Goal: Navigation & Orientation: Find specific page/section

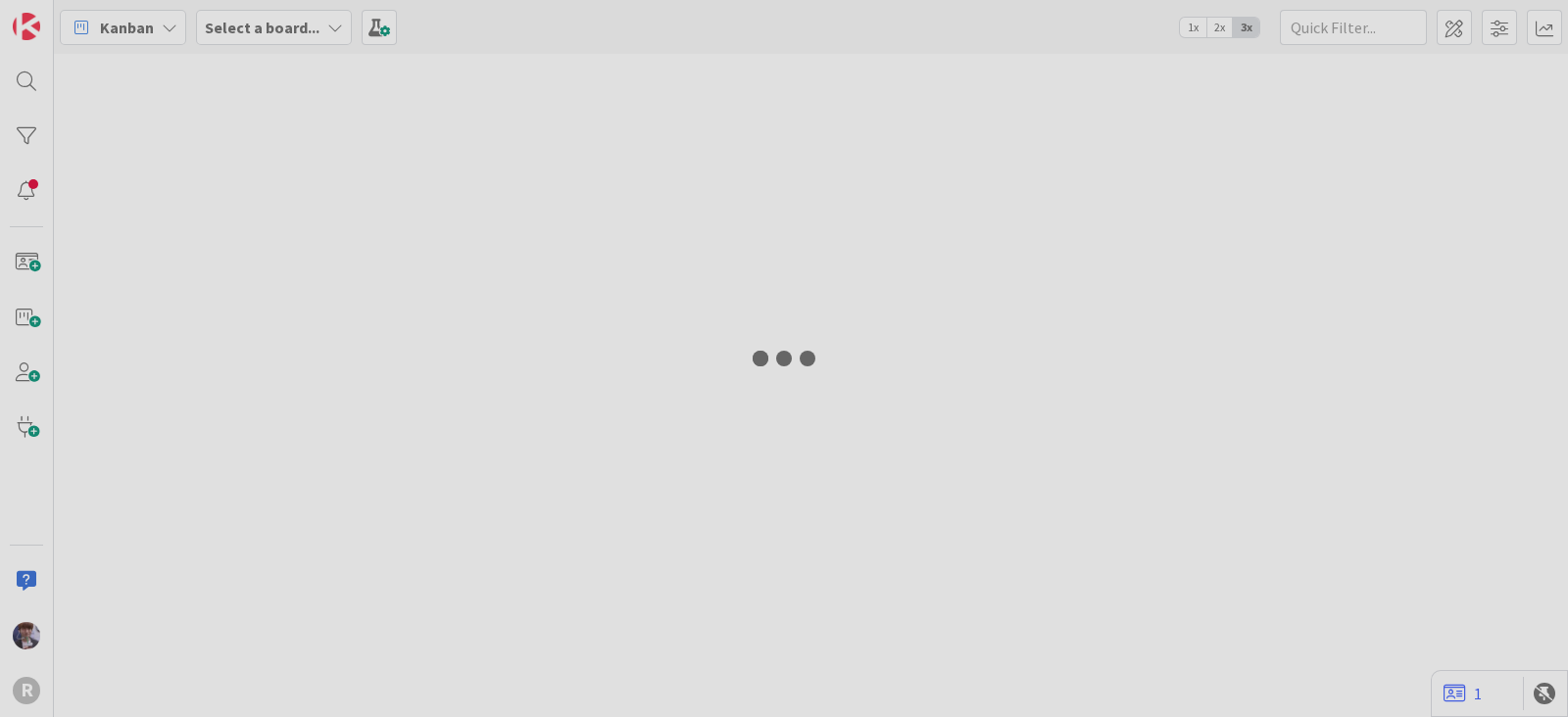
type input "run"
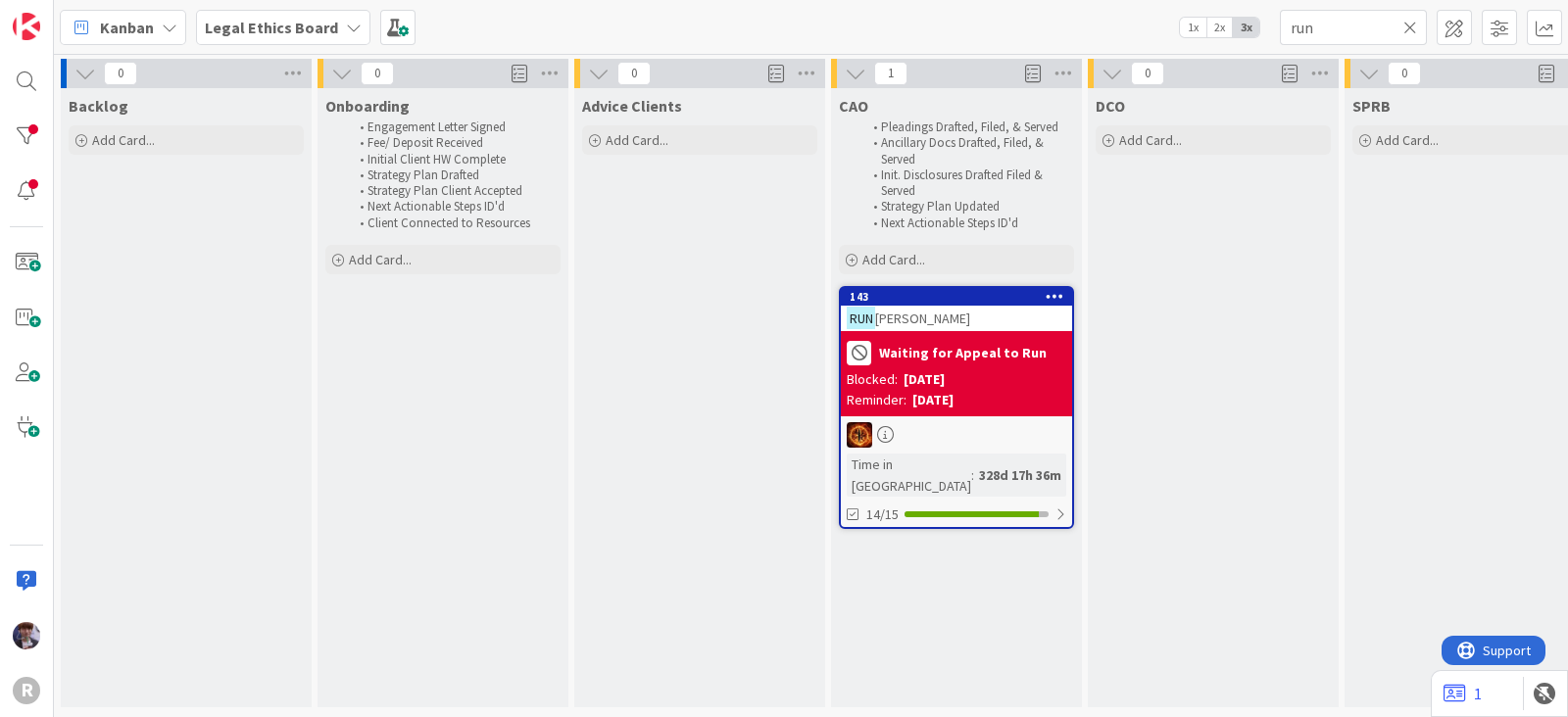
click at [132, 25] on span "Kanban" at bounding box center [127, 27] width 54 height 24
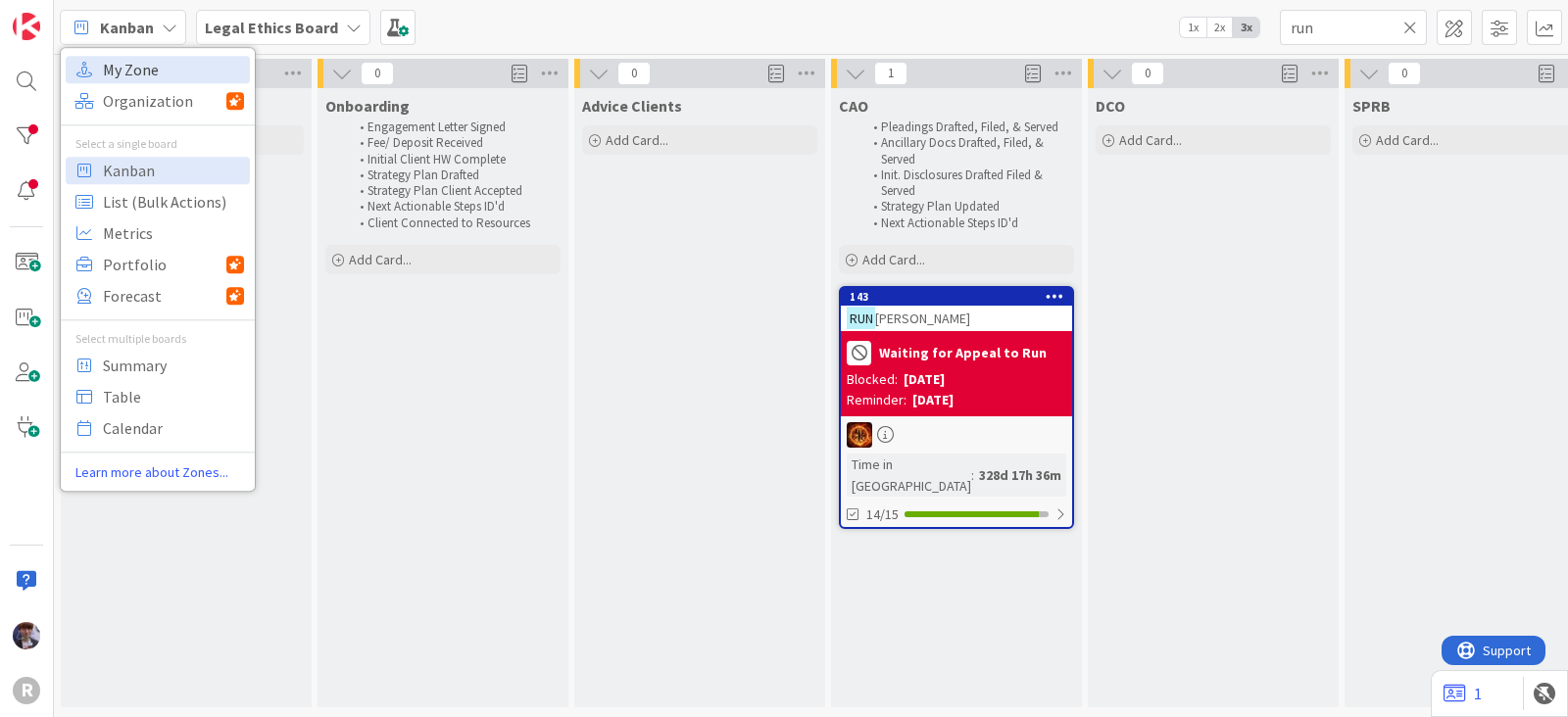
click at [165, 71] on span "My Zone" at bounding box center [174, 70] width 141 height 29
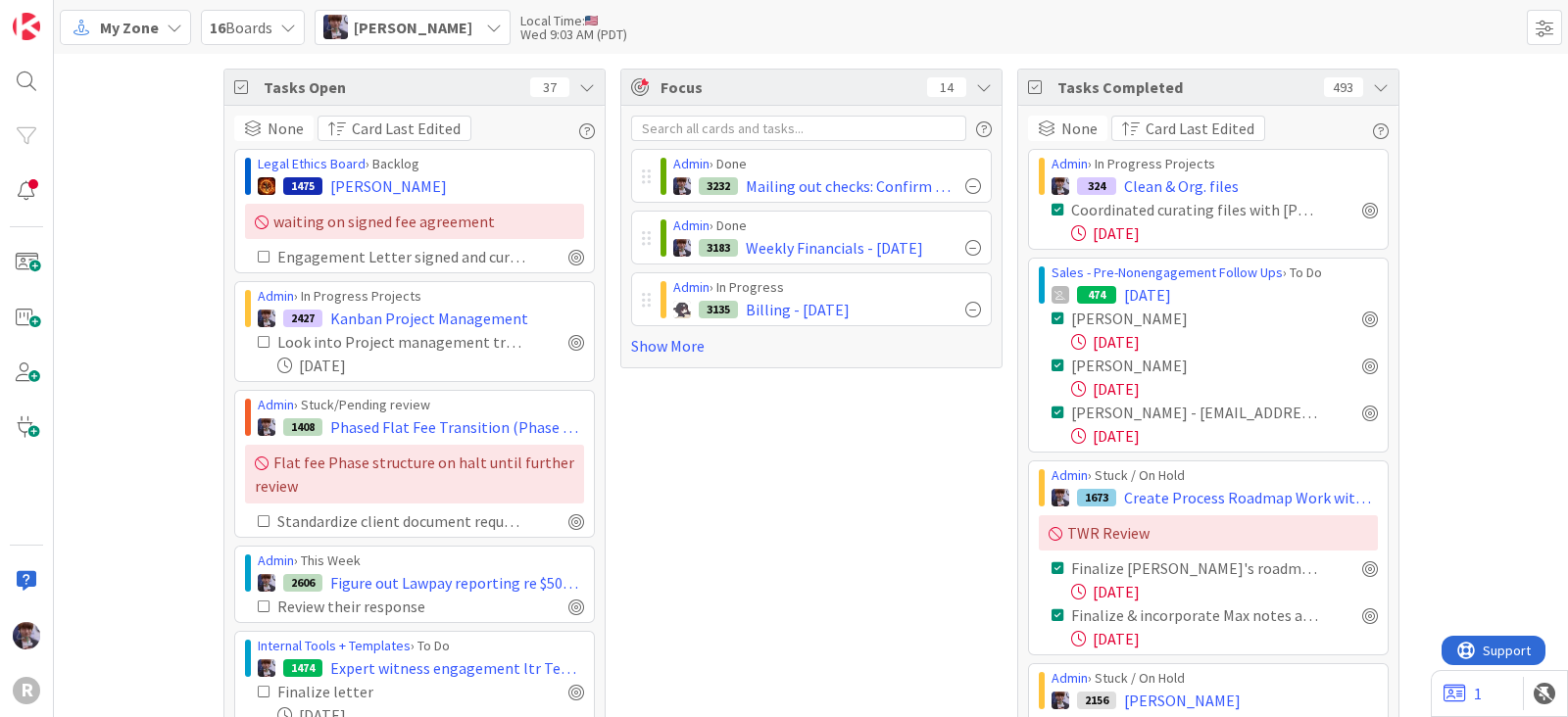
drag, startPoint x: 155, startPoint y: 135, endPoint x: 186, endPoint y: 102, distance: 45.3
click at [503, 10] on div "Minka Laine Friesen" at bounding box center [413, 27] width 196 height 35
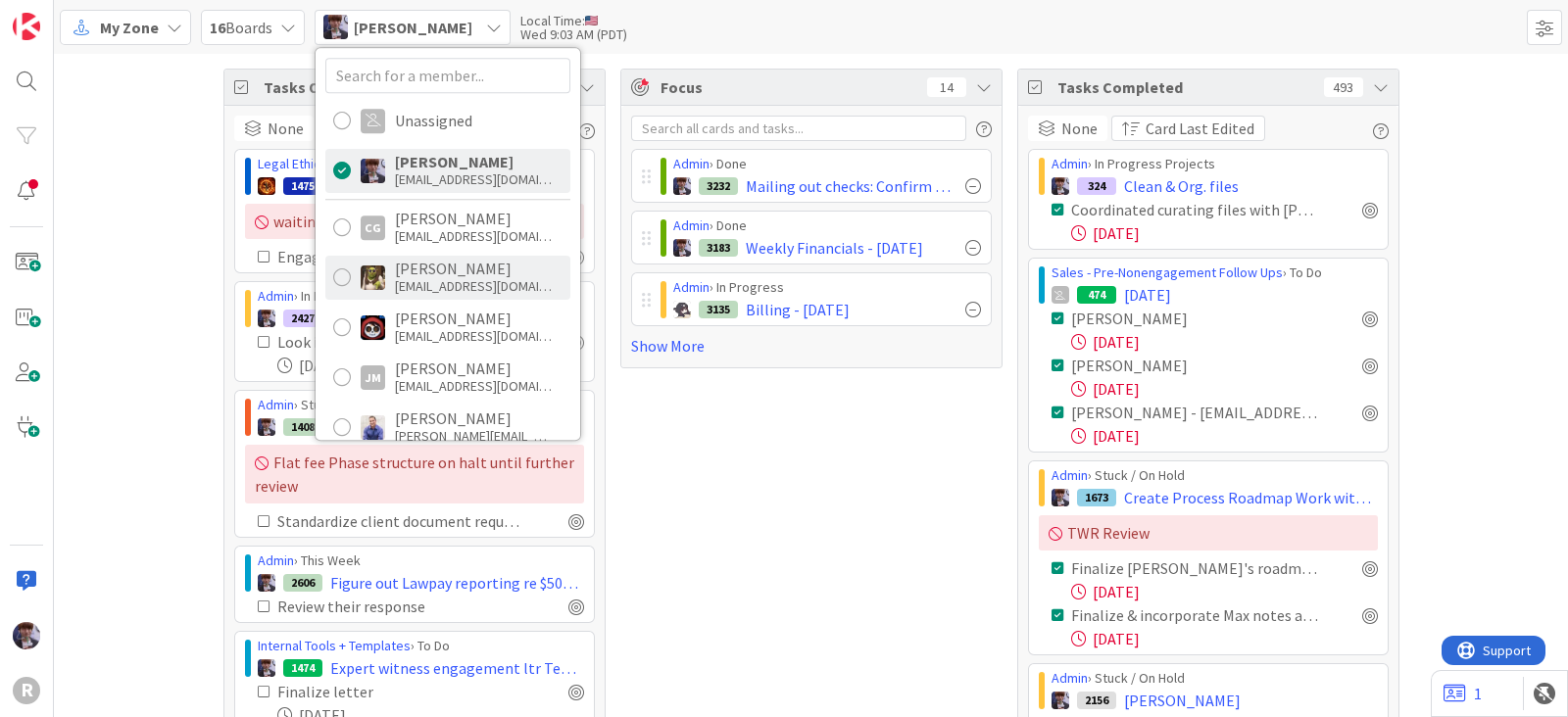
click at [415, 272] on div "Devine Gines" at bounding box center [474, 269] width 157 height 18
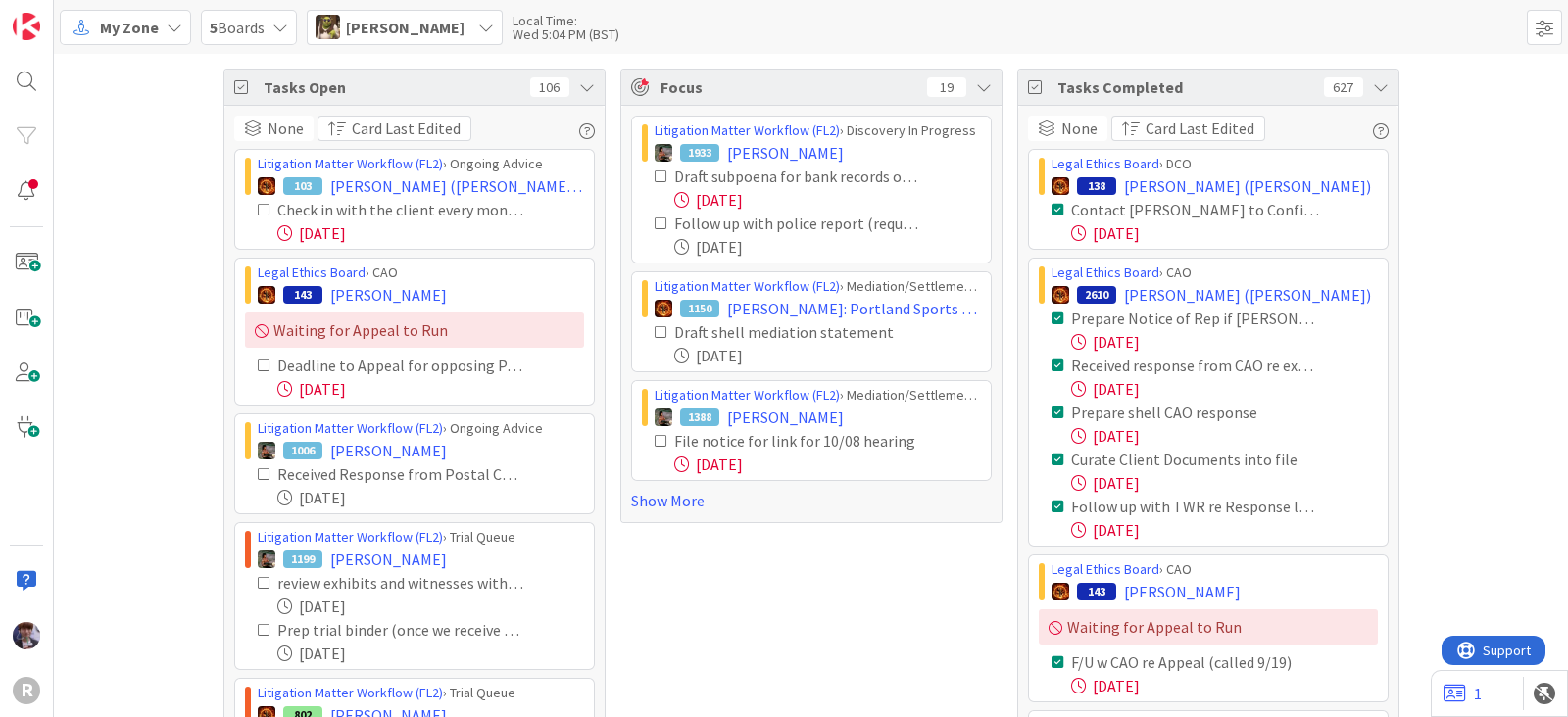
click at [579, 79] on icon at bounding box center [587, 87] width 16 height 16
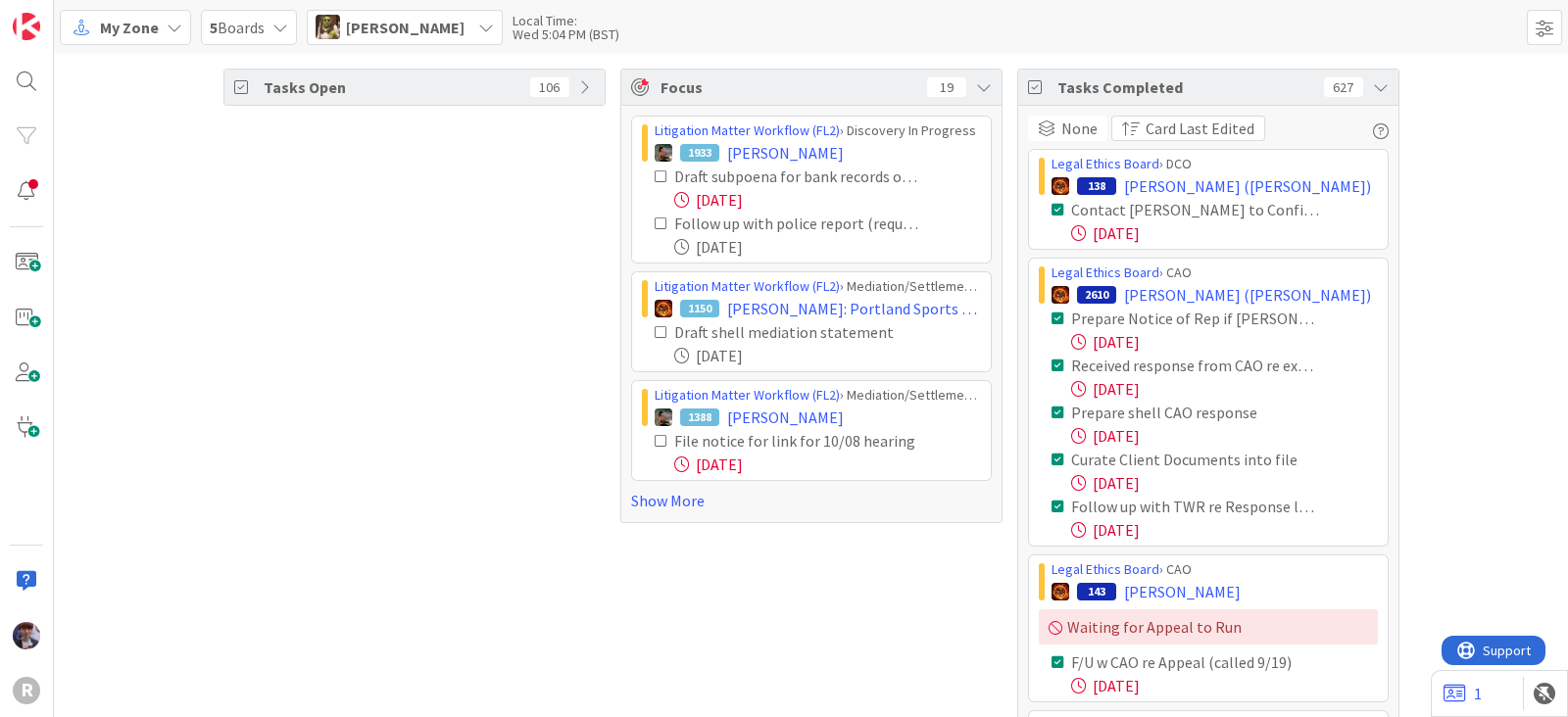
click at [353, 17] on span "Devine Gines" at bounding box center [405, 27] width 119 height 24
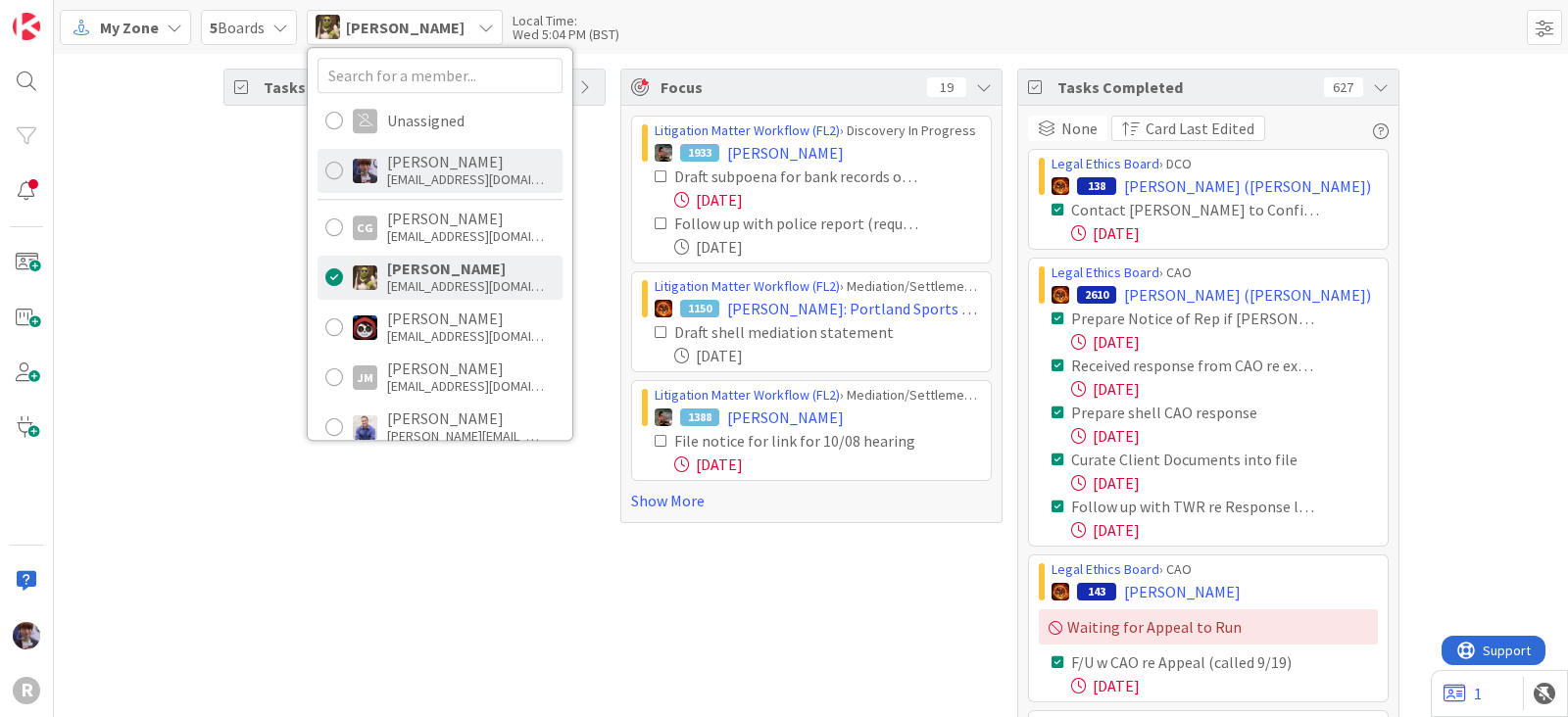
click at [442, 179] on div "mfriesen@reutercorbett.com" at bounding box center [466, 179] width 157 height 18
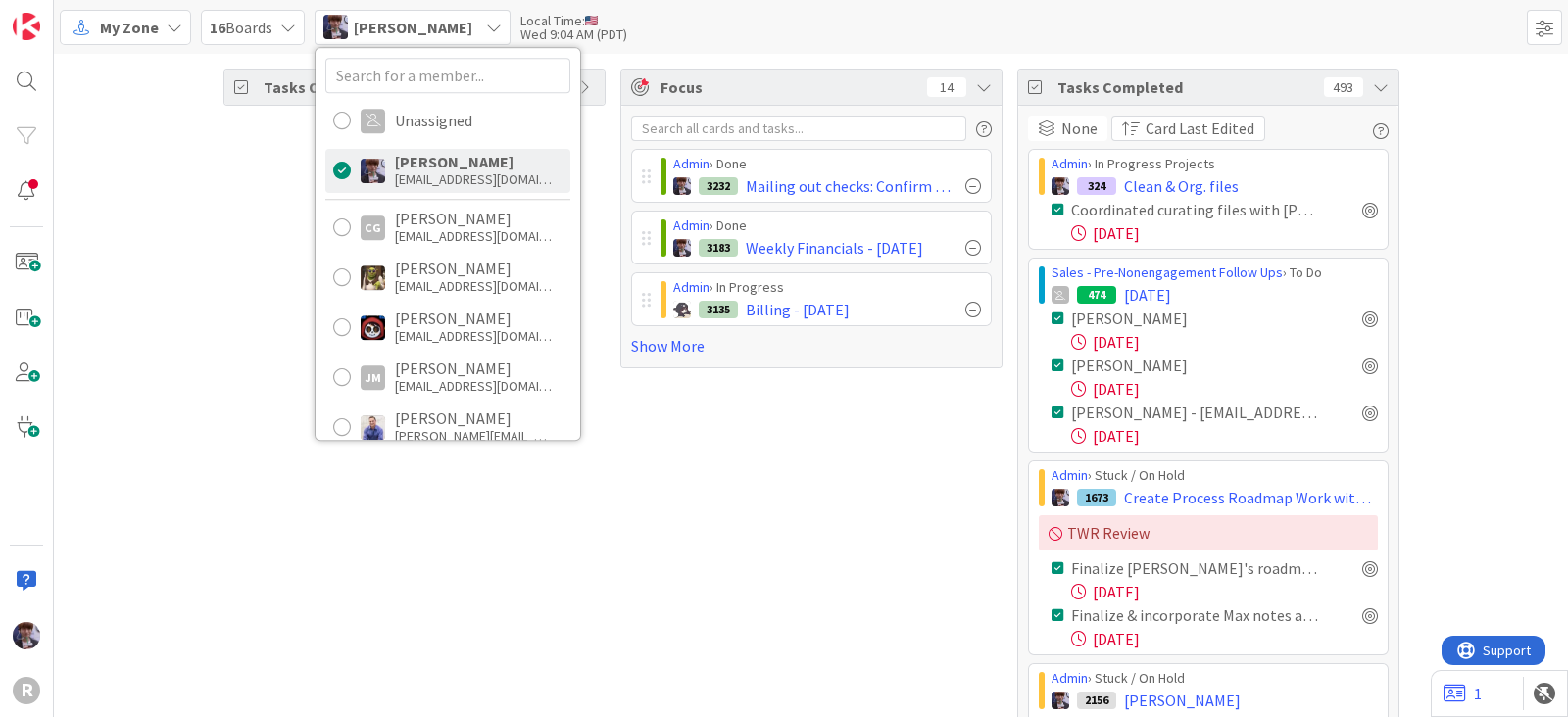
click at [1374, 85] on icon at bounding box center [1382, 87] width 16 height 16
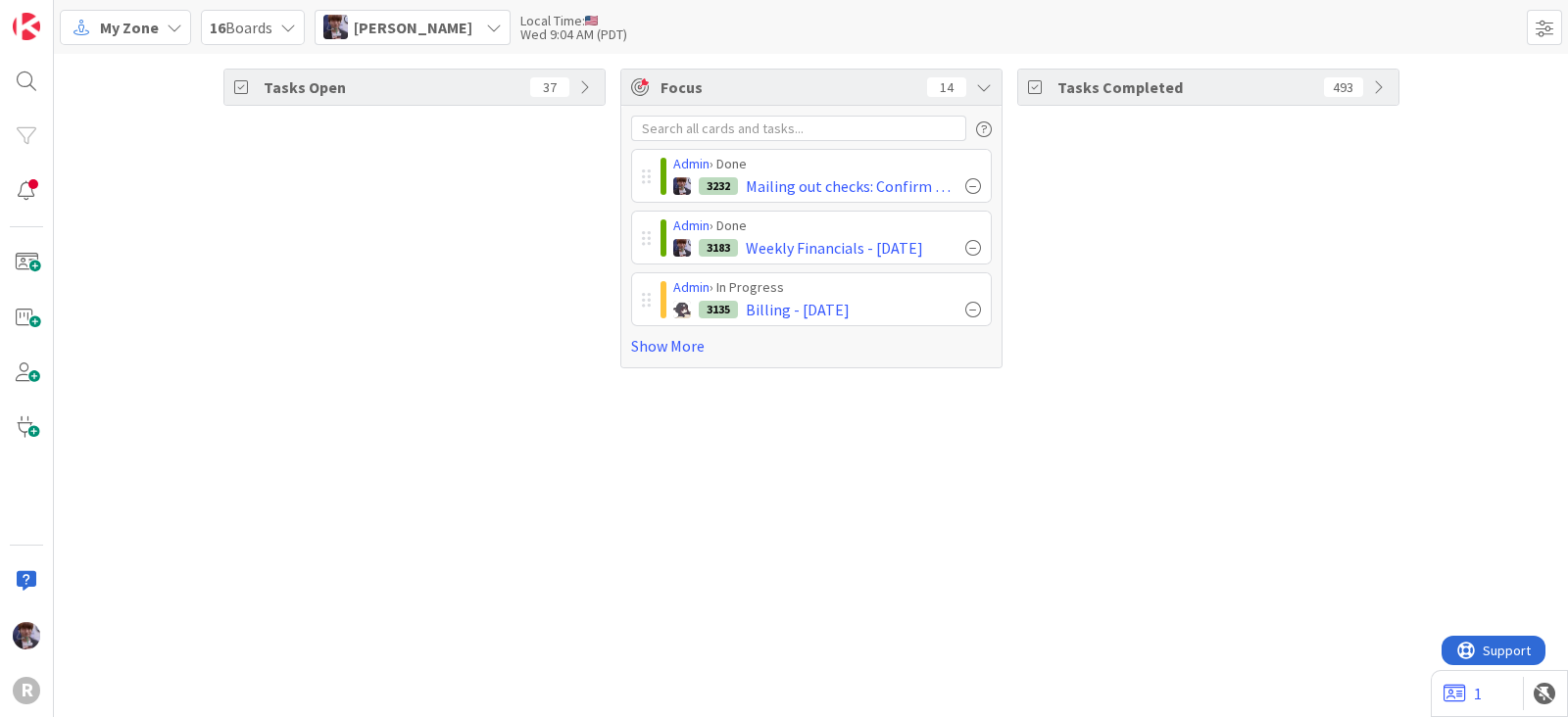
click at [417, 37] on span "Minka Laine Friesen" at bounding box center [413, 27] width 119 height 24
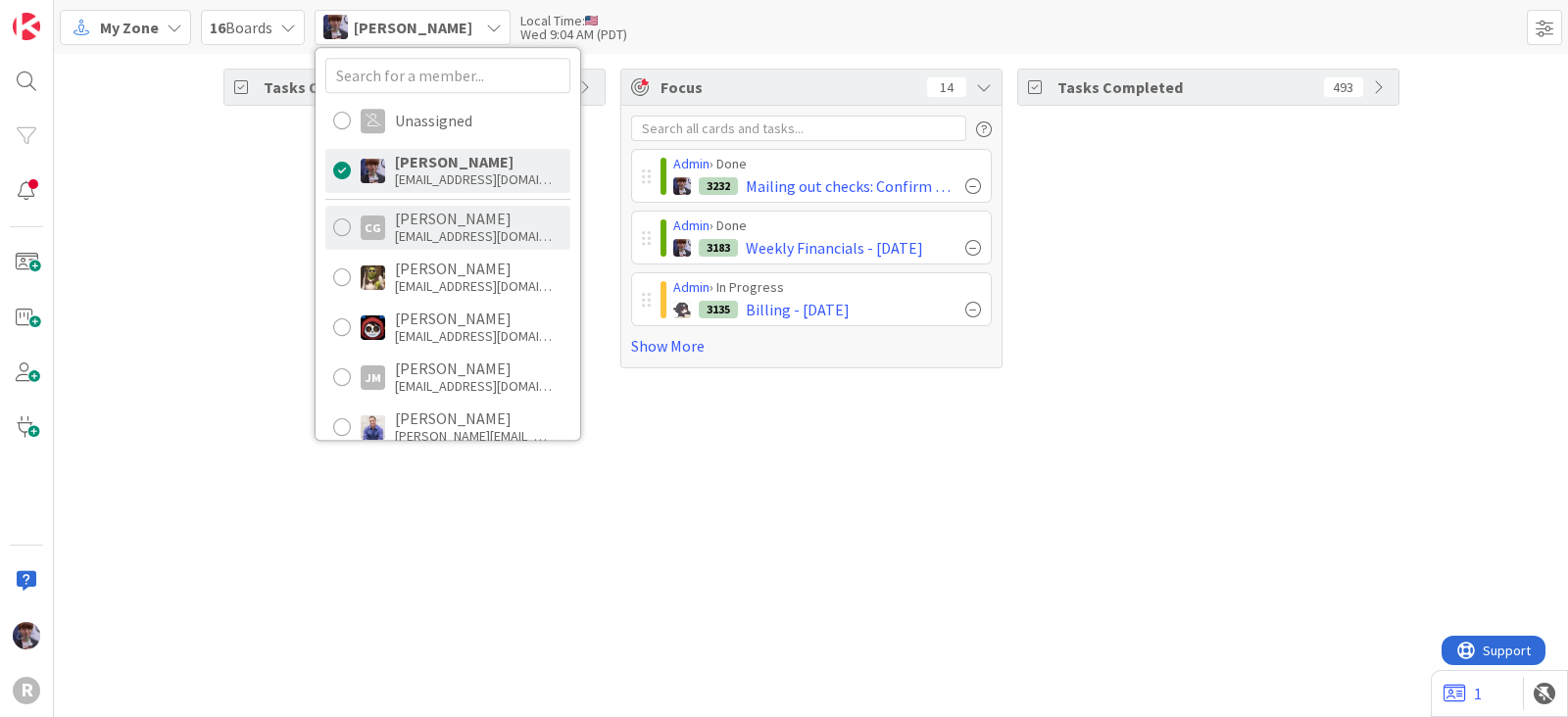
click at [457, 235] on div "cgarcialopez@reutercorbett.com" at bounding box center [474, 236] width 157 height 18
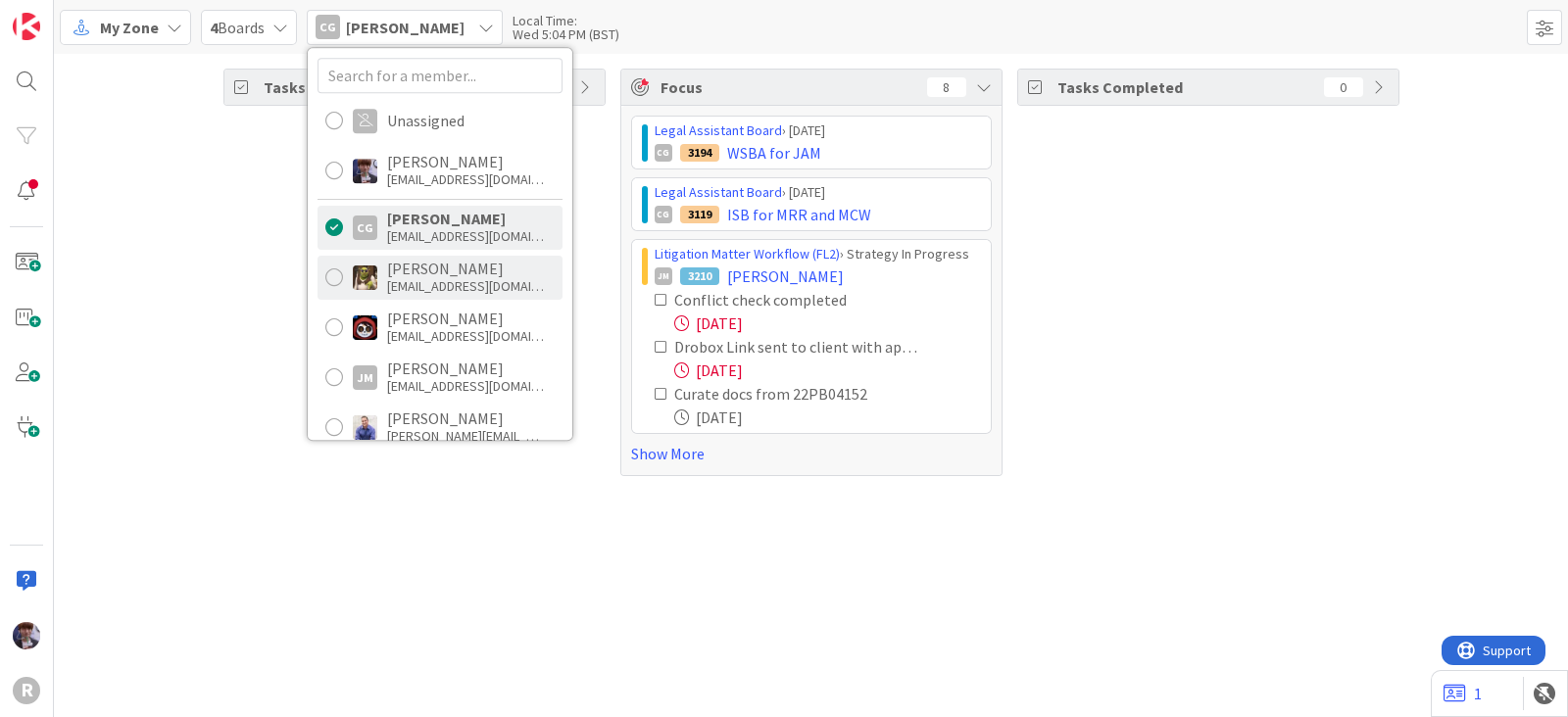
click at [425, 282] on div "dgines@reutercorbett.com" at bounding box center [466, 286] width 157 height 18
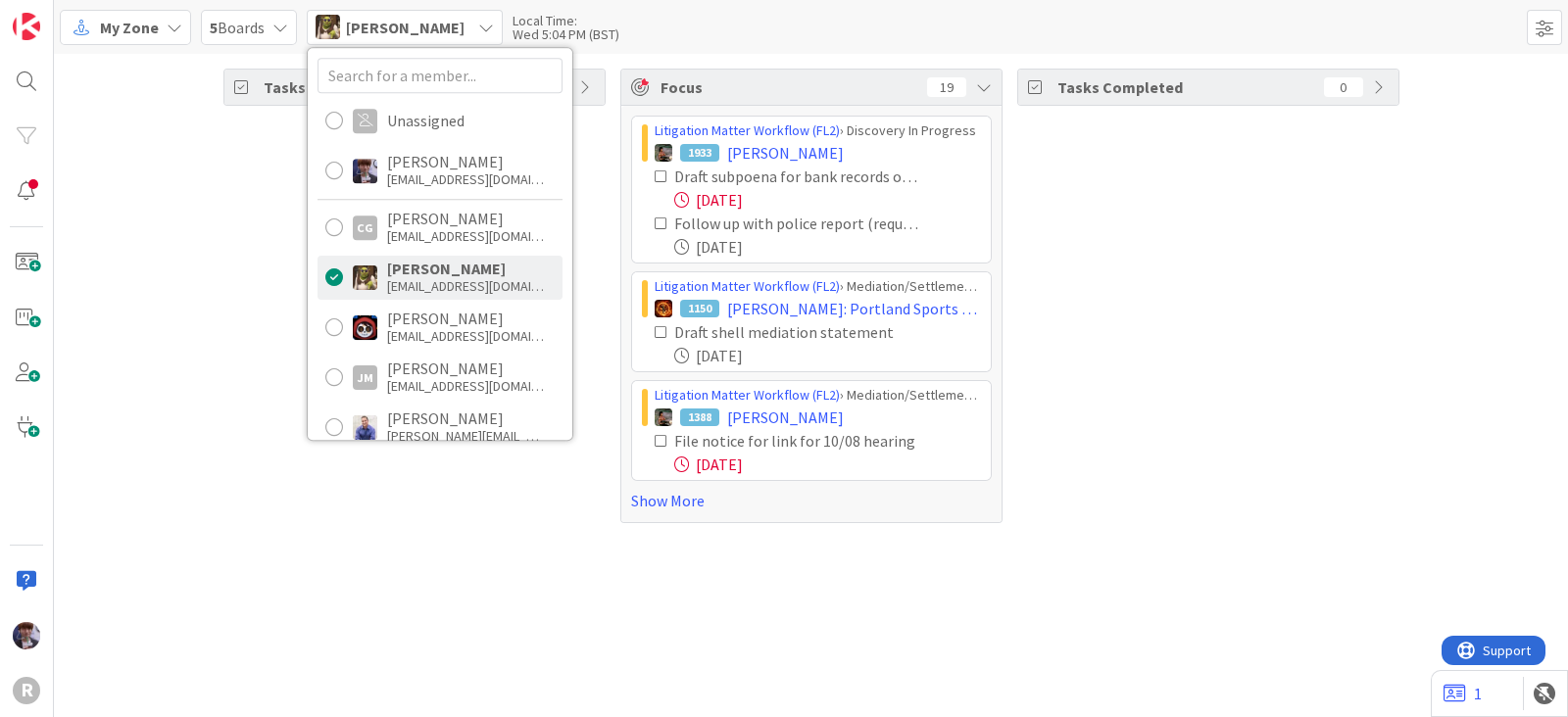
click at [187, 405] on div "Tasks Open 106 Focus 19 Litigation Matter Workflow (FL2) › Discovery In Progres…" at bounding box center [811, 296] width 1515 height 485
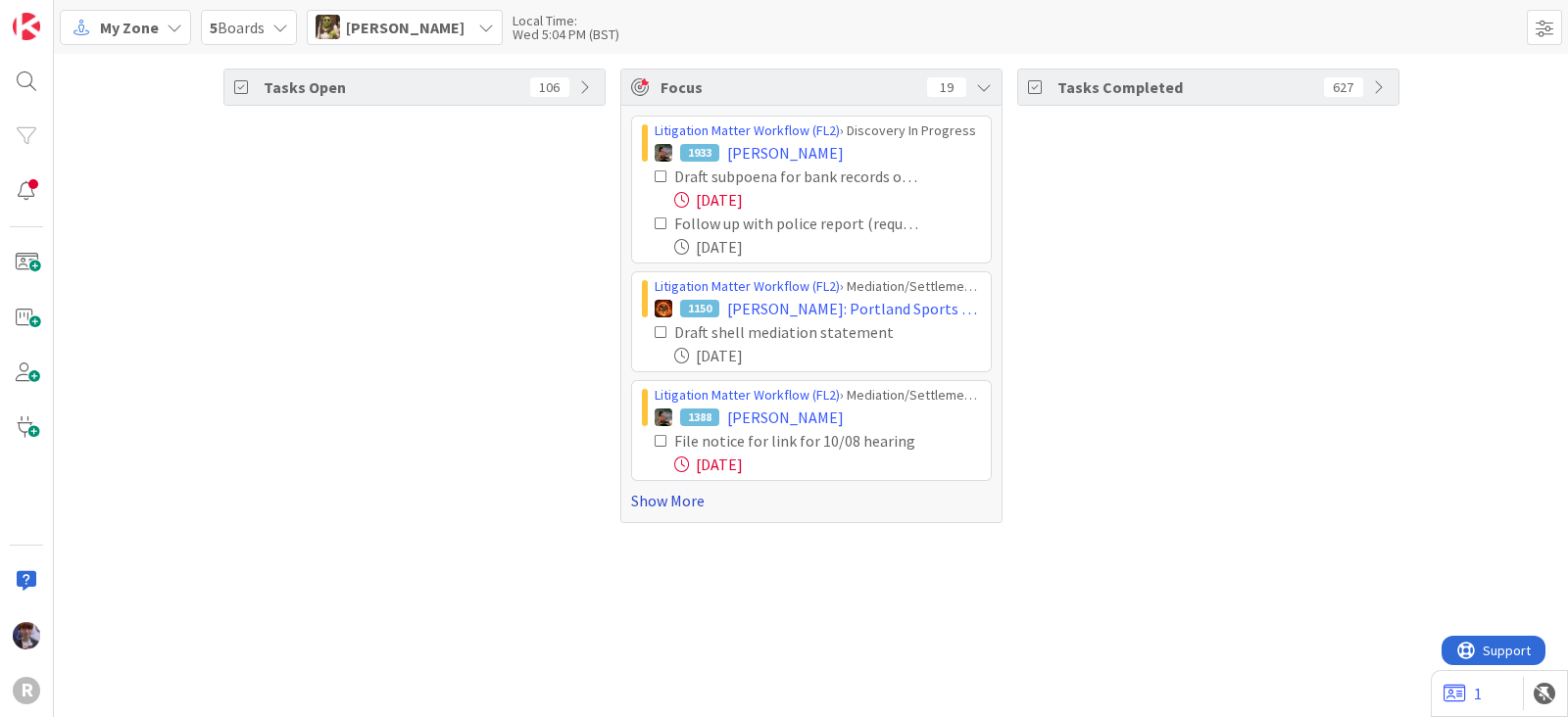
click at [686, 492] on link "Show More" at bounding box center [811, 501] width 361 height 24
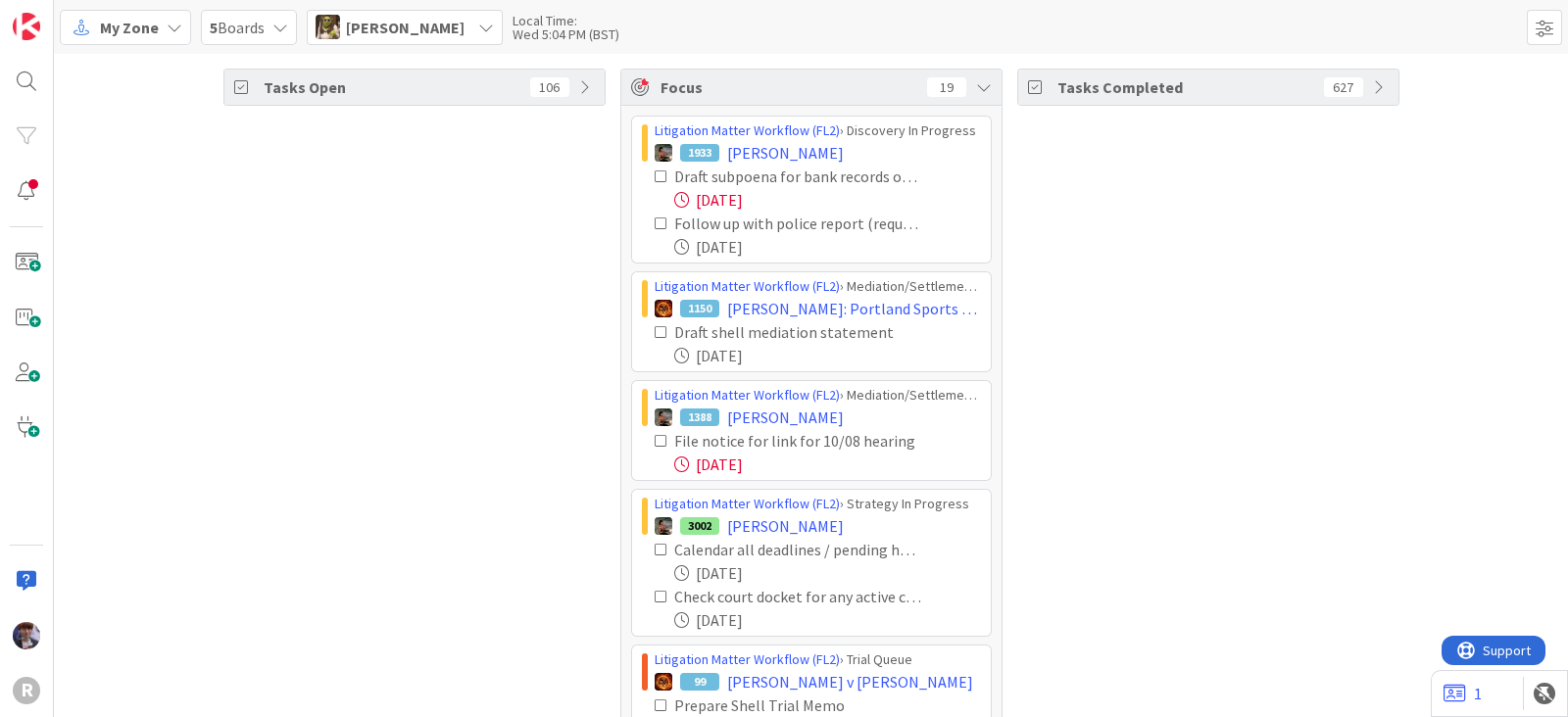
click at [654, 223] on icon at bounding box center [661, 224] width 14 height 14
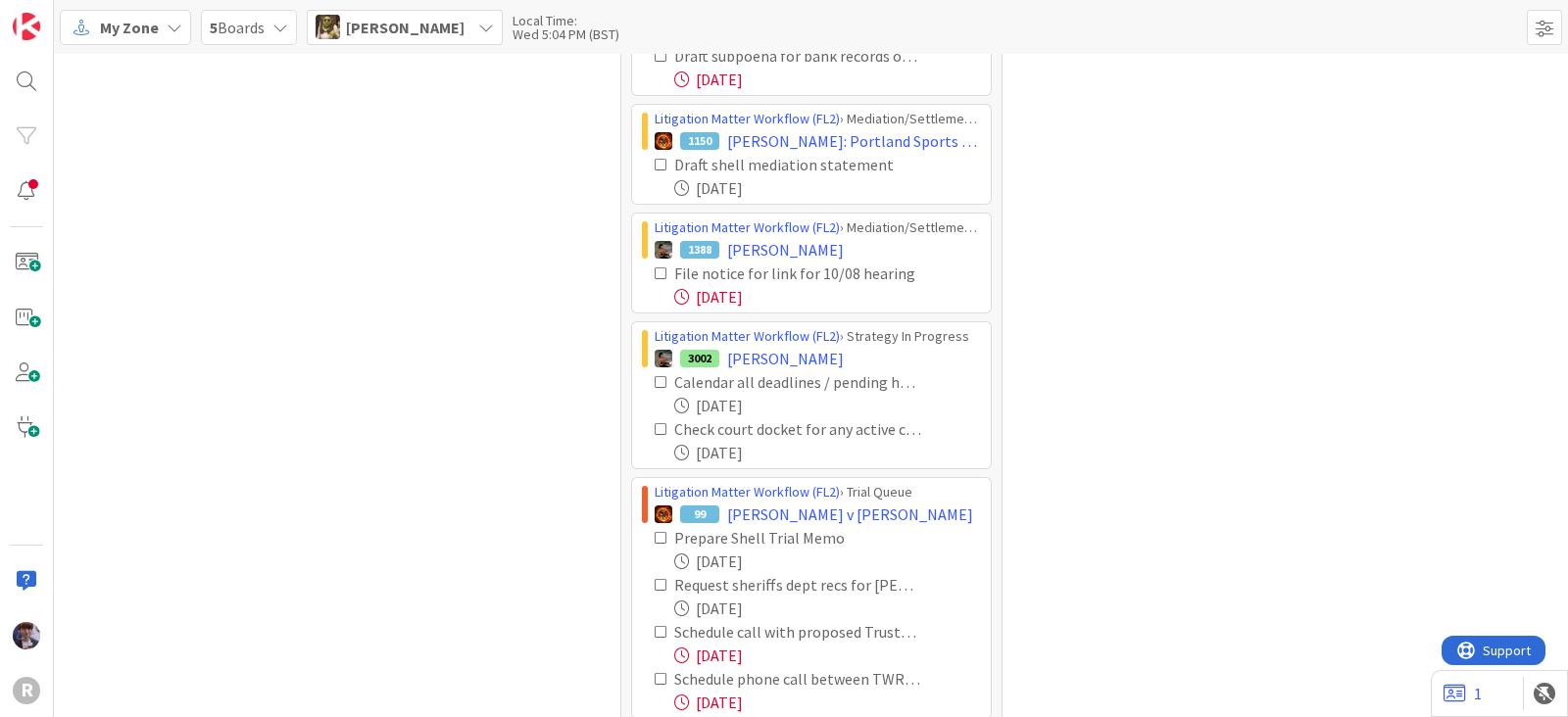
scroll to position [122, 0]
click at [655, 267] on icon at bounding box center [661, 273] width 14 height 14
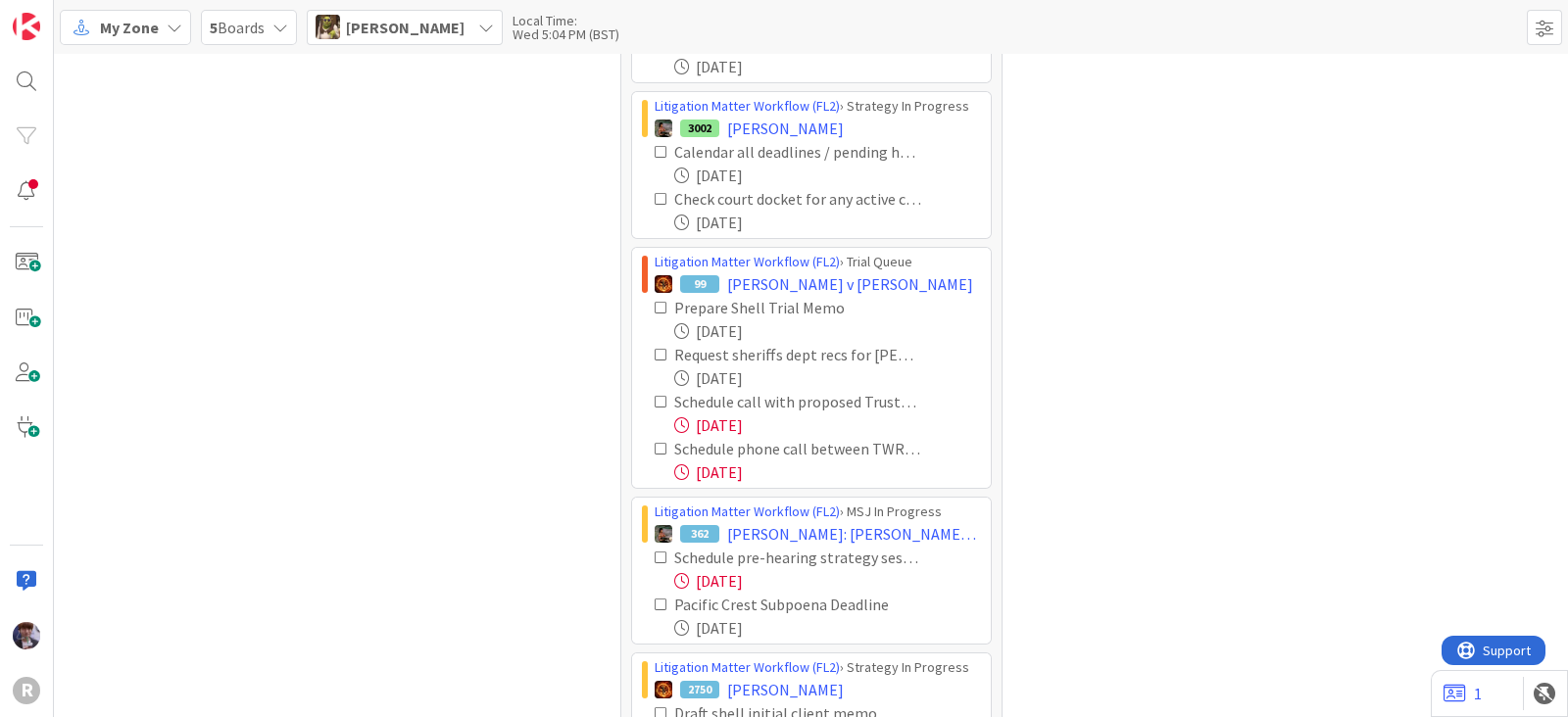
scroll to position [243, 0]
click at [654, 399] on icon at bounding box center [661, 401] width 14 height 14
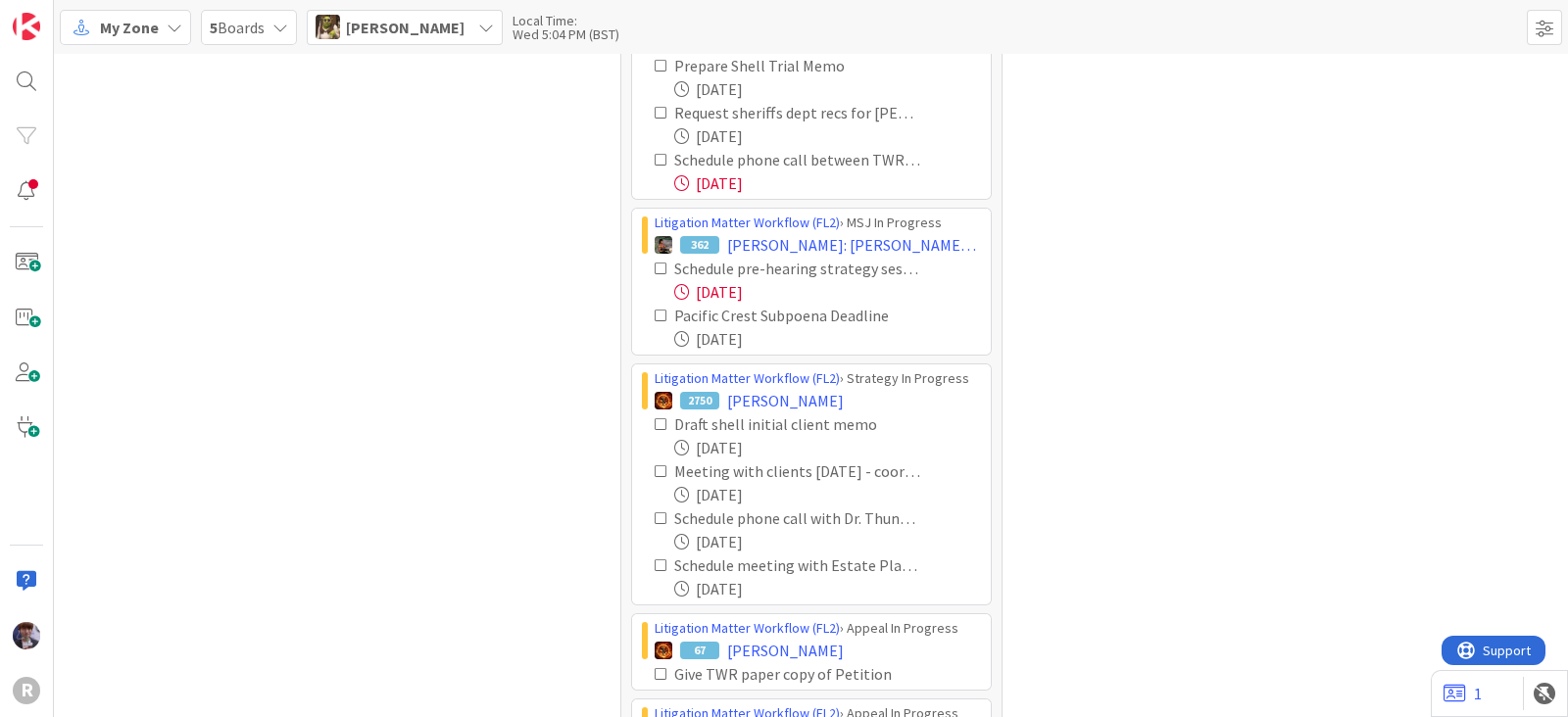
scroll to position [487, 0]
click at [654, 264] on icon at bounding box center [661, 267] width 14 height 14
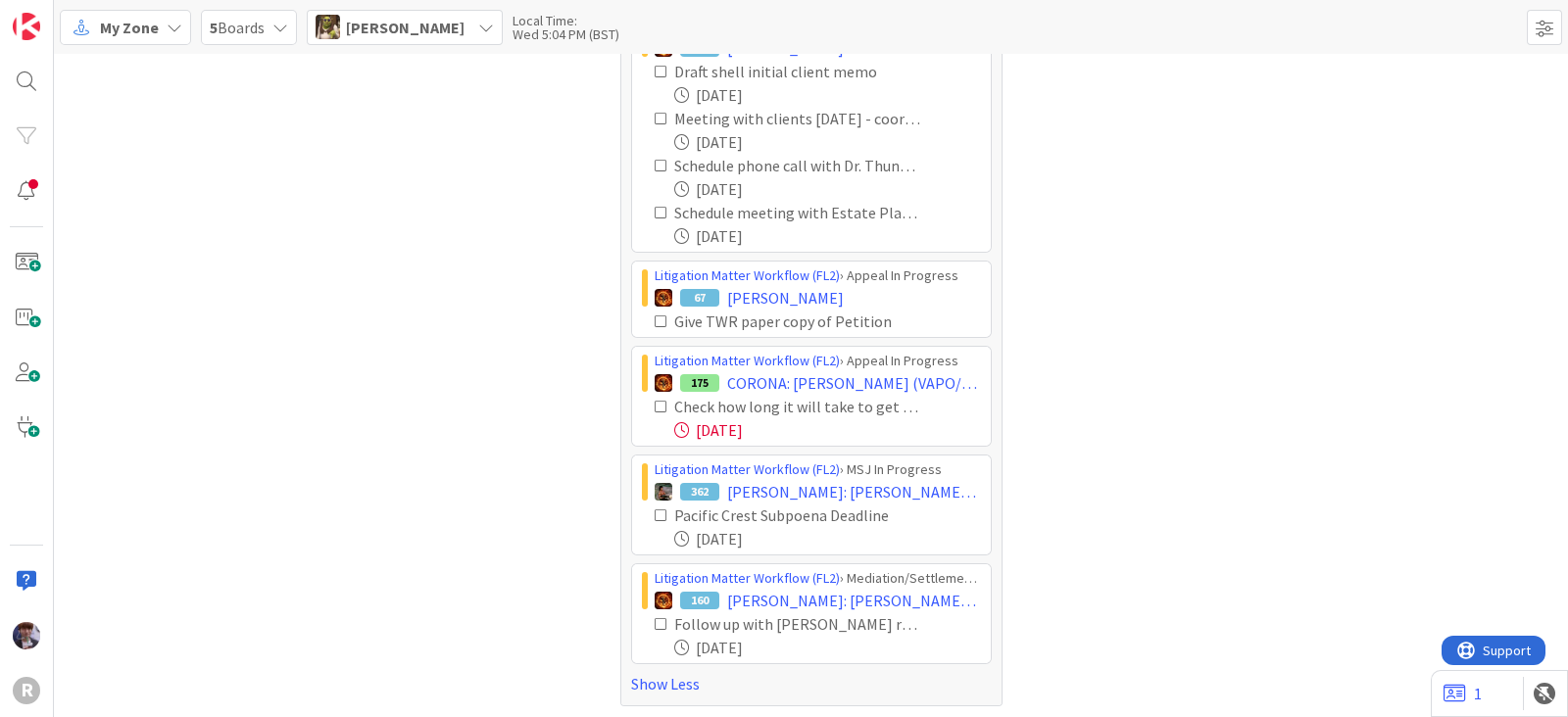
scroll to position [681, 0]
click at [654, 512] on icon at bounding box center [661, 516] width 14 height 14
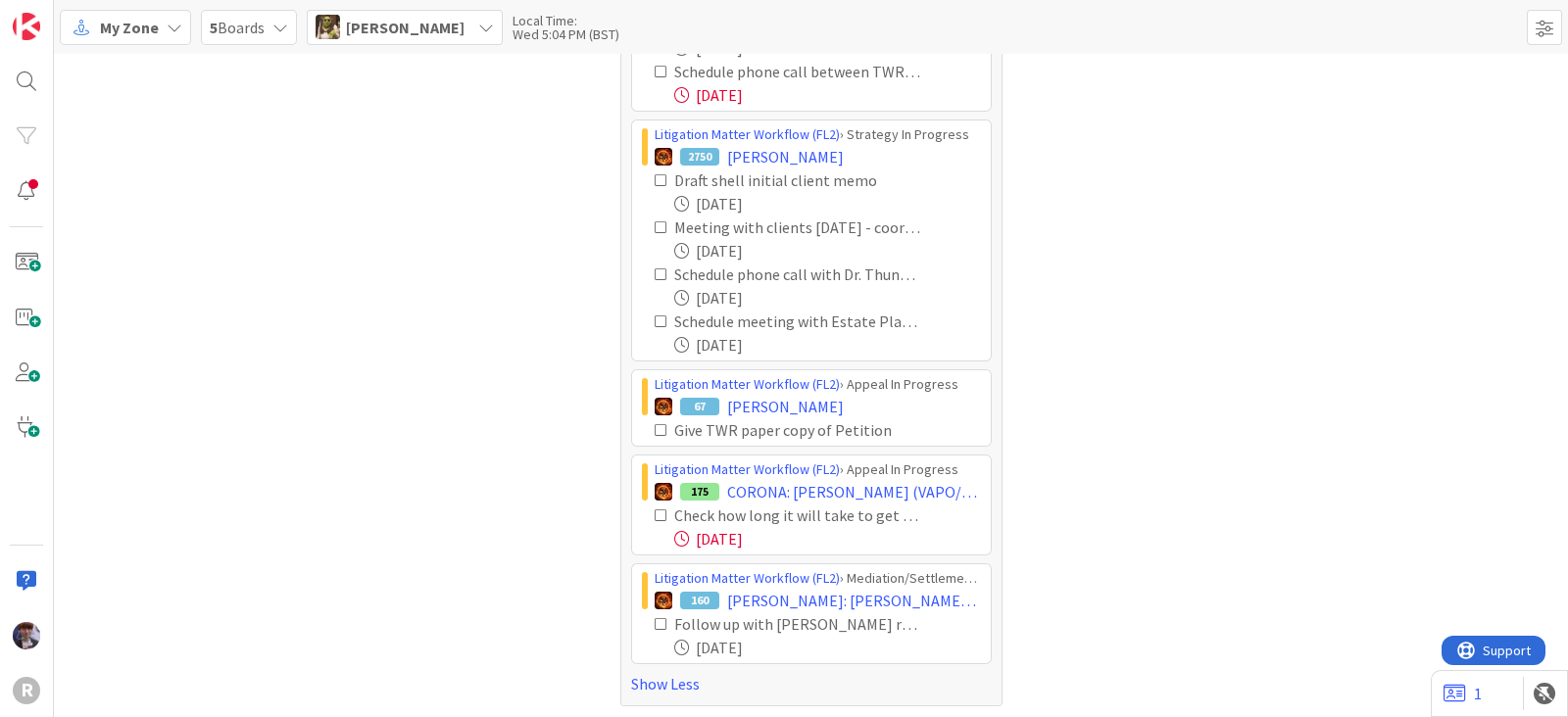
scroll to position [573, 0]
click at [654, 511] on icon at bounding box center [661, 515] width 14 height 14
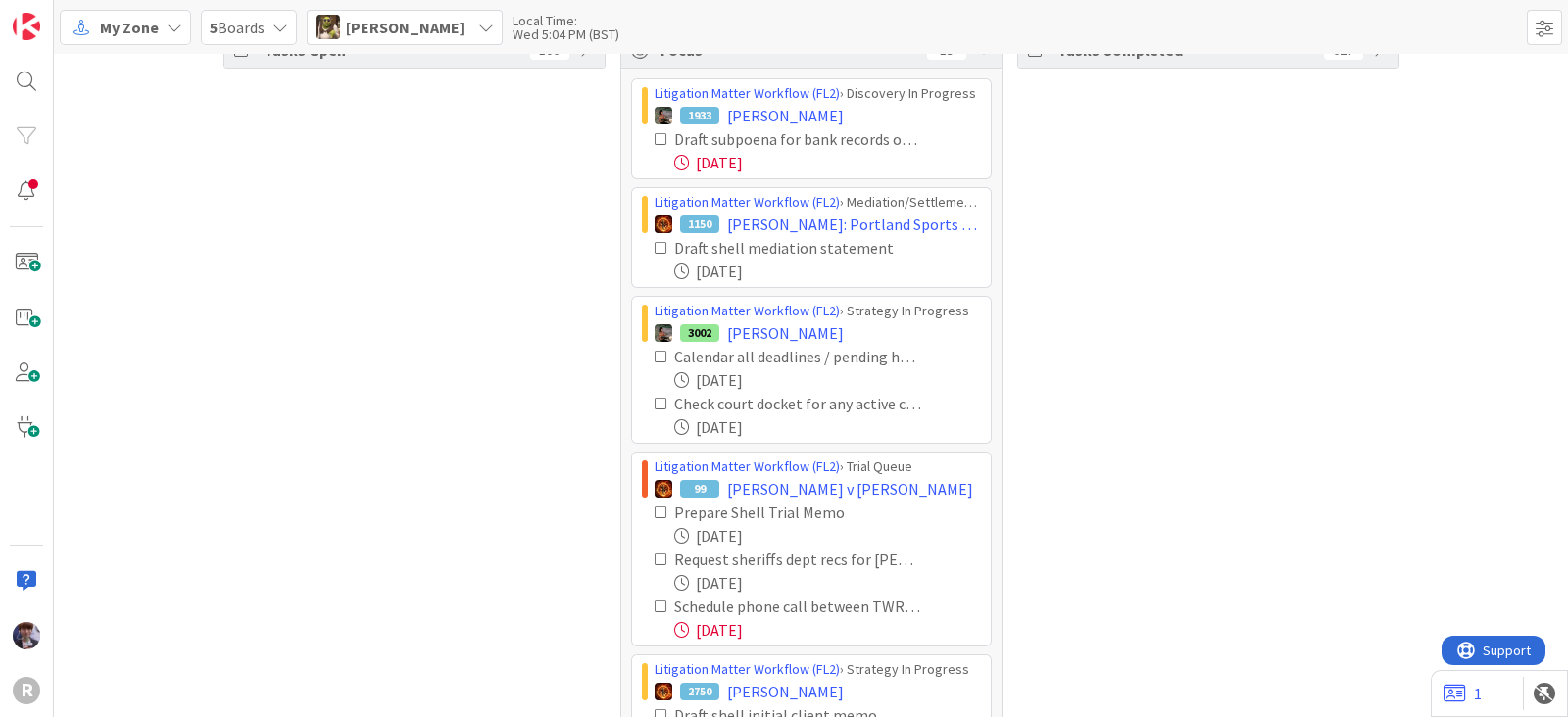
scroll to position [0, 0]
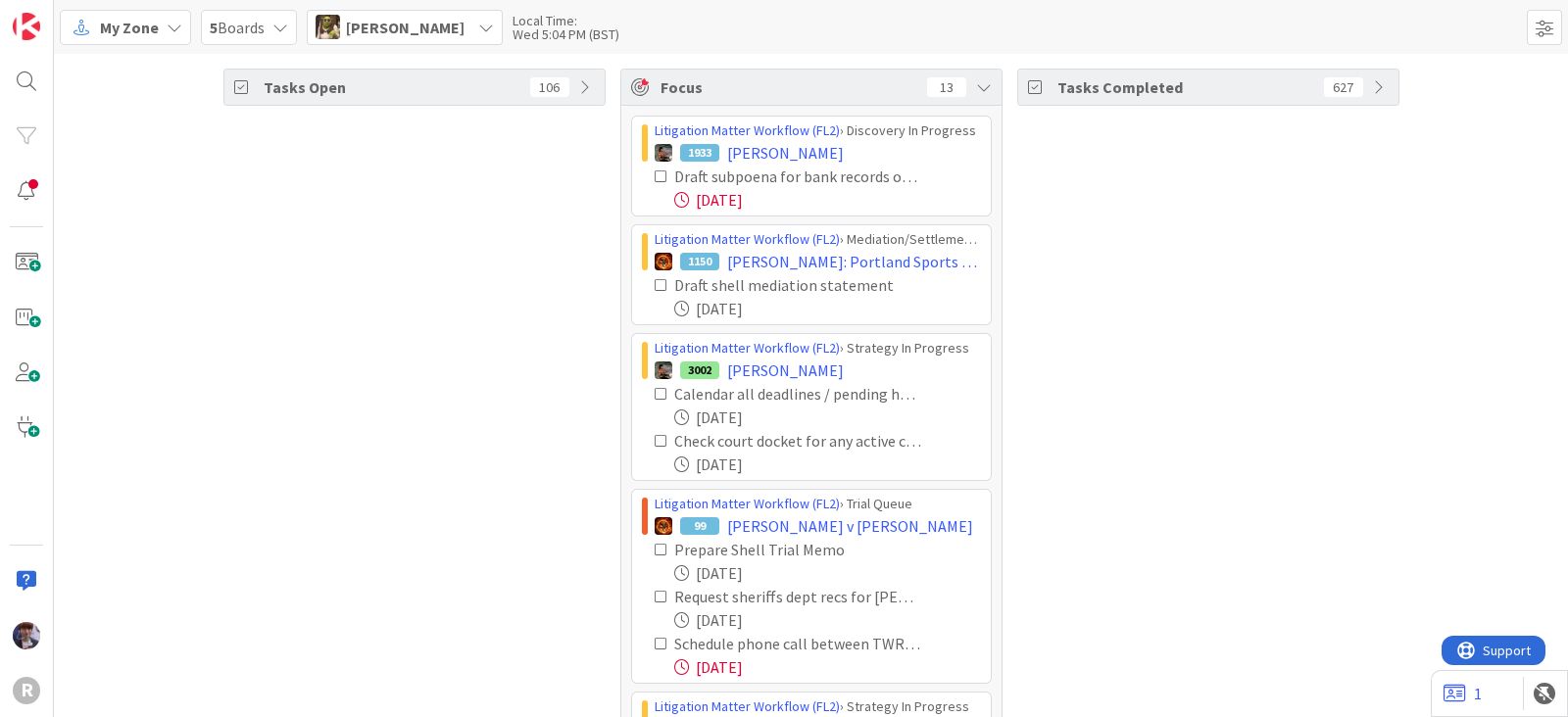
click at [431, 41] on div "Devine Gines" at bounding box center [405, 27] width 196 height 35
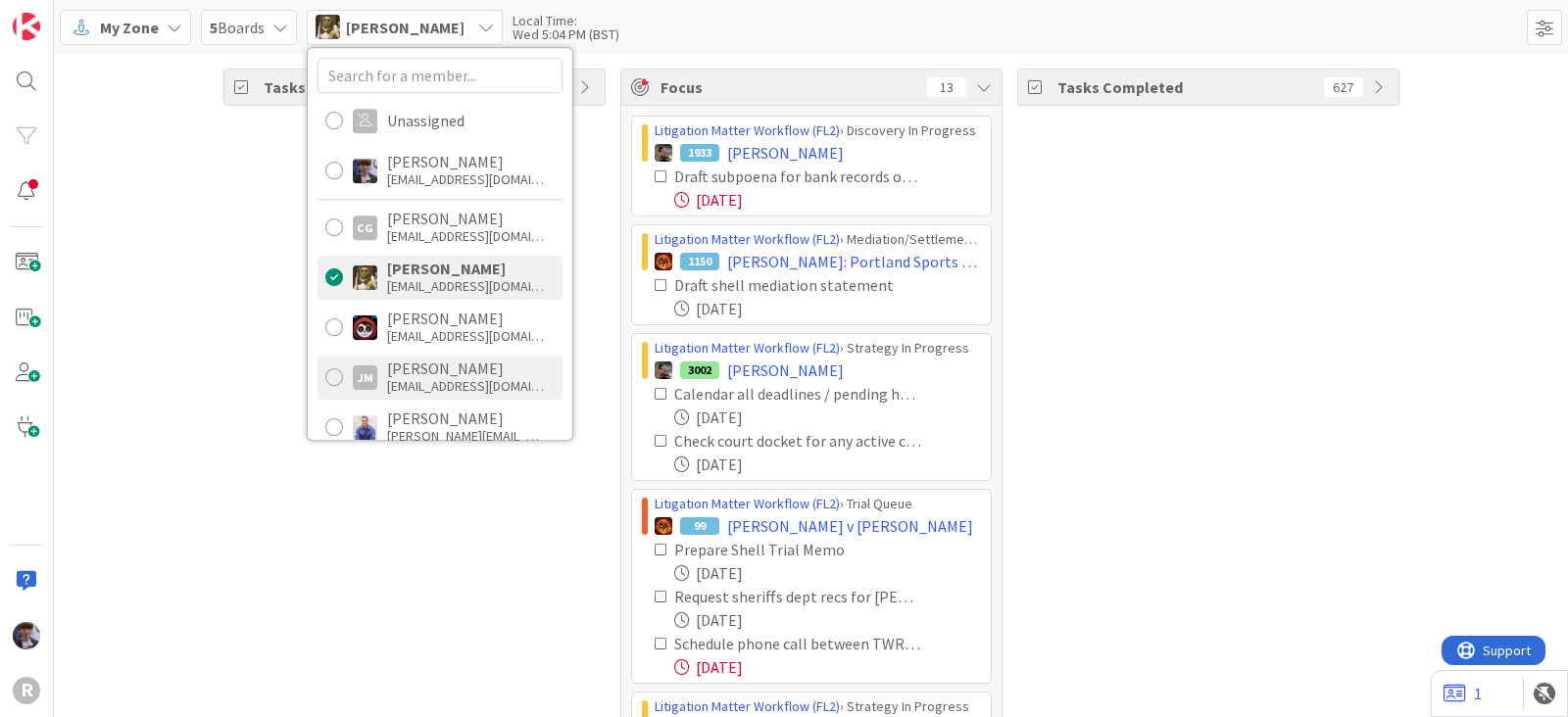
click at [423, 397] on div "JM Jeff Myers jmyers@reutercorbett.com" at bounding box center [441, 378] width 245 height 44
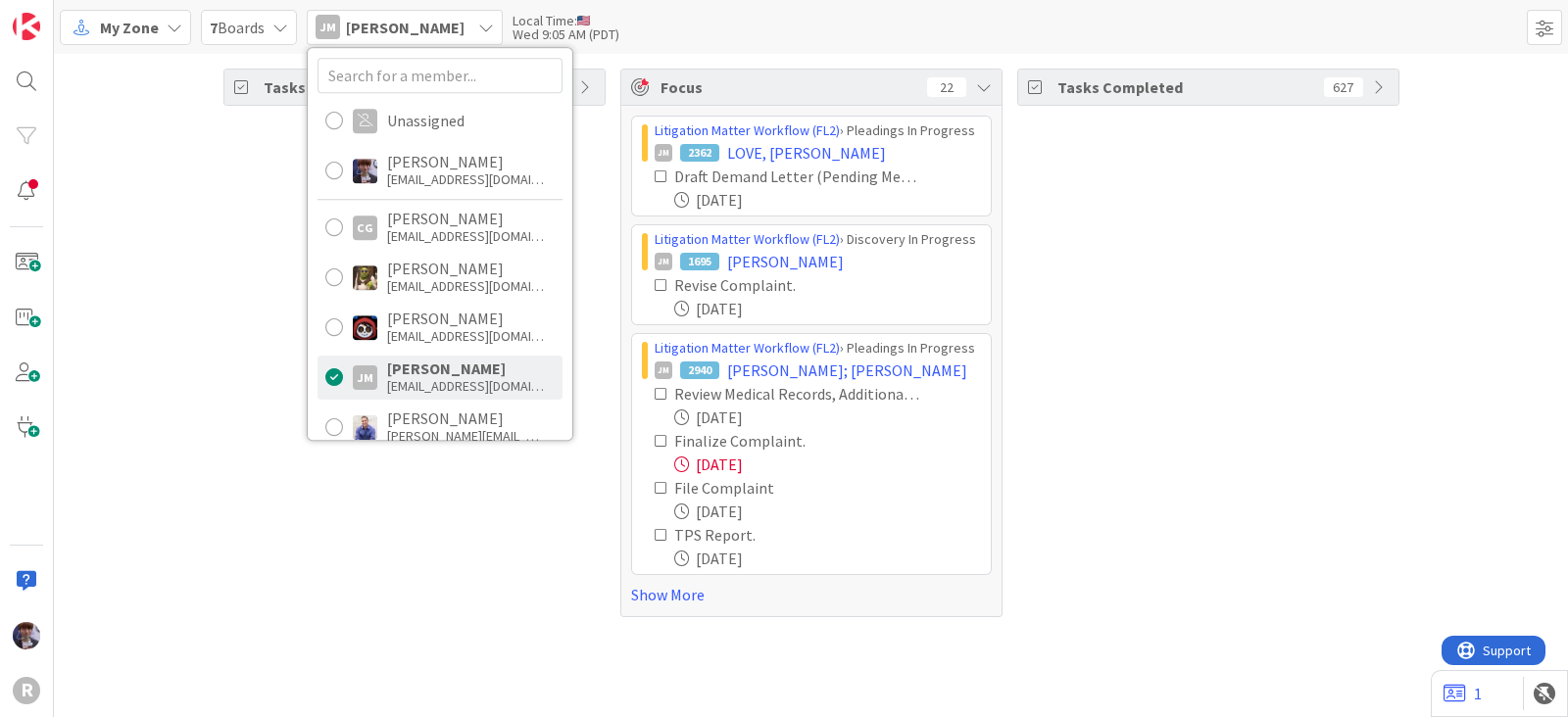
click at [242, 491] on div "Tasks Open 51" at bounding box center [415, 342] width 383 height 548
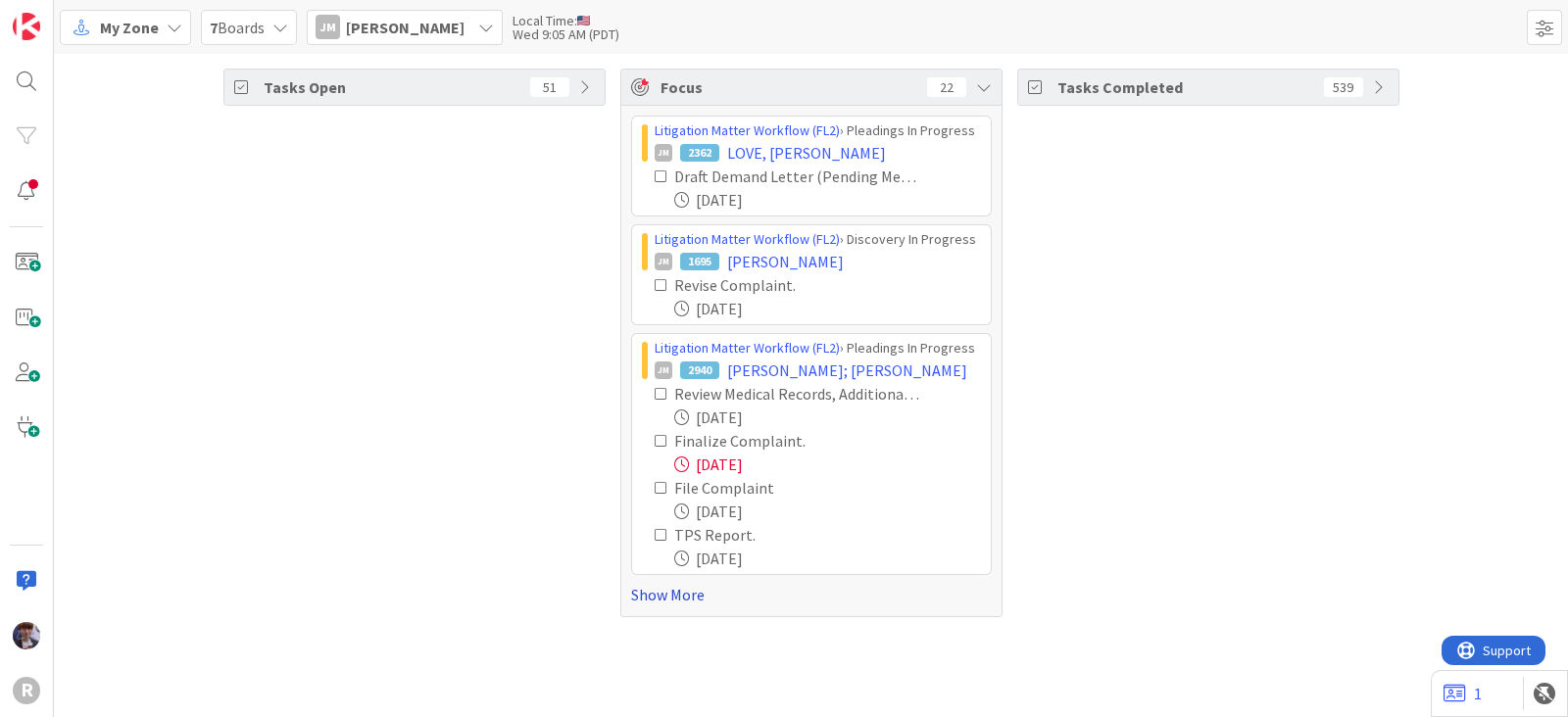
click at [686, 603] on link "Show More" at bounding box center [811, 594] width 361 height 24
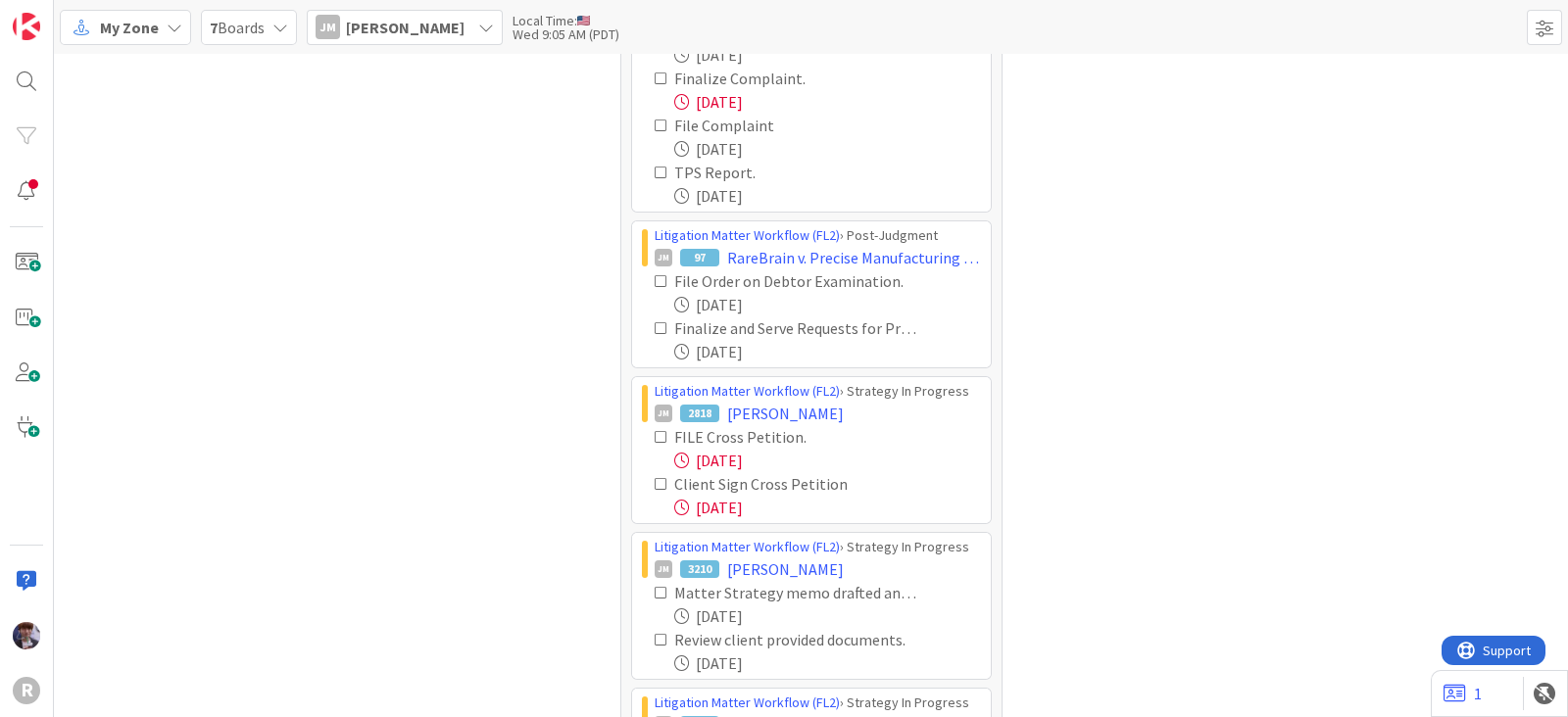
scroll to position [363, 0]
click at [654, 437] on icon at bounding box center [661, 437] width 14 height 14
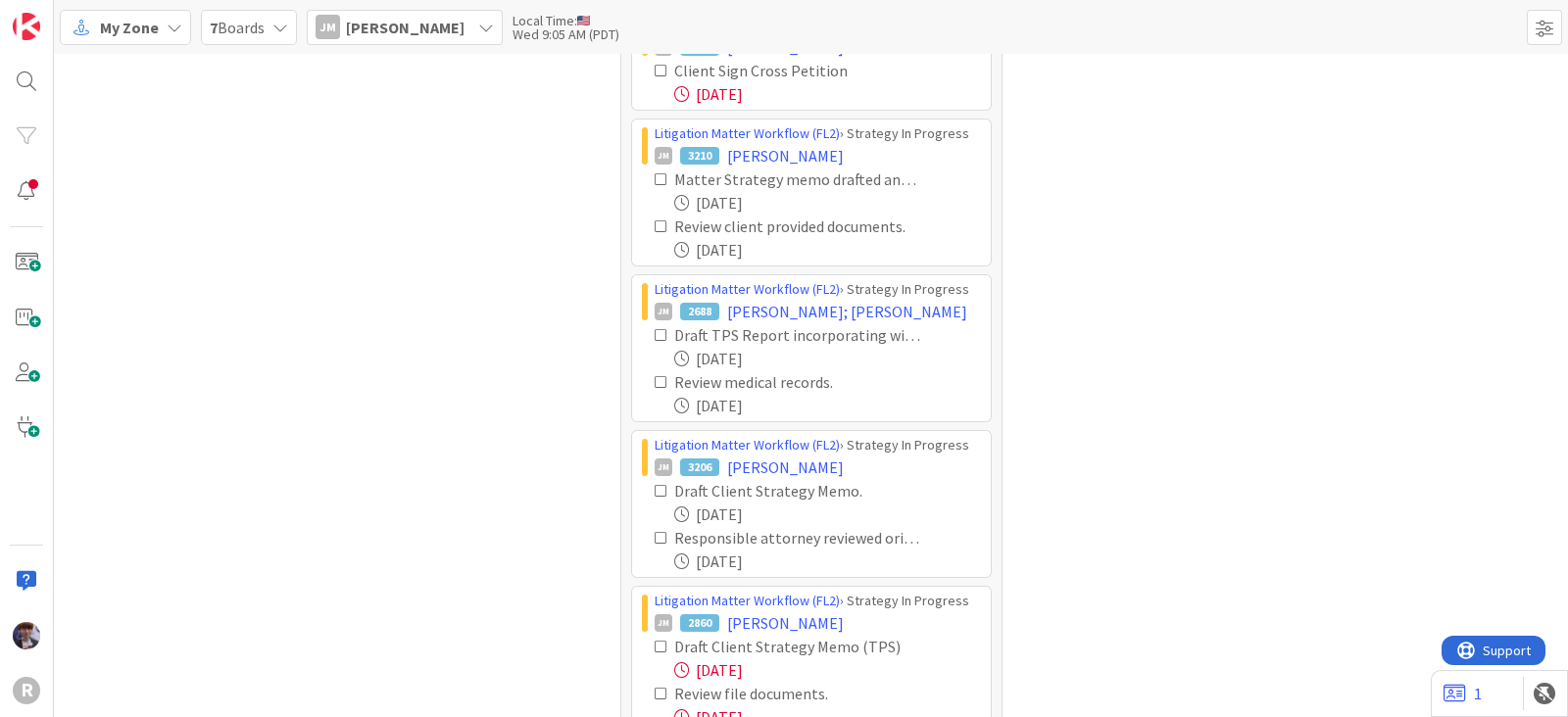
scroll to position [730, 0]
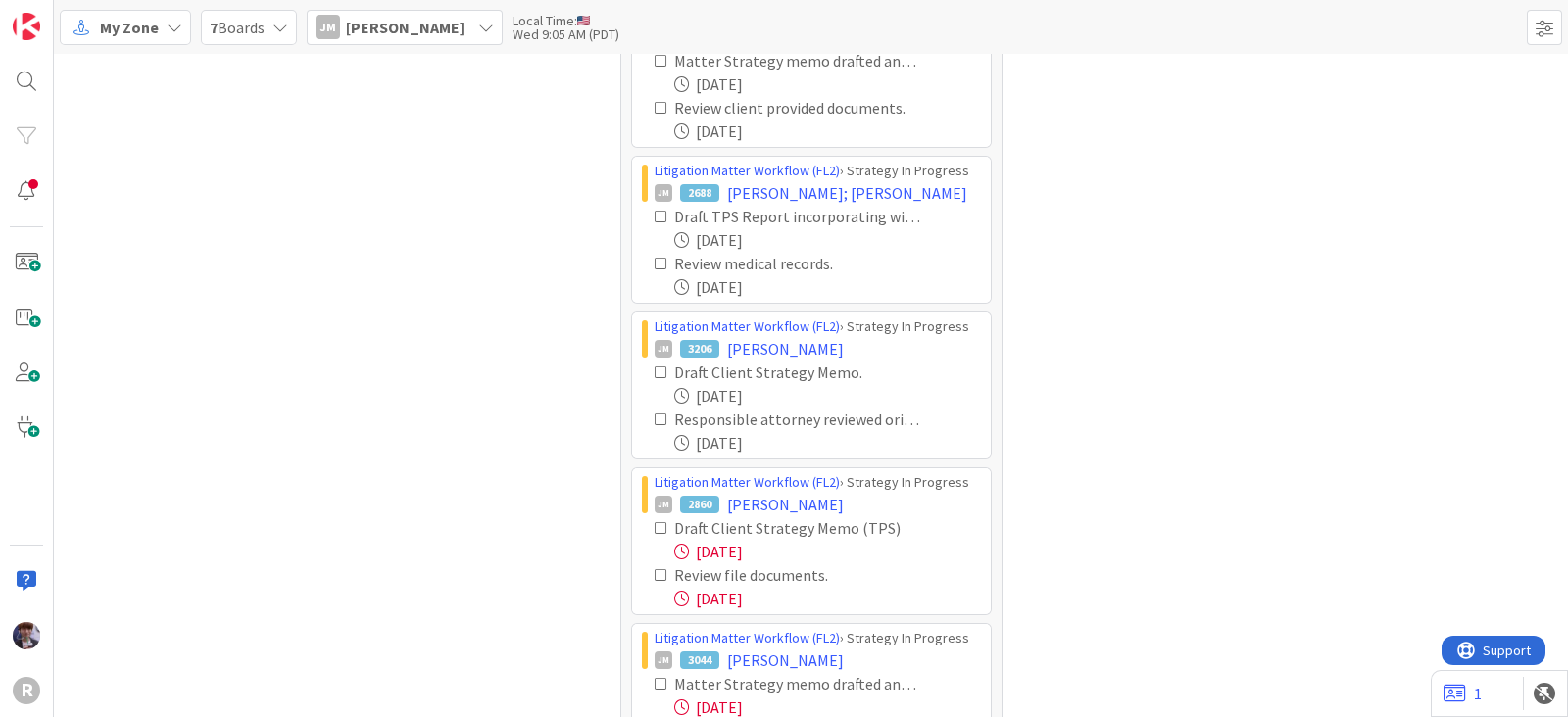
click at [656, 521] on icon at bounding box center [661, 528] width 14 height 14
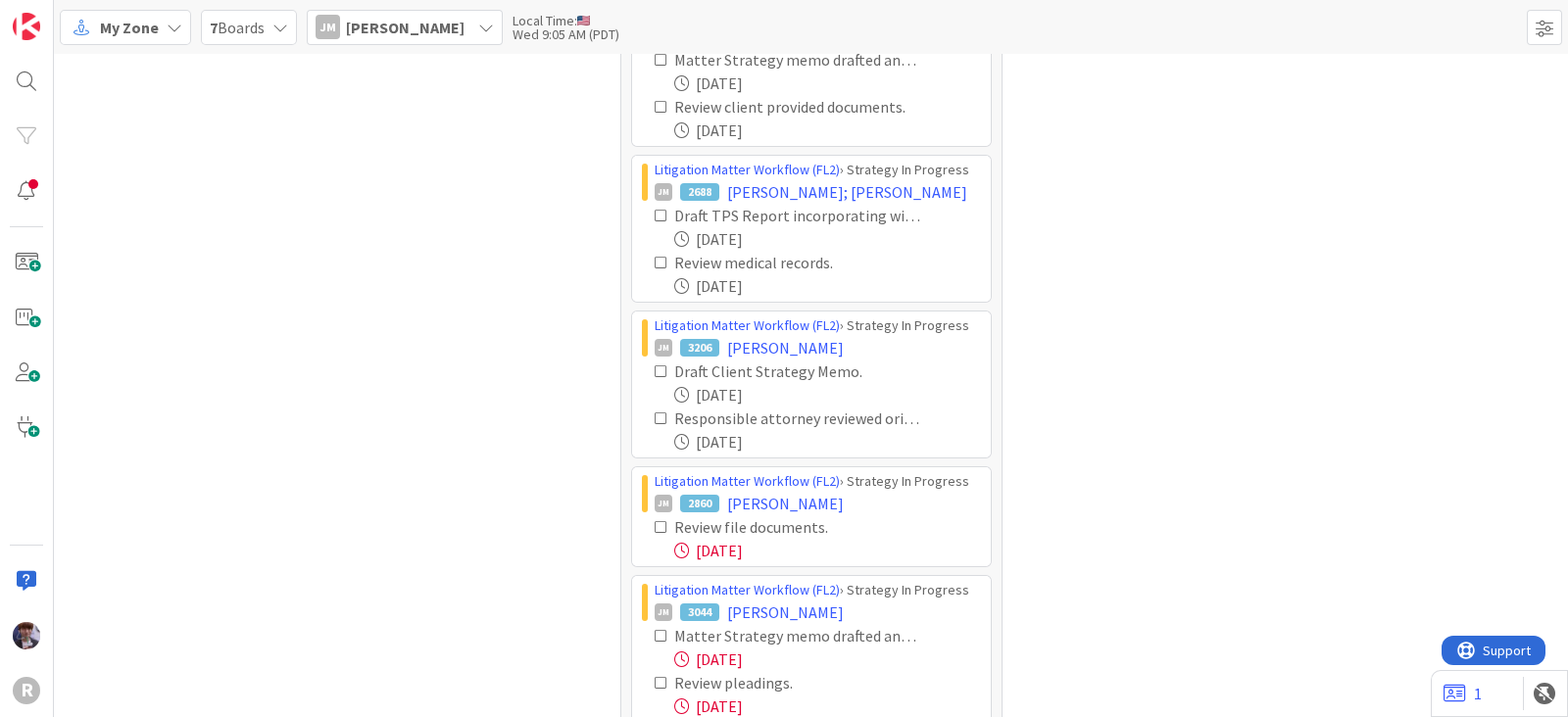
scroll to position [849, 0]
click at [654, 520] on icon at bounding box center [661, 526] width 14 height 14
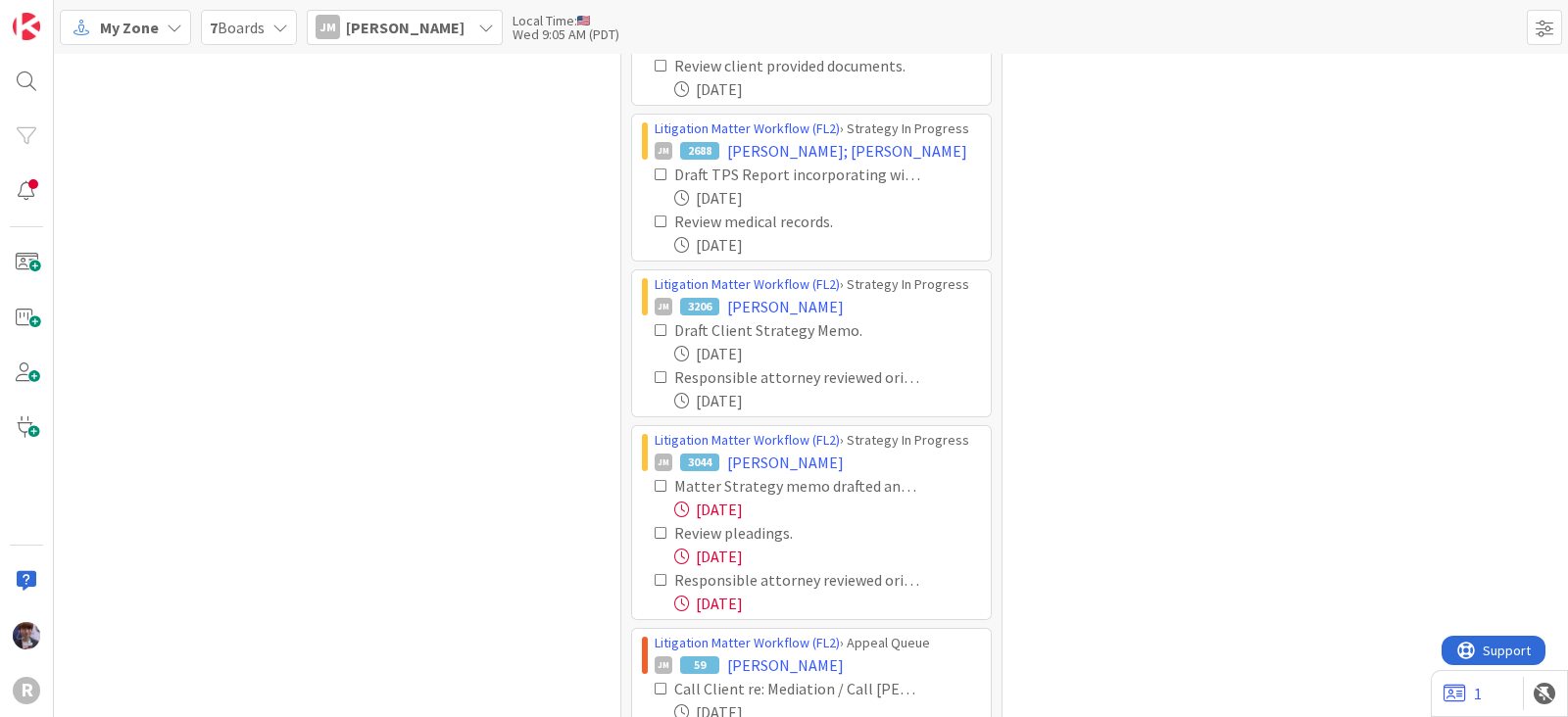
scroll to position [954, 0]
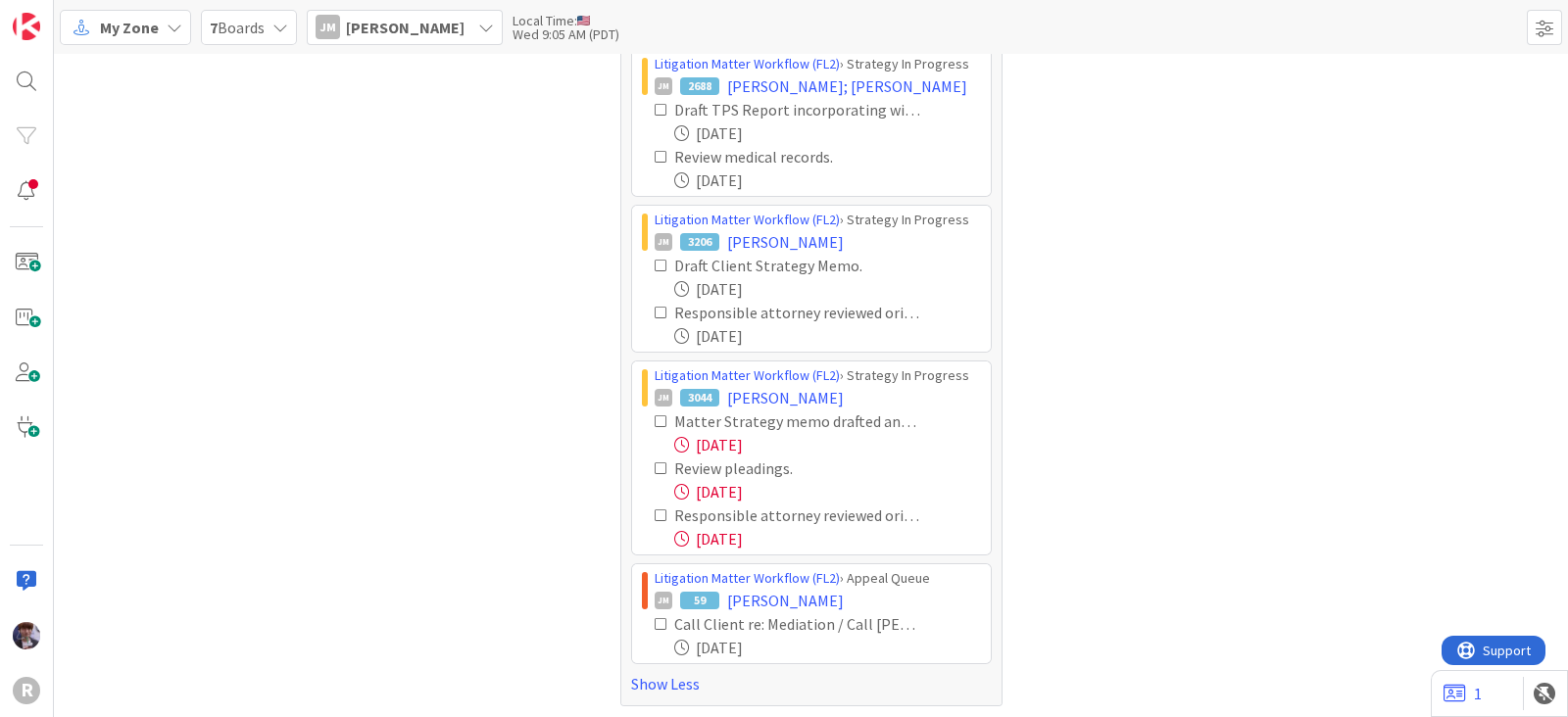
click at [654, 419] on icon at bounding box center [661, 422] width 14 height 14
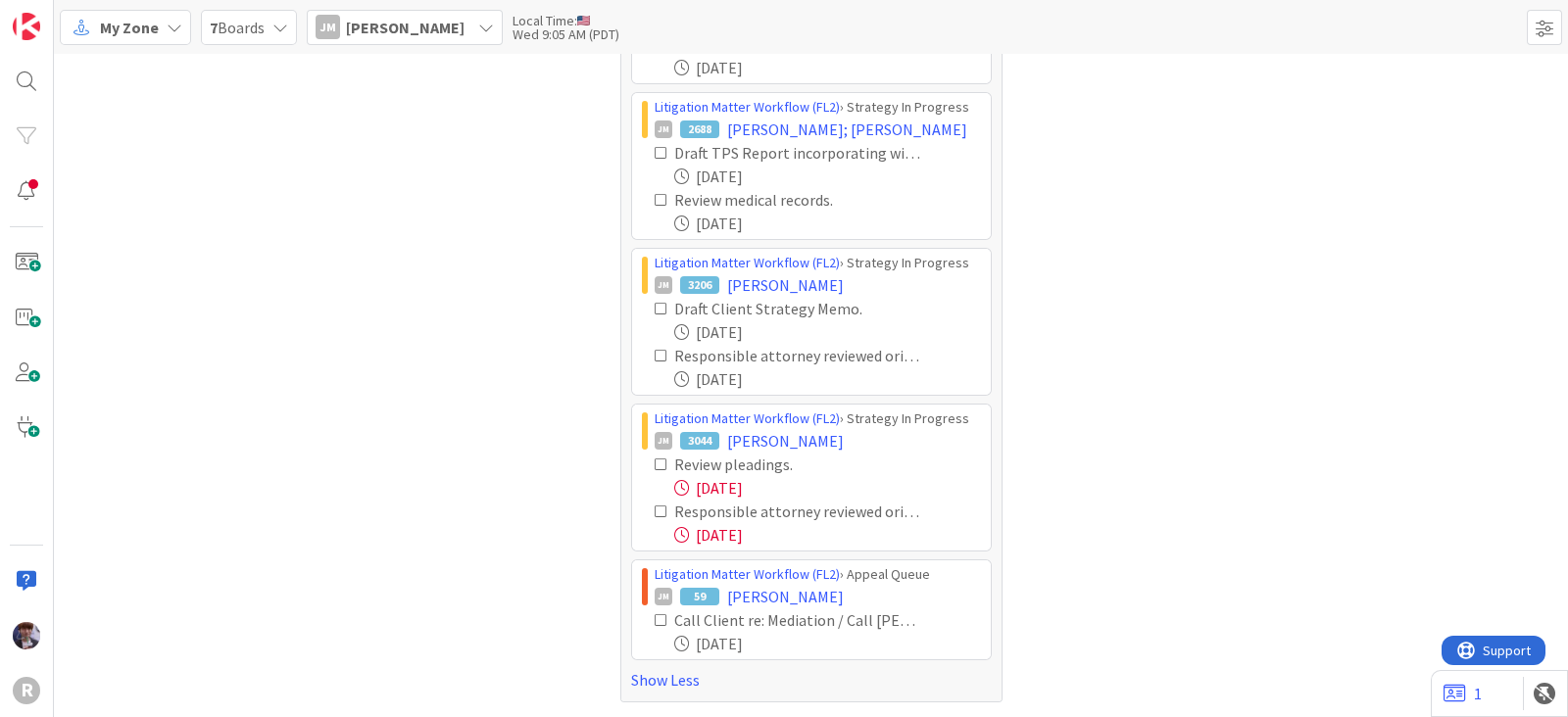
scroll to position [906, 0]
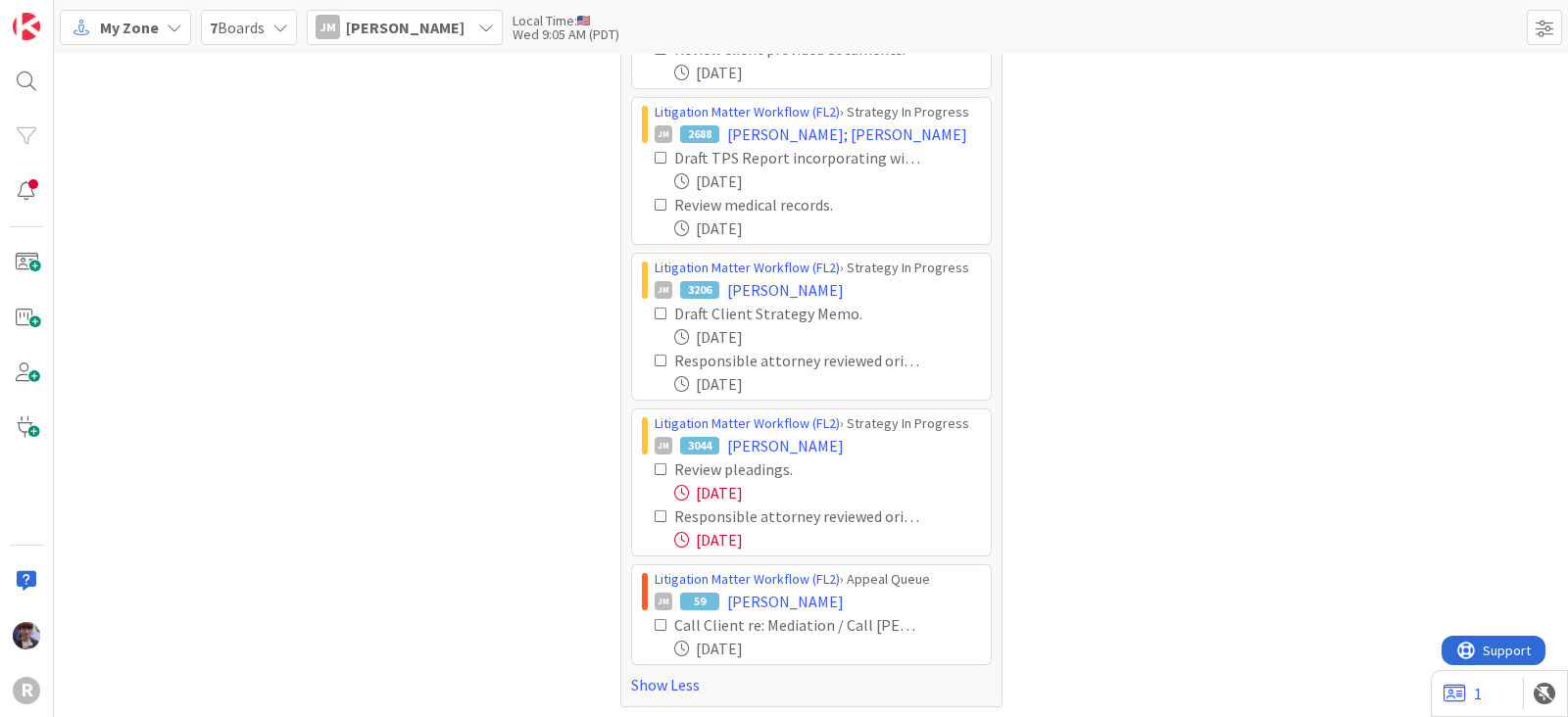
click at [654, 472] on icon at bounding box center [661, 470] width 14 height 14
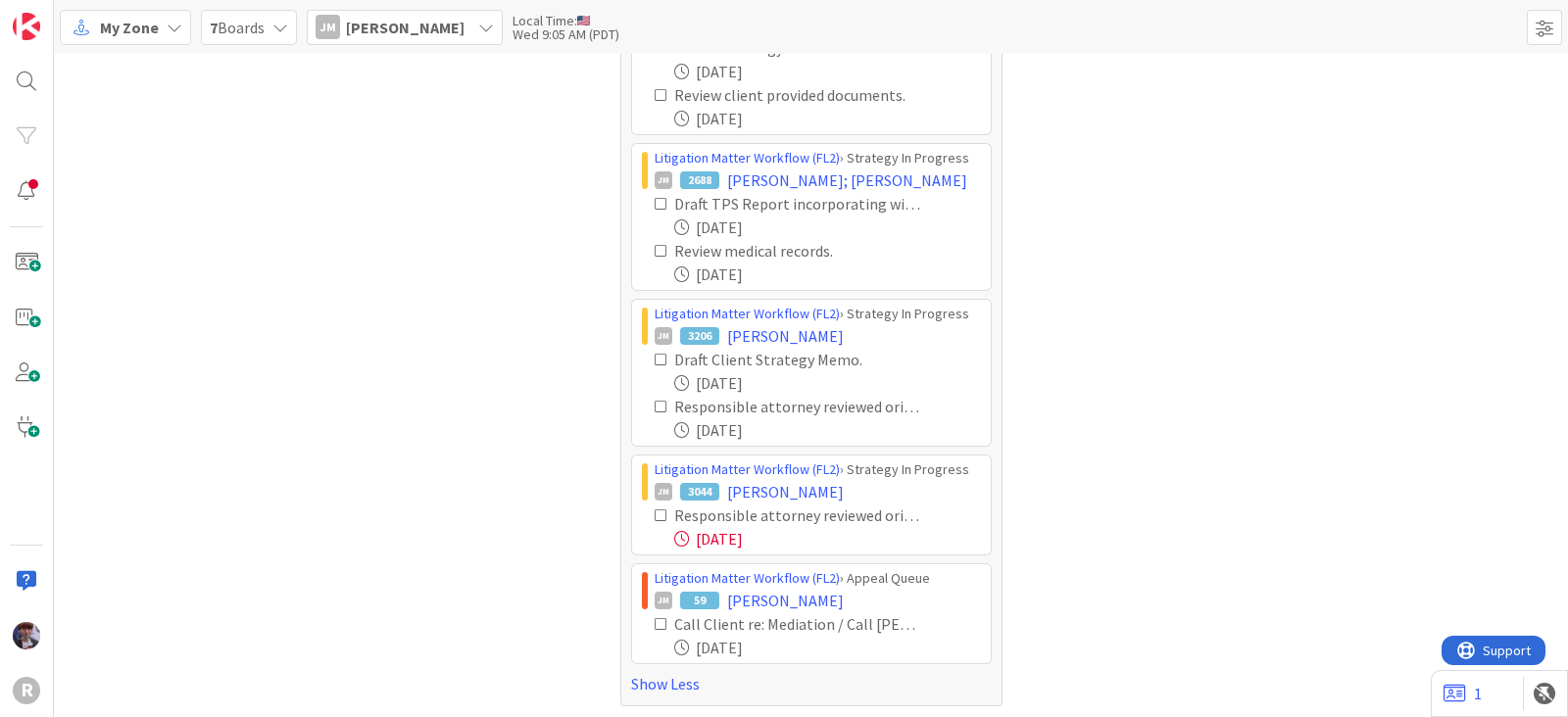
click at [654, 512] on icon at bounding box center [661, 516] width 14 height 14
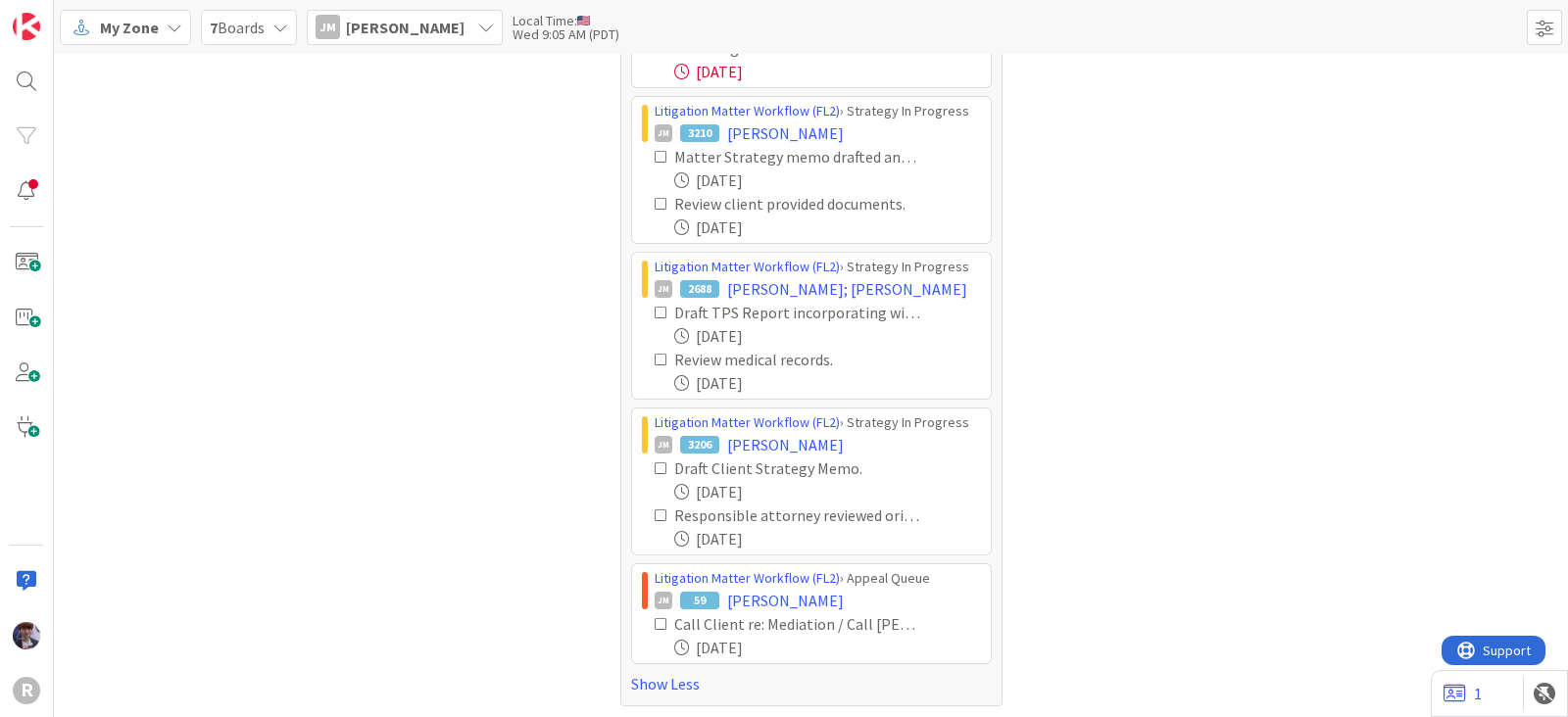
click at [654, 617] on icon at bounding box center [661, 624] width 14 height 14
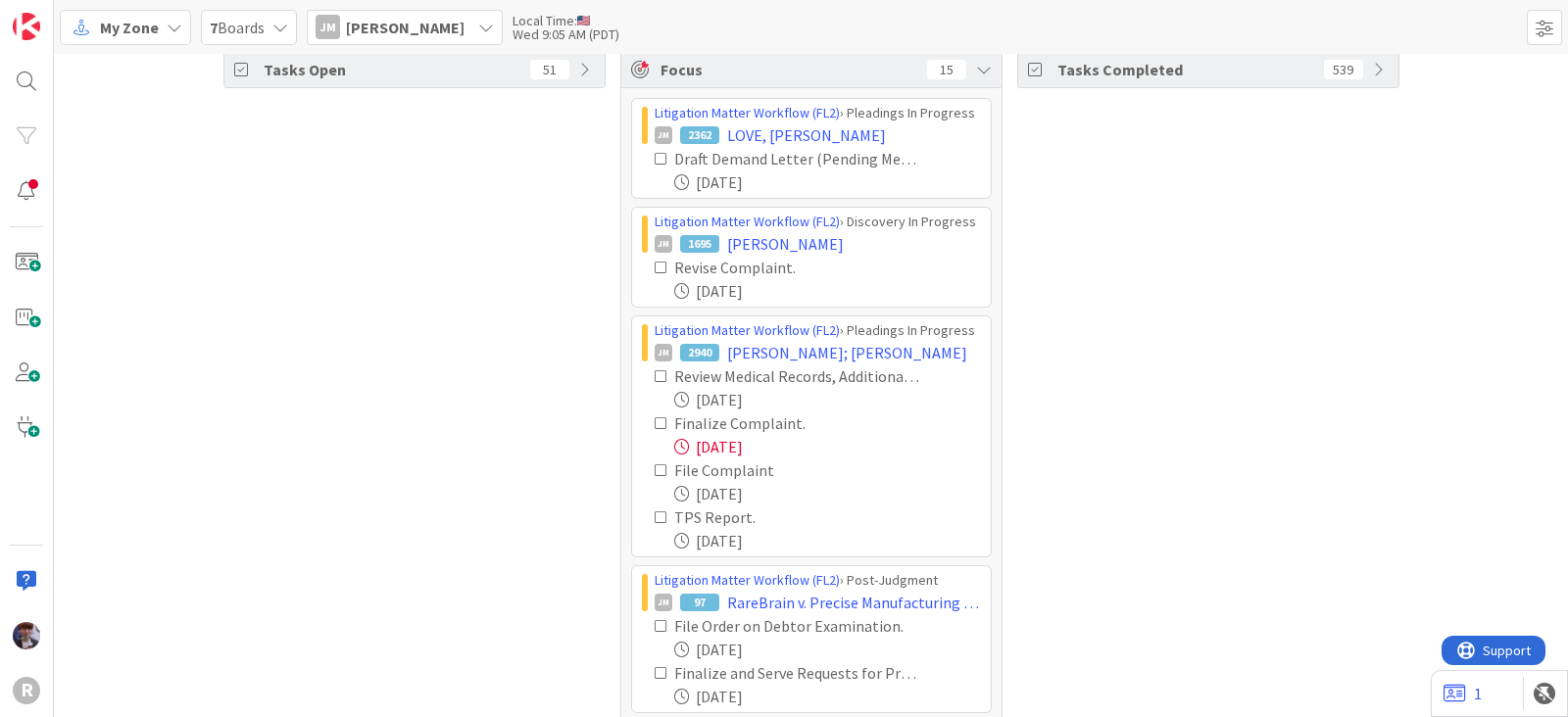
scroll to position [0, 0]
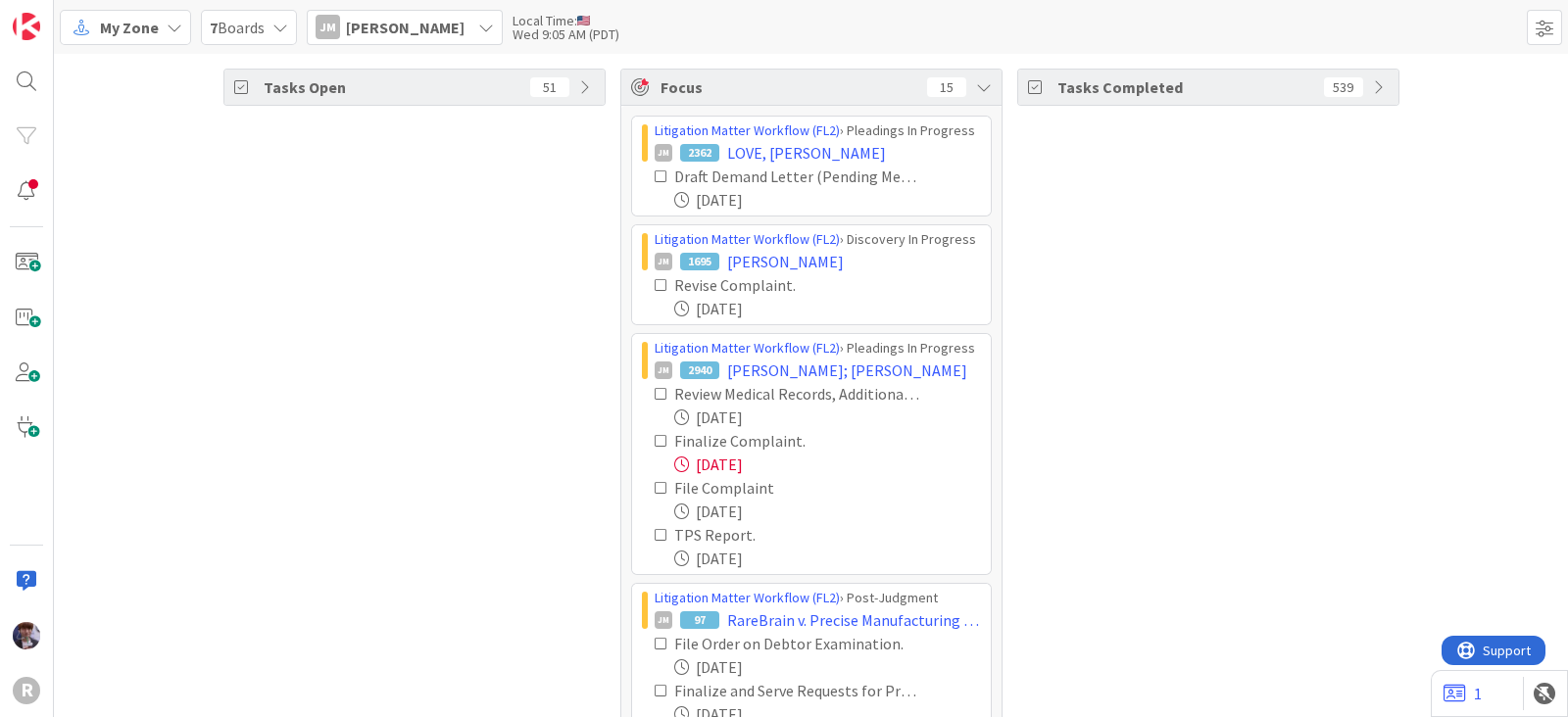
click at [364, 29] on span "Jeff Myers" at bounding box center [405, 27] width 119 height 24
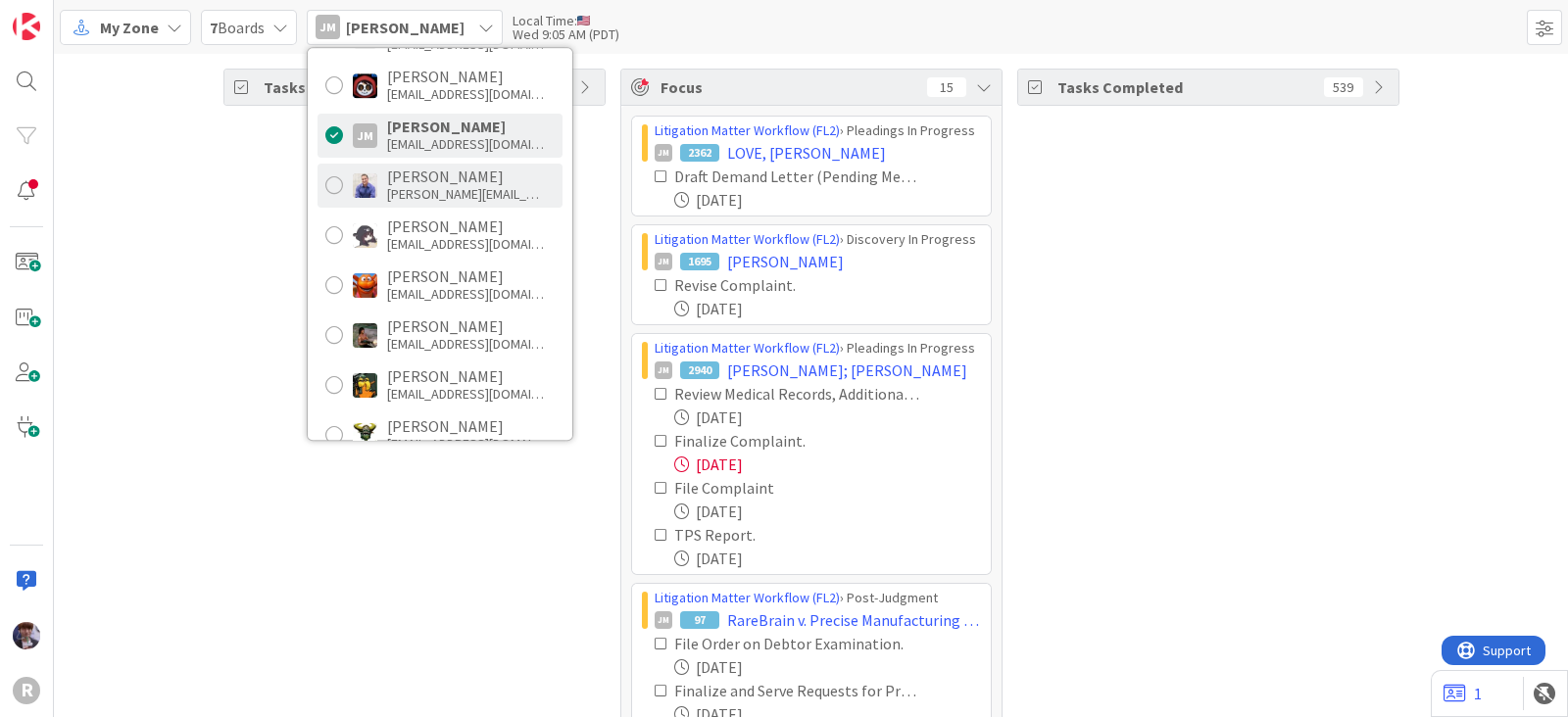
scroll to position [244, 0]
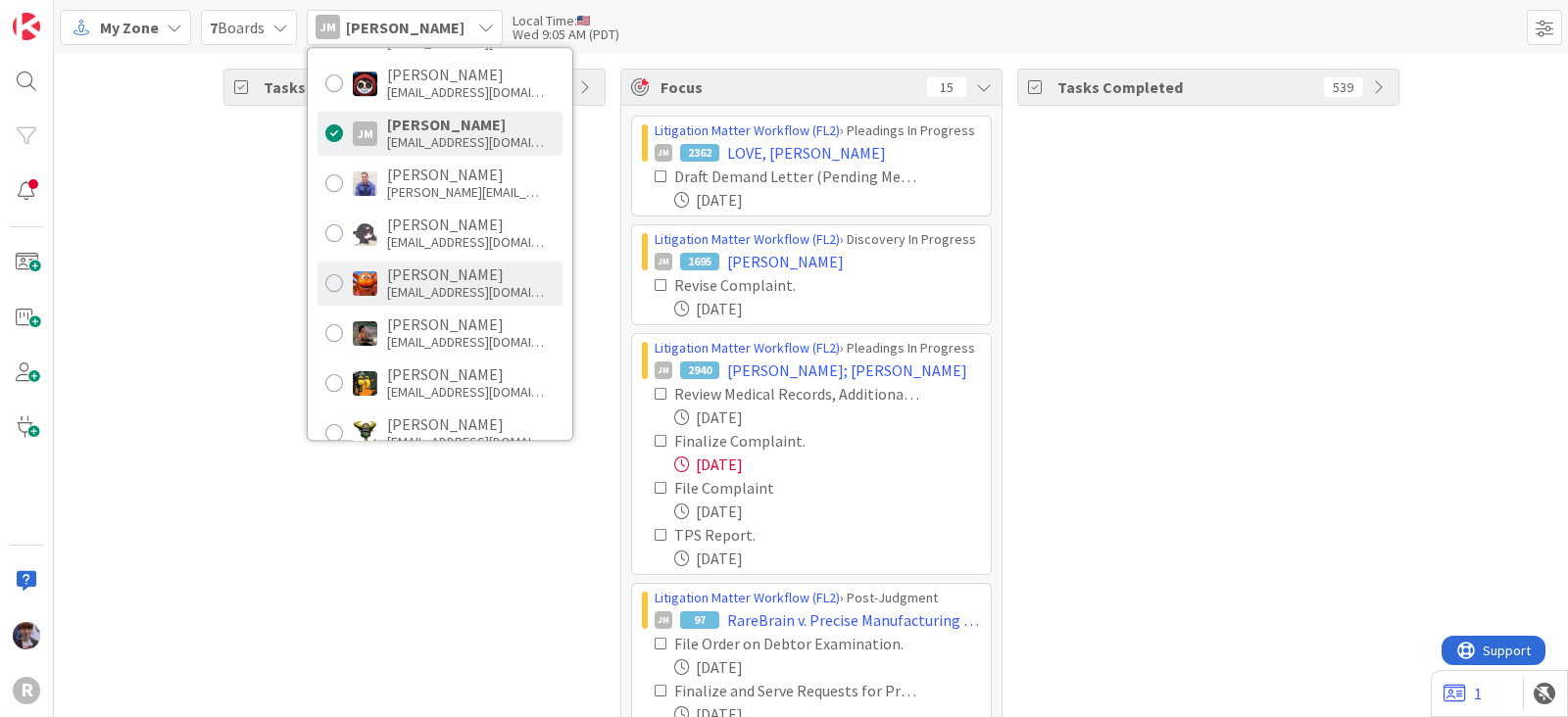
click at [402, 289] on div "kadams@reutercorbett.com" at bounding box center [466, 292] width 157 height 18
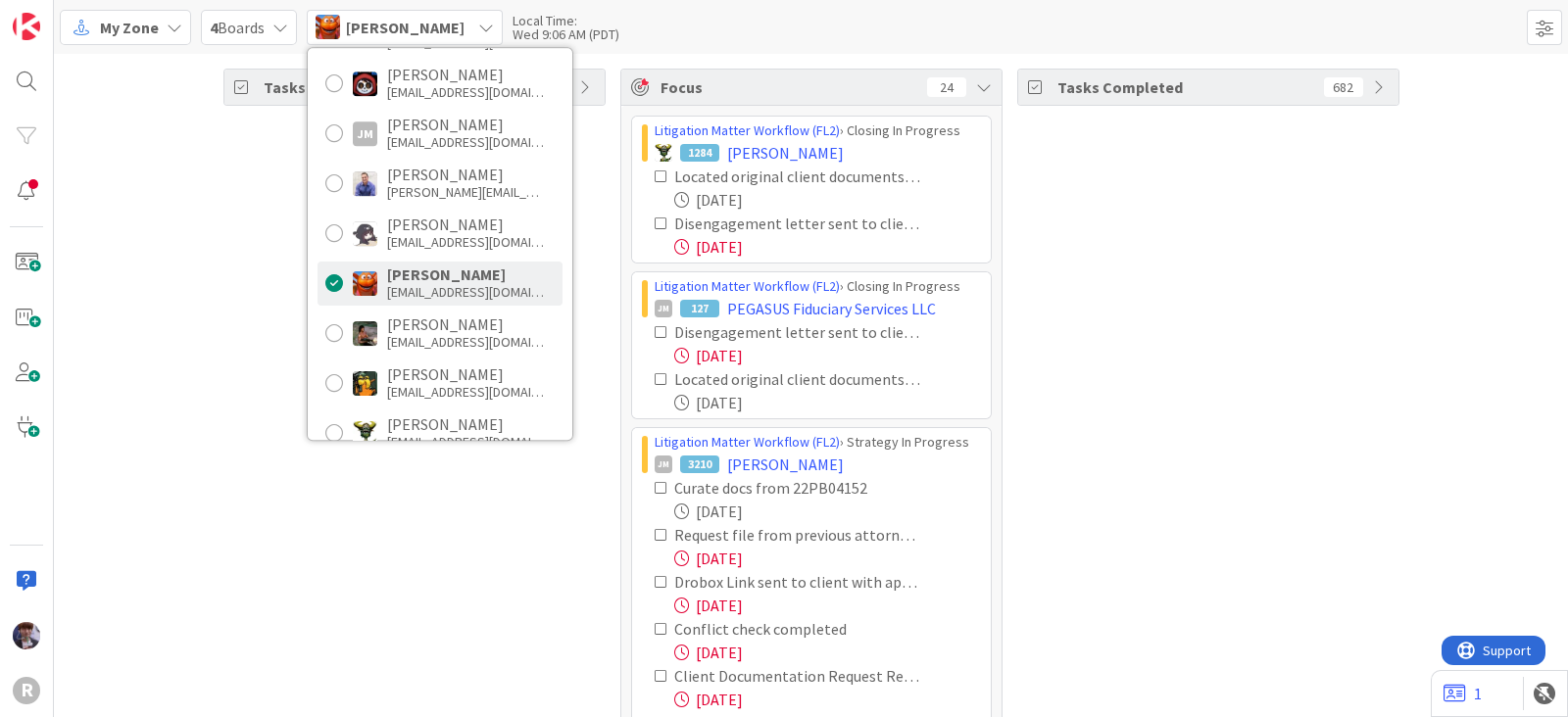
click at [266, 340] on div "Tasks Open 72" at bounding box center [415, 436] width 383 height 737
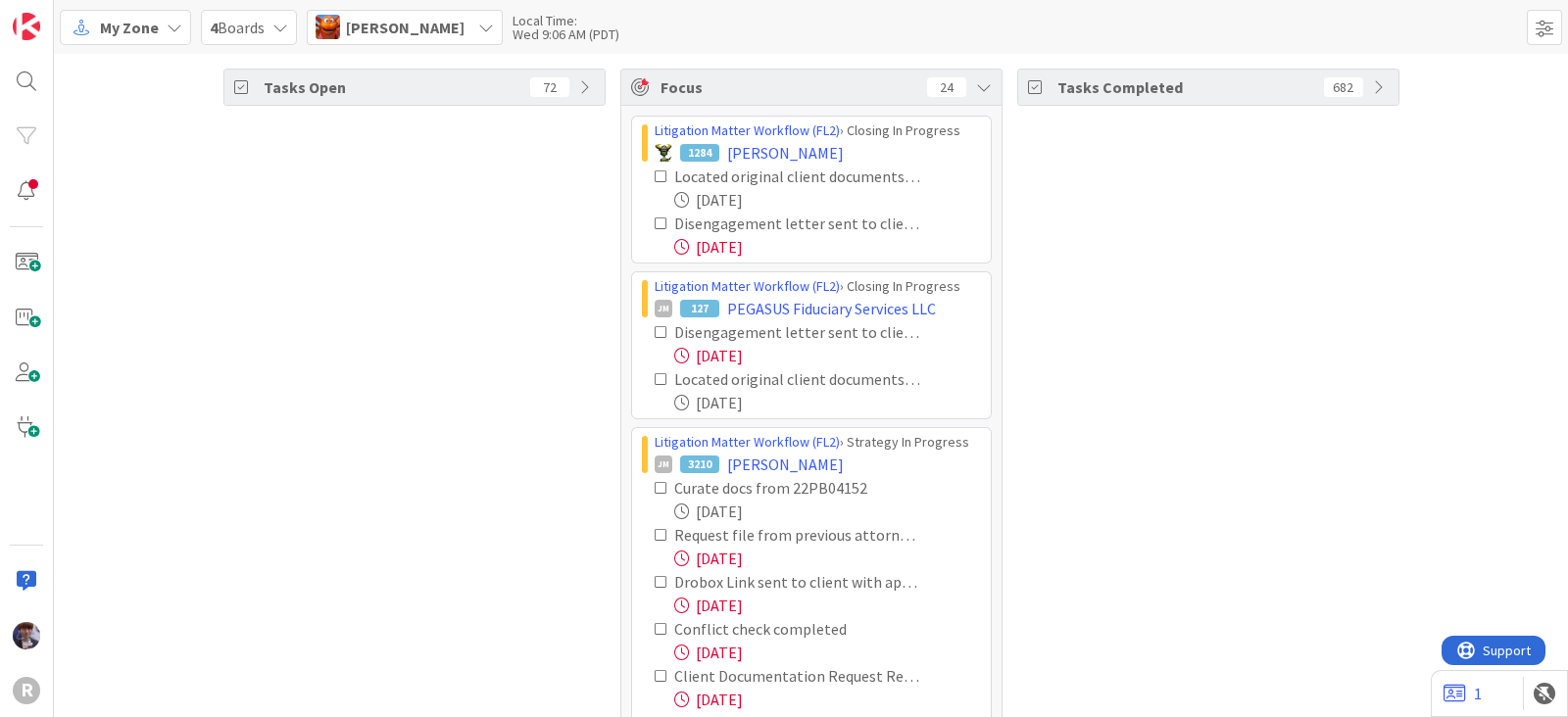
click at [654, 170] on icon at bounding box center [661, 177] width 14 height 14
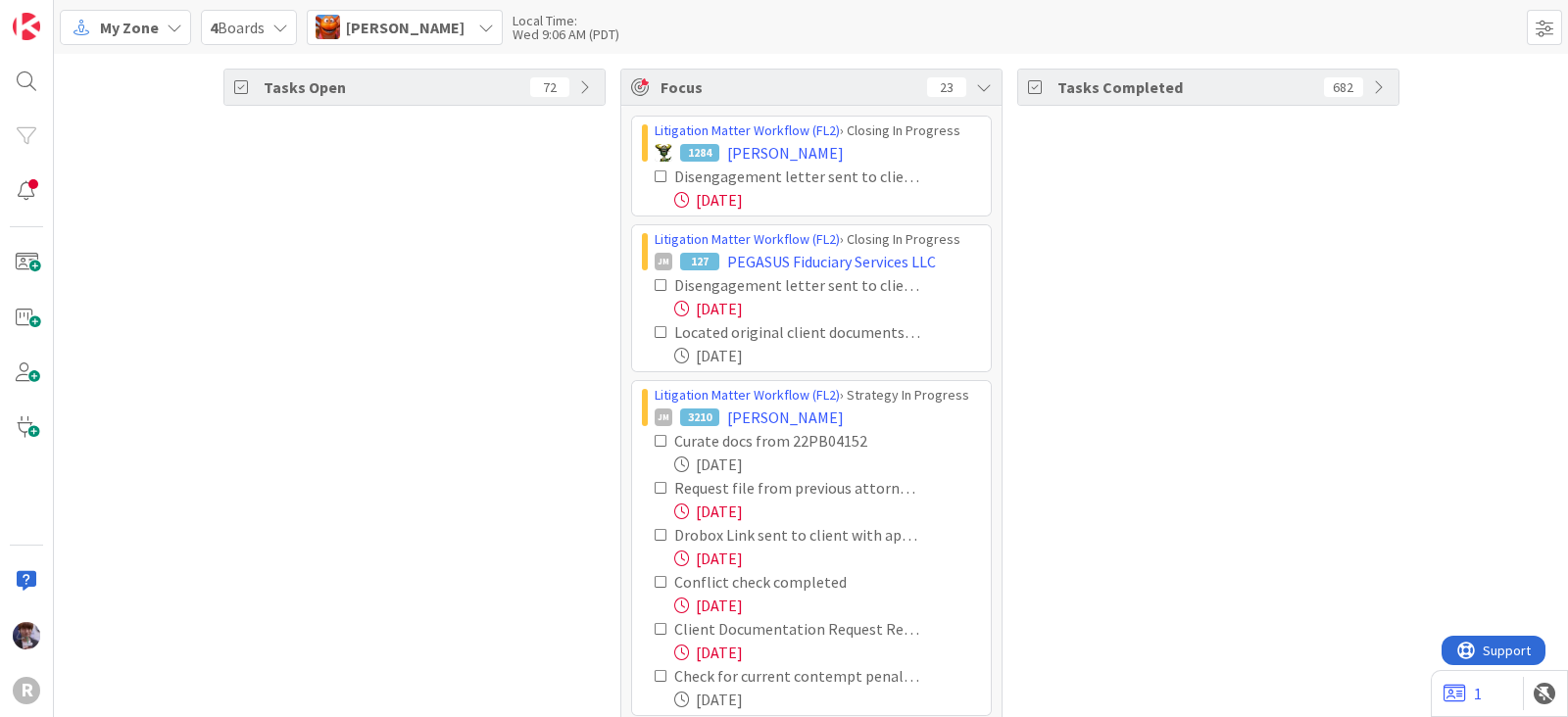
click at [654, 170] on icon at bounding box center [661, 177] width 14 height 14
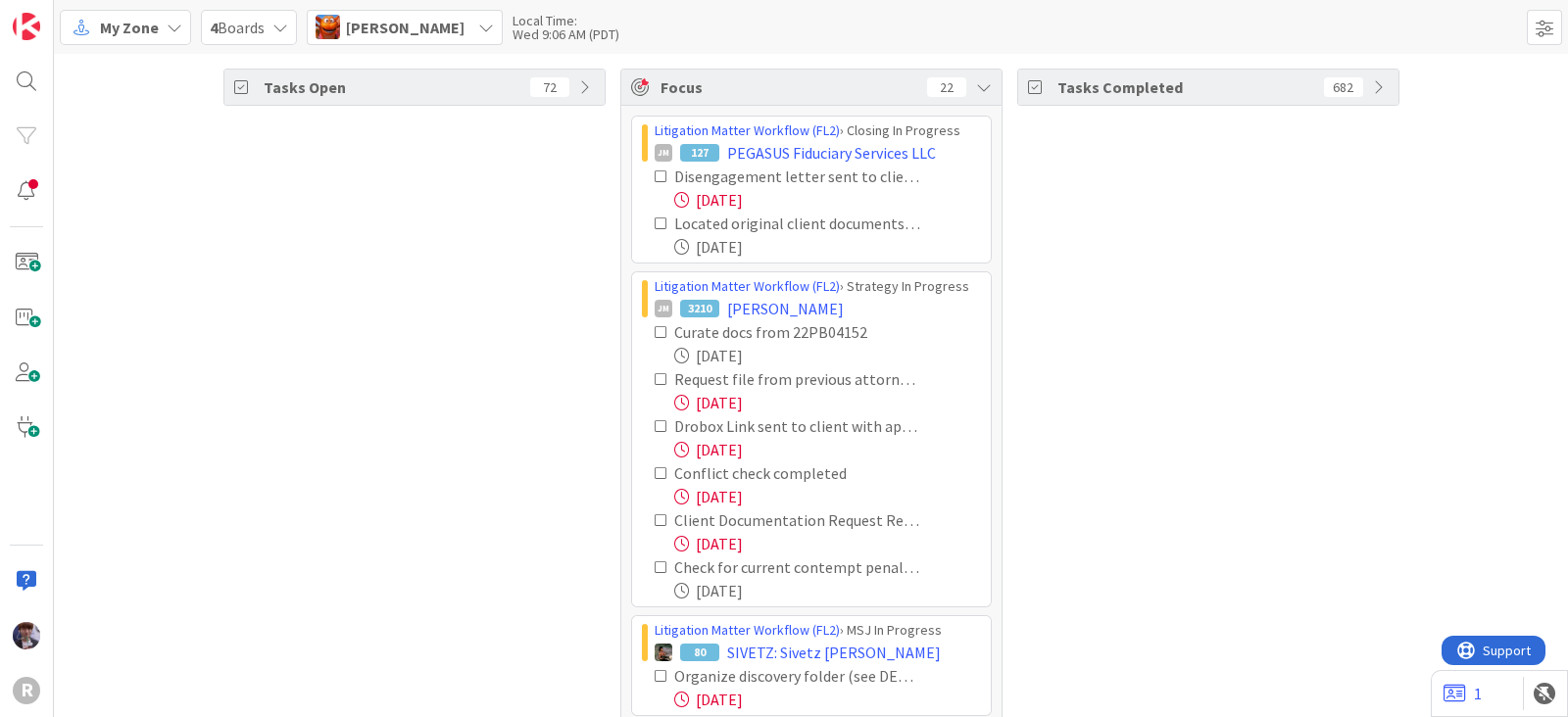
click at [654, 380] on icon at bounding box center [661, 380] width 14 height 14
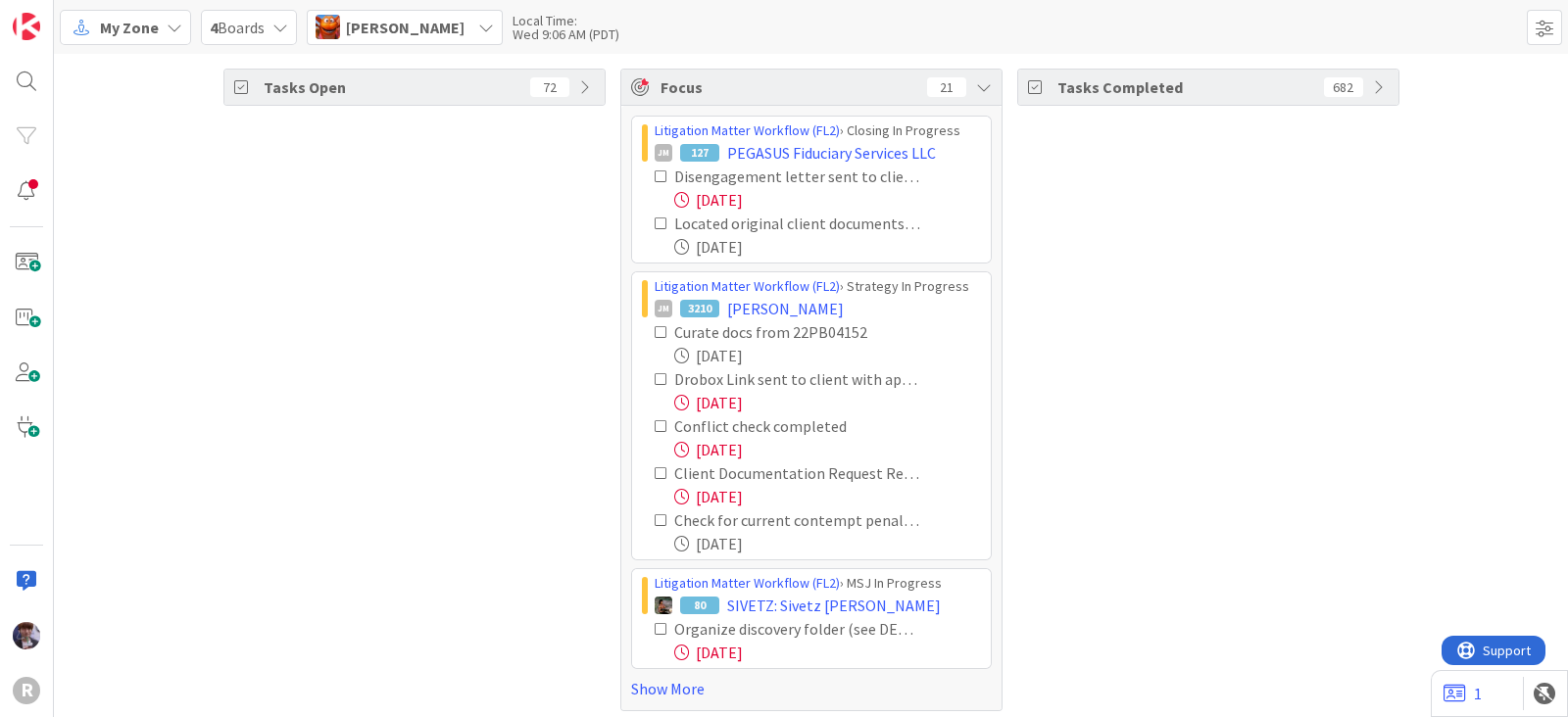
click at [654, 380] on icon at bounding box center [661, 380] width 14 height 14
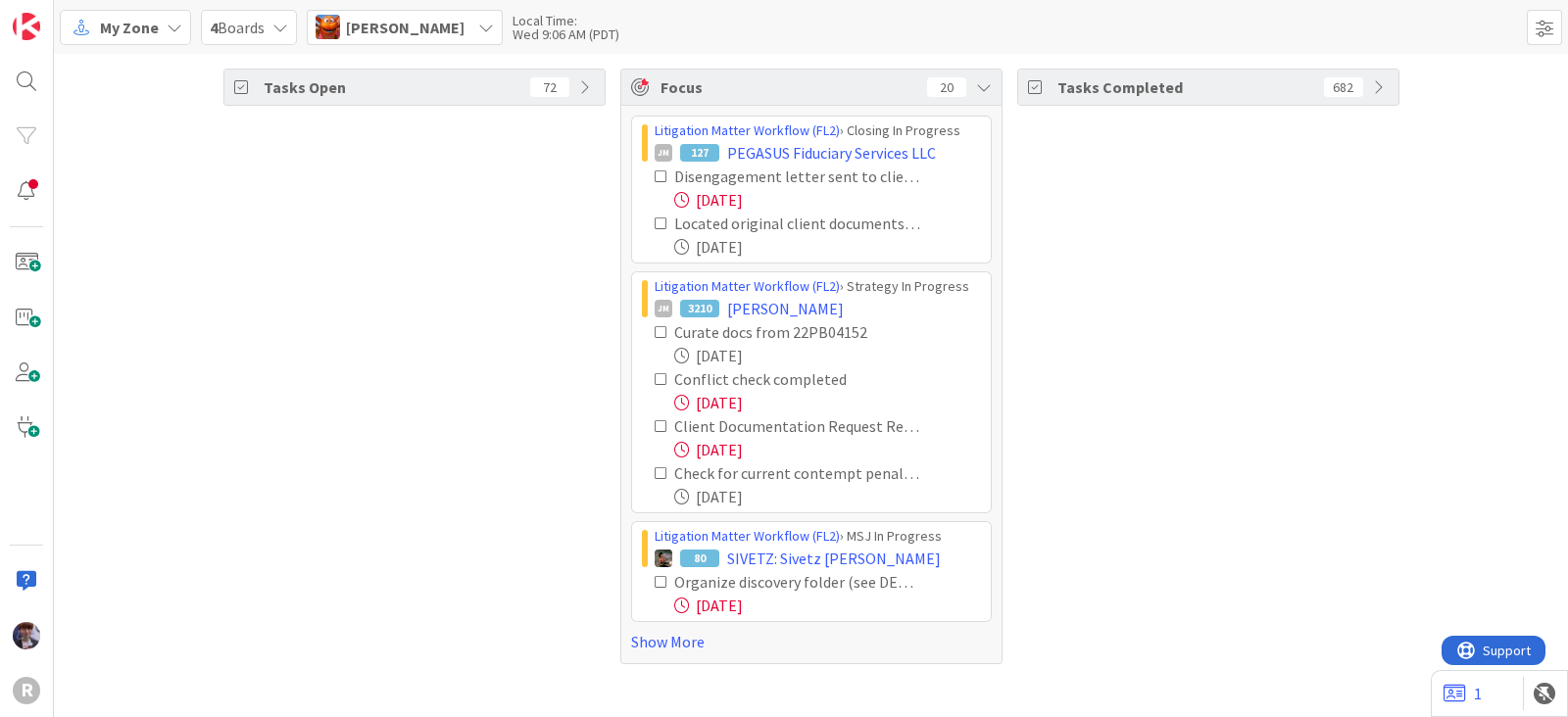
click at [656, 384] on icon at bounding box center [661, 380] width 14 height 14
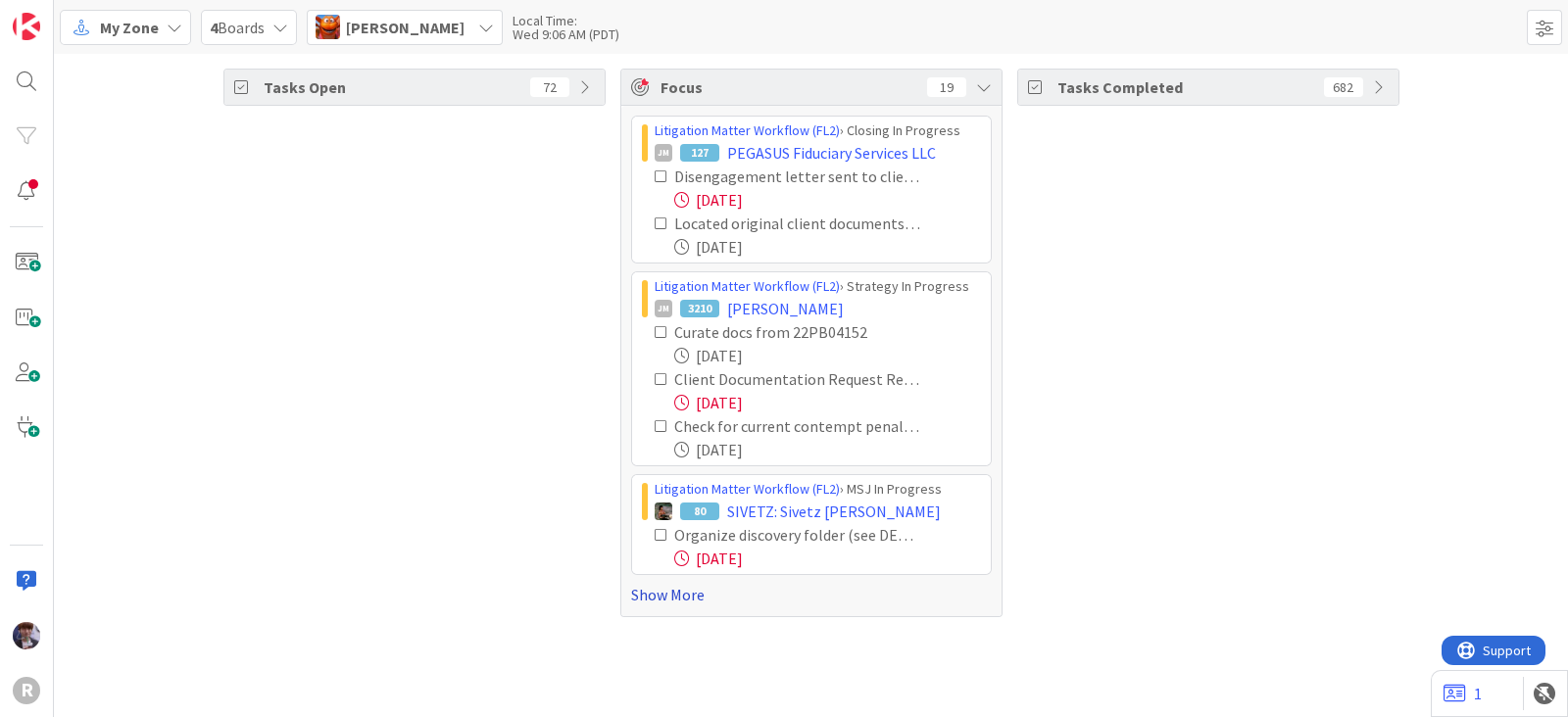
click at [645, 595] on link "Show More" at bounding box center [811, 594] width 361 height 24
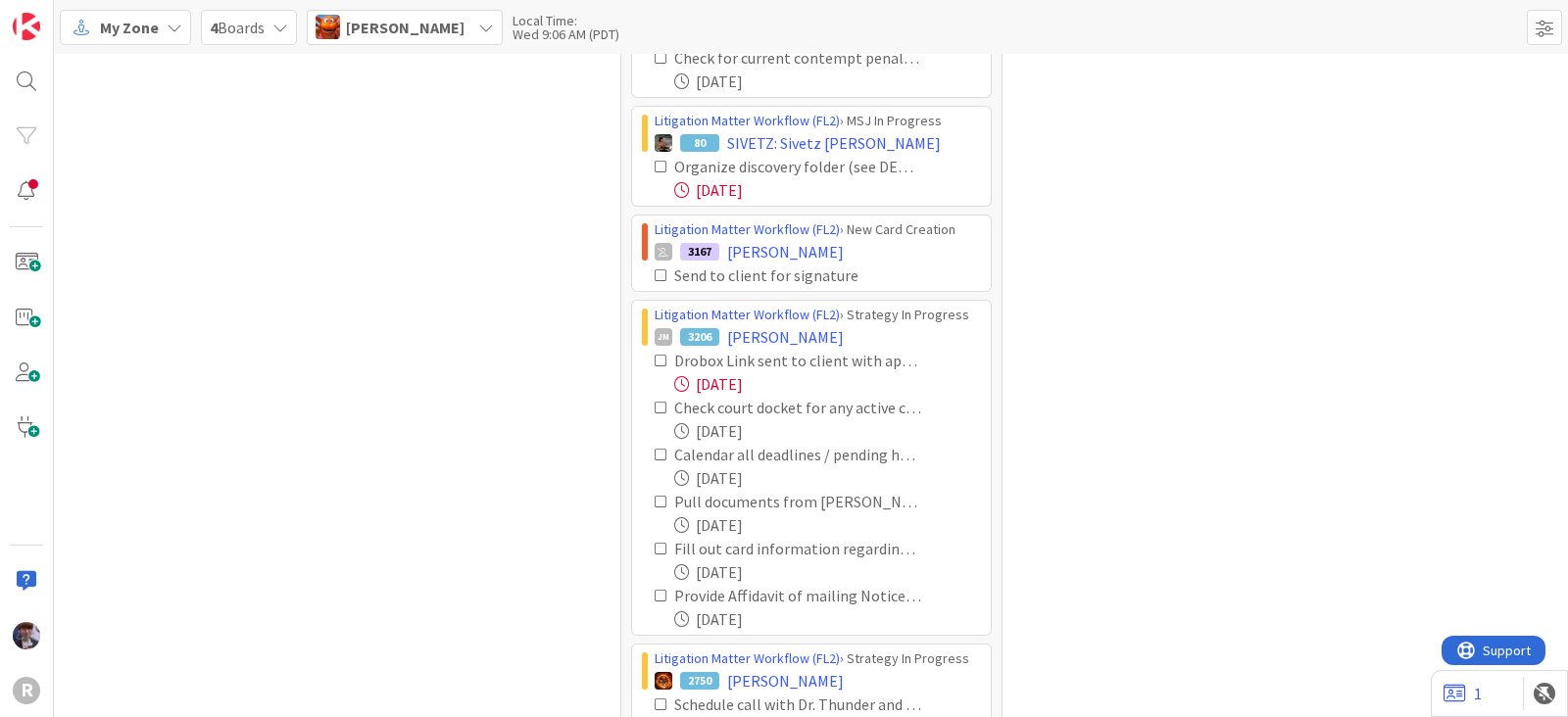
scroll to position [368, 0]
click at [654, 270] on icon at bounding box center [661, 277] width 14 height 14
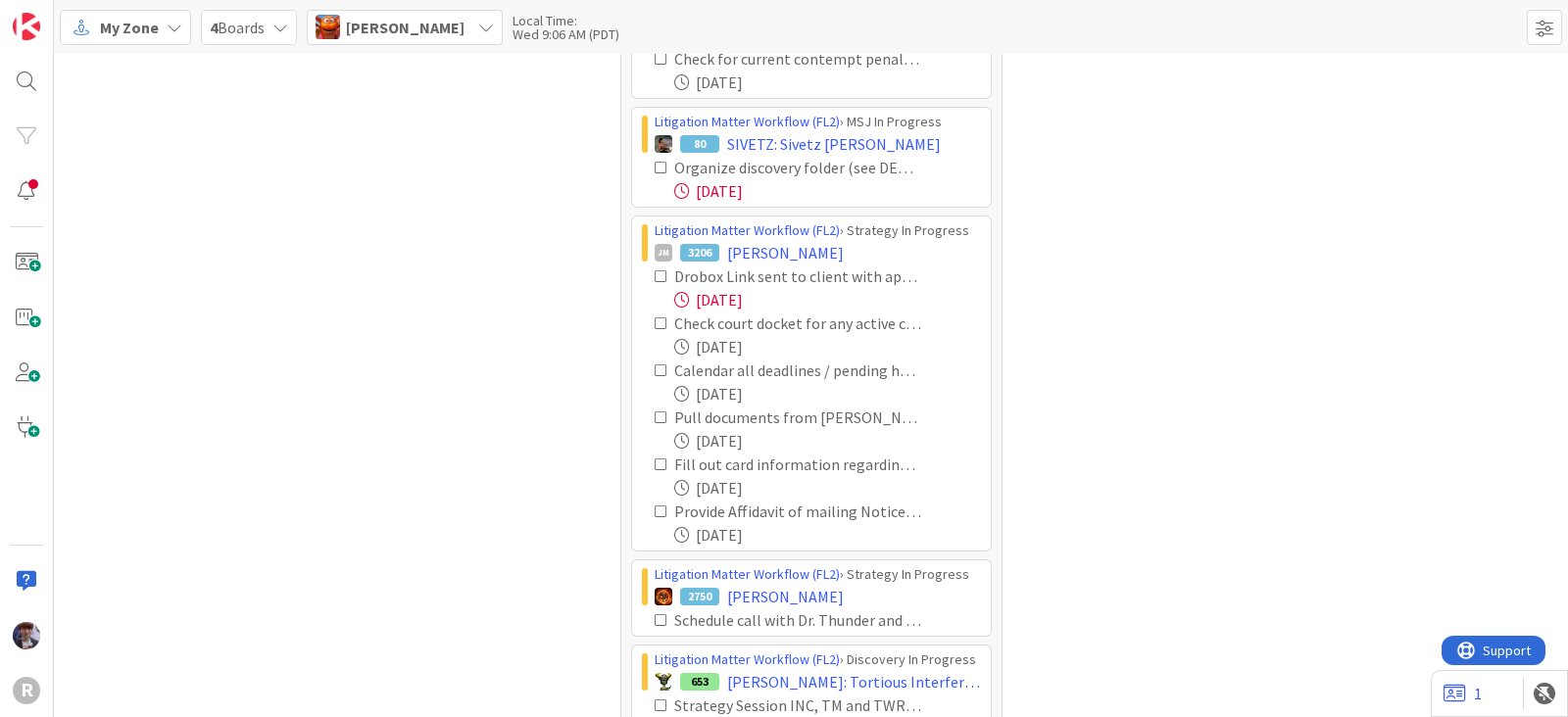
click at [654, 271] on icon at bounding box center [661, 277] width 14 height 14
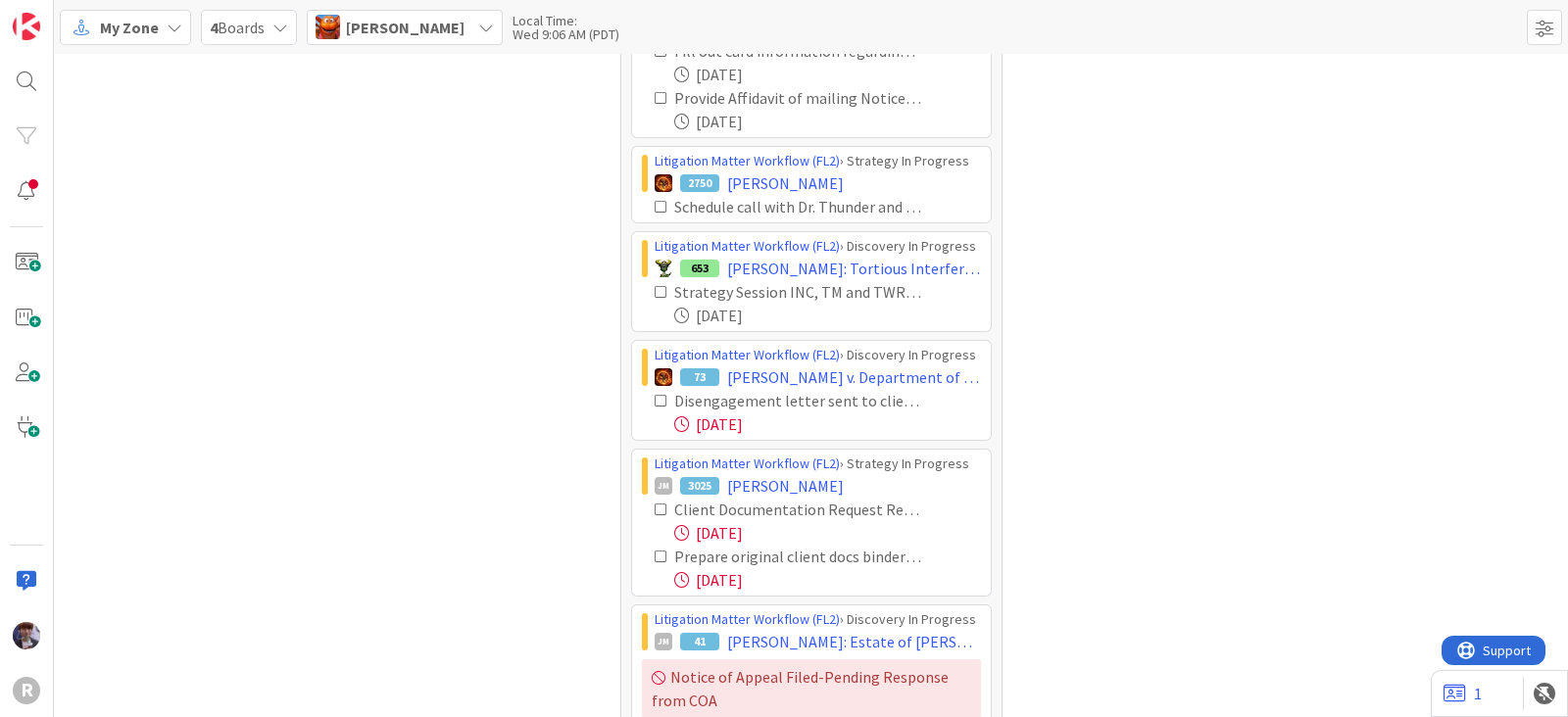
scroll to position [735, 0]
click at [654, 284] on icon at bounding box center [661, 291] width 14 height 14
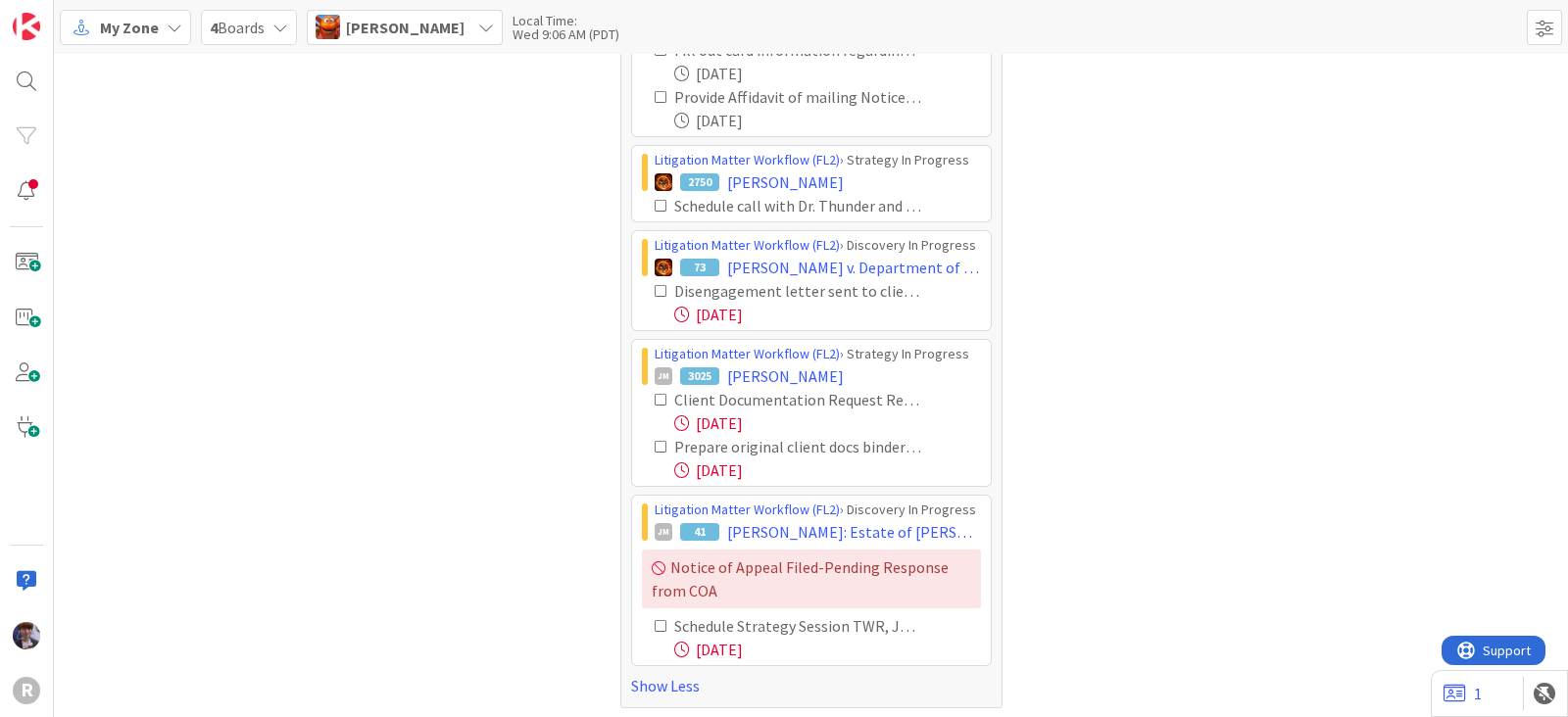
click at [654, 403] on icon at bounding box center [661, 400] width 14 height 14
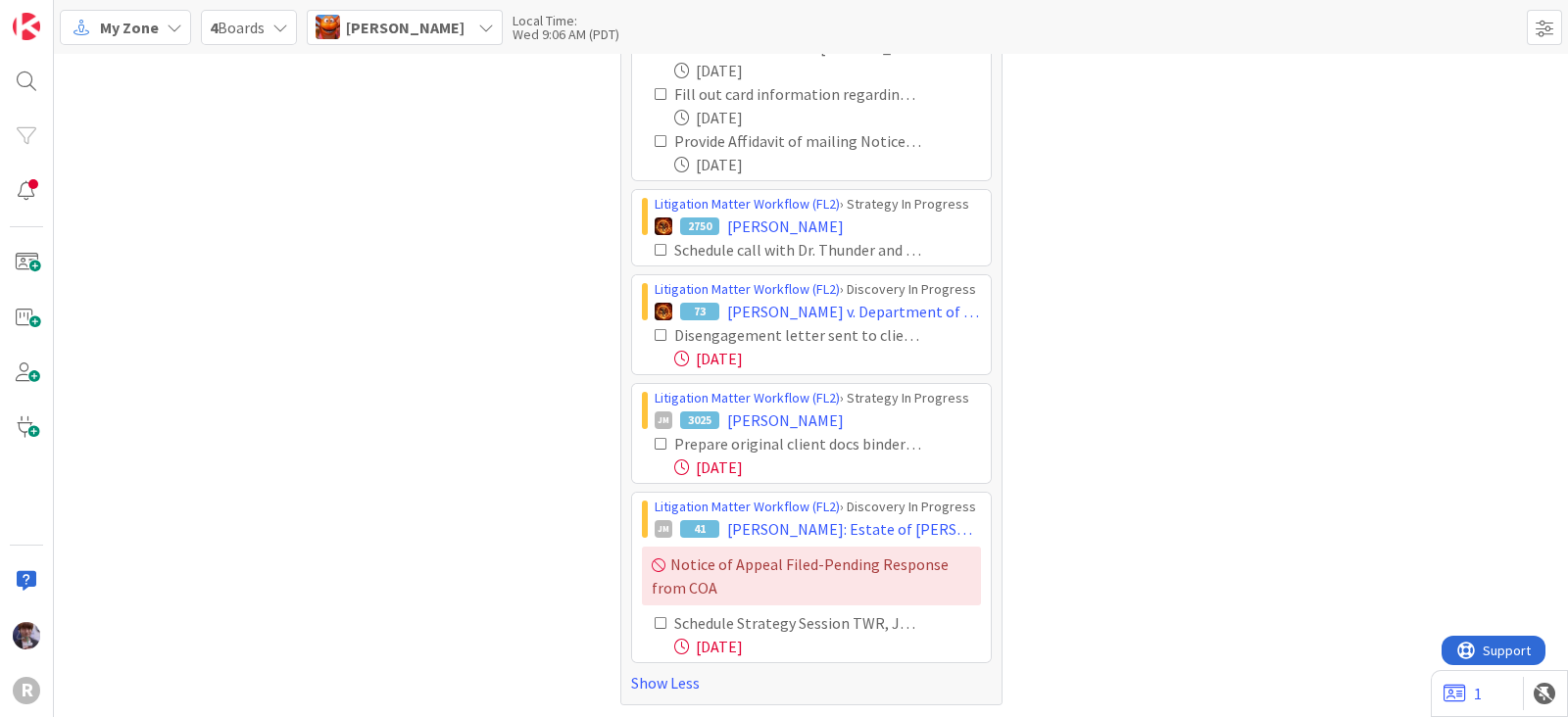
click at [654, 440] on icon at bounding box center [661, 444] width 14 height 14
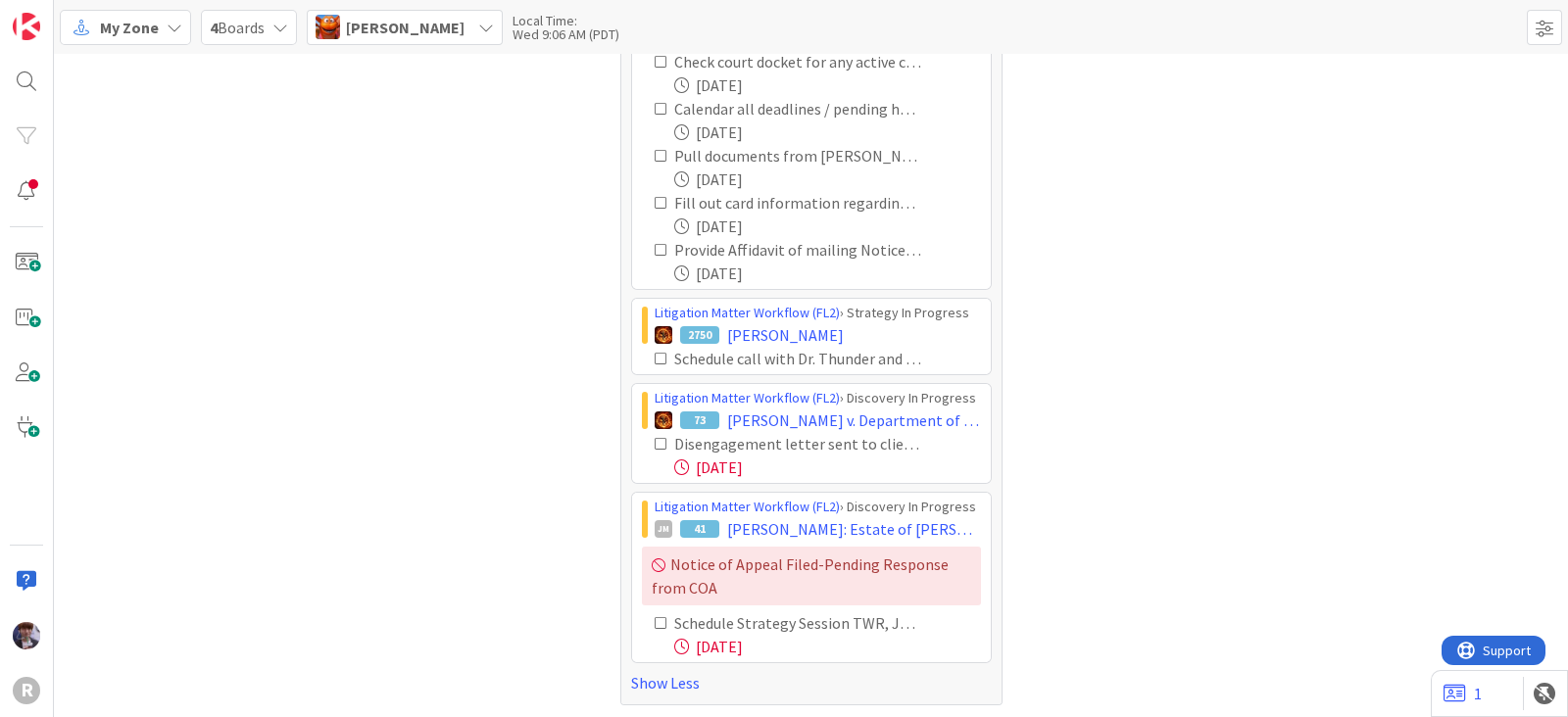
click at [654, 619] on icon at bounding box center [661, 623] width 14 height 14
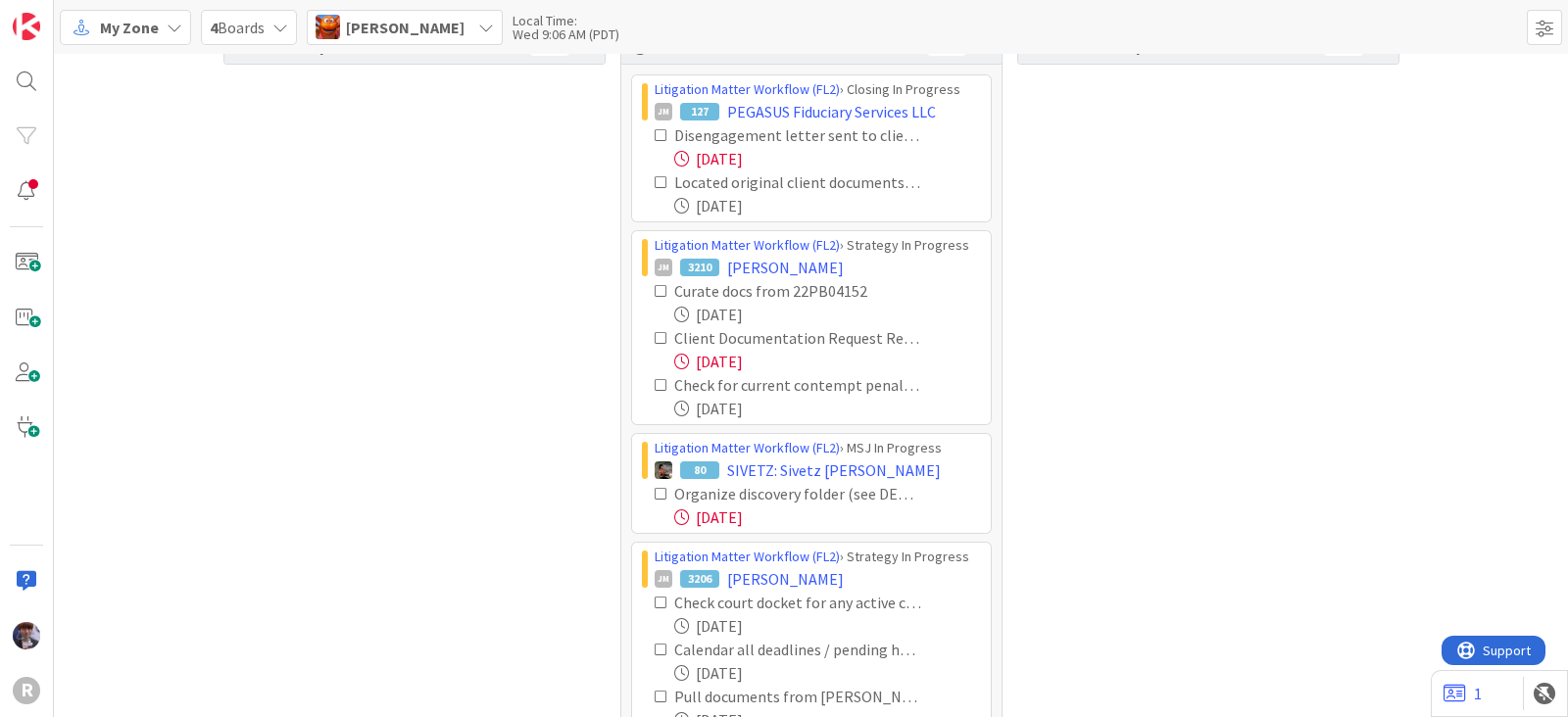
scroll to position [0, 0]
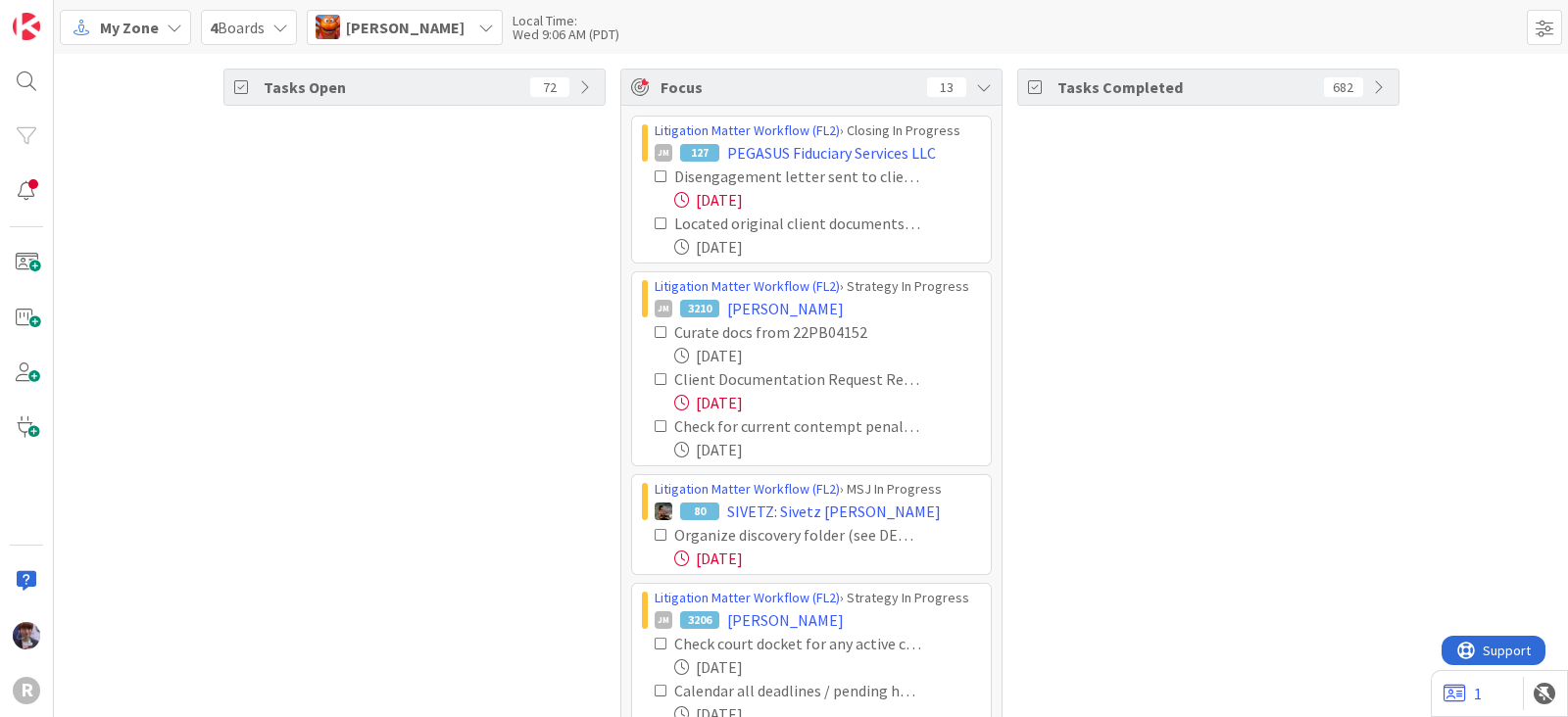
click at [360, 31] on span "Kiara Adams" at bounding box center [405, 27] width 119 height 24
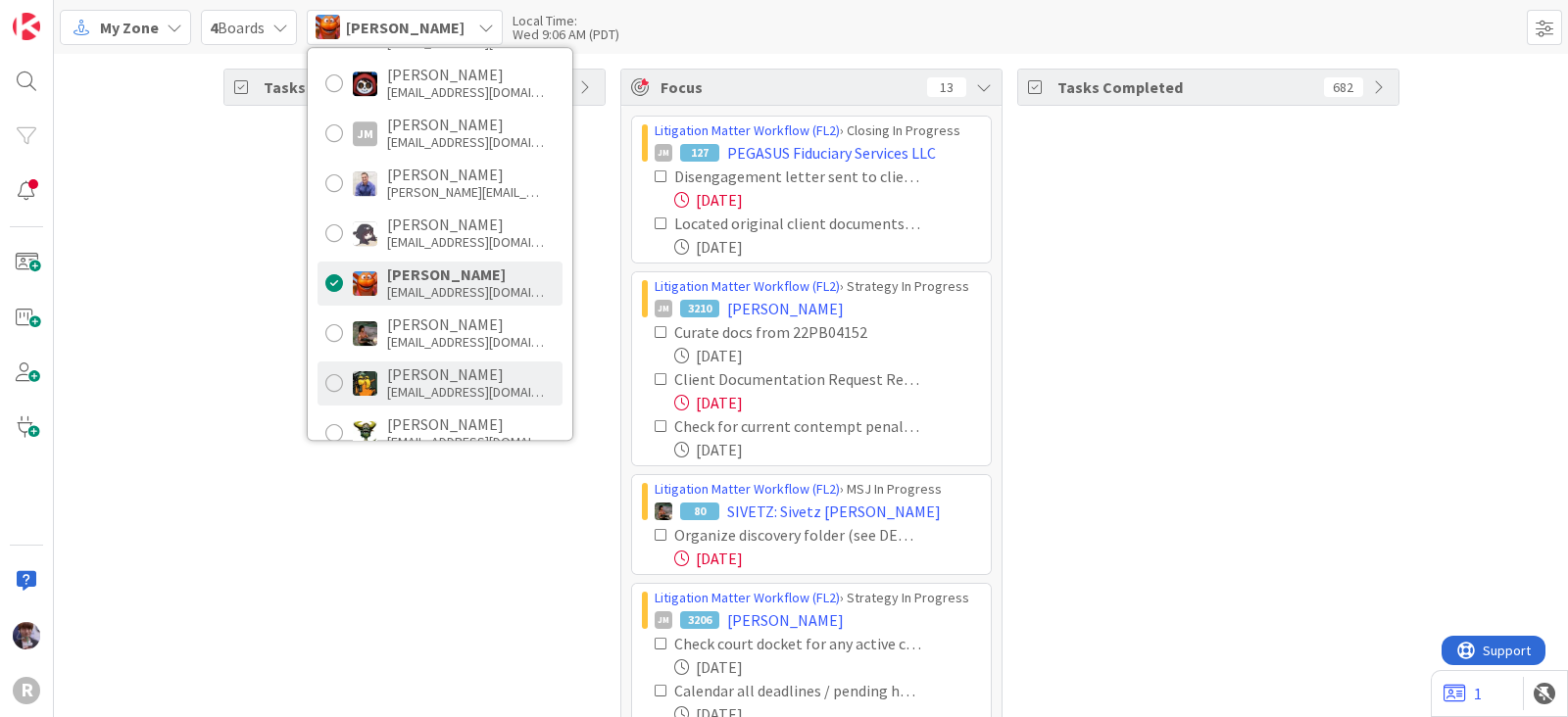
click at [407, 394] on div "mrobb@reutercorbett.com" at bounding box center [466, 392] width 157 height 18
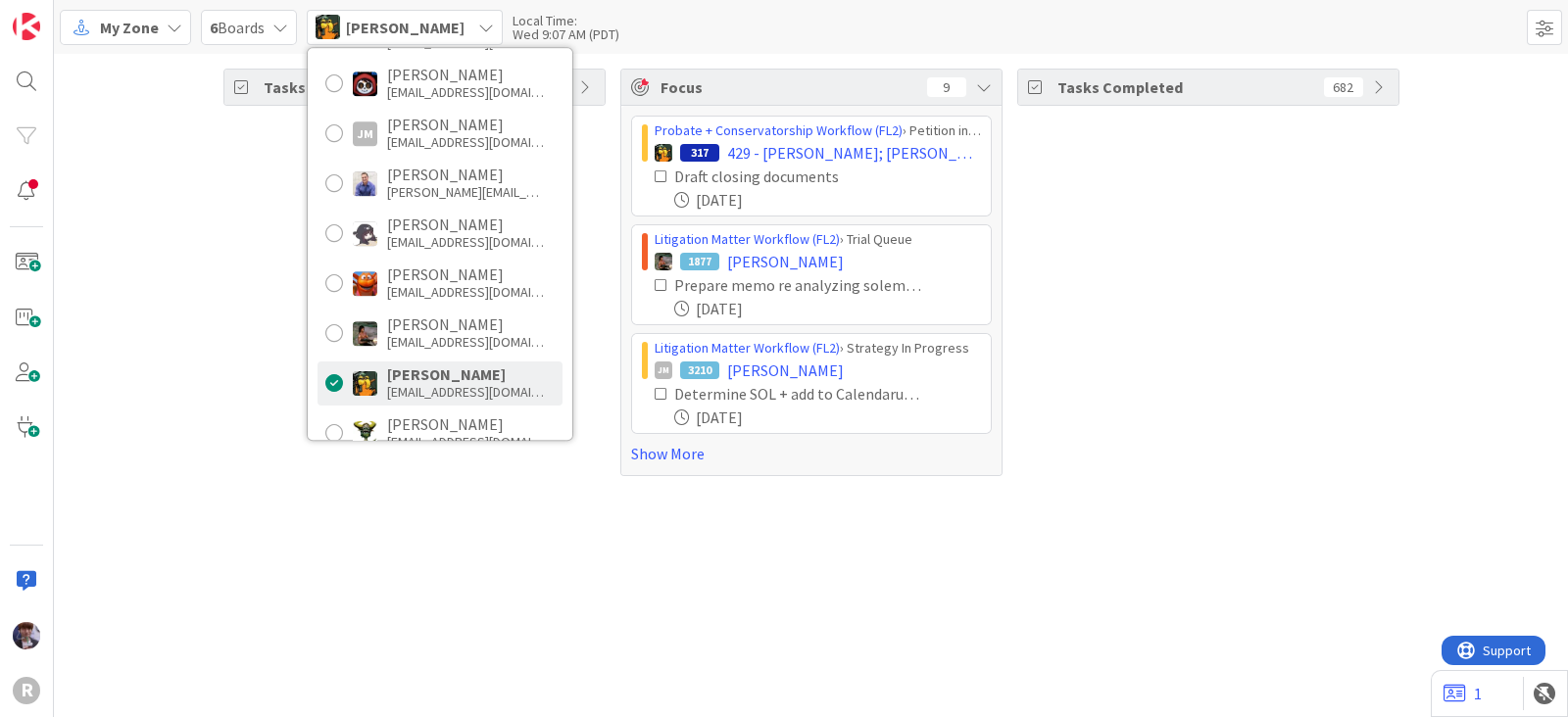
click at [238, 350] on div "Tasks Open 81" at bounding box center [415, 273] width 383 height 408
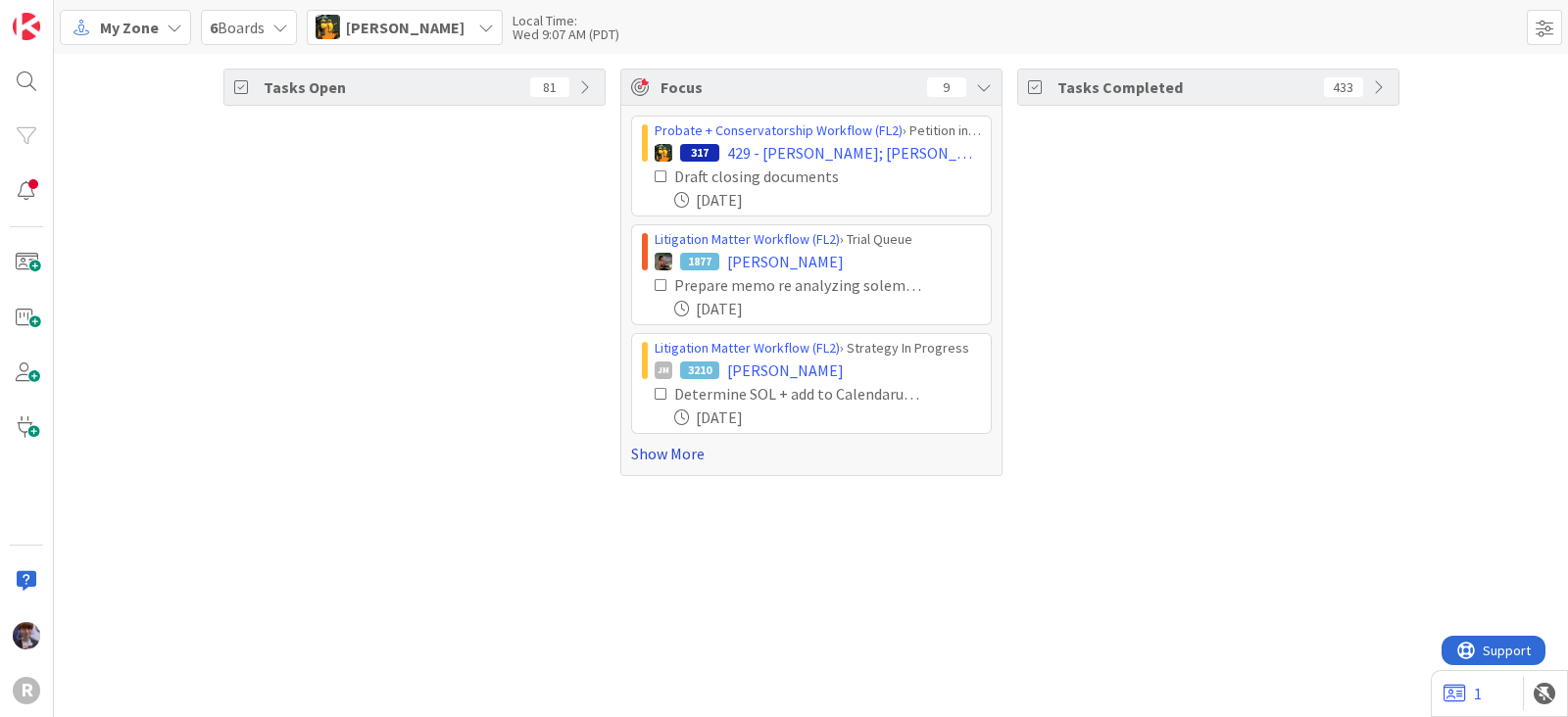
click at [670, 453] on link "Show More" at bounding box center [811, 454] width 361 height 24
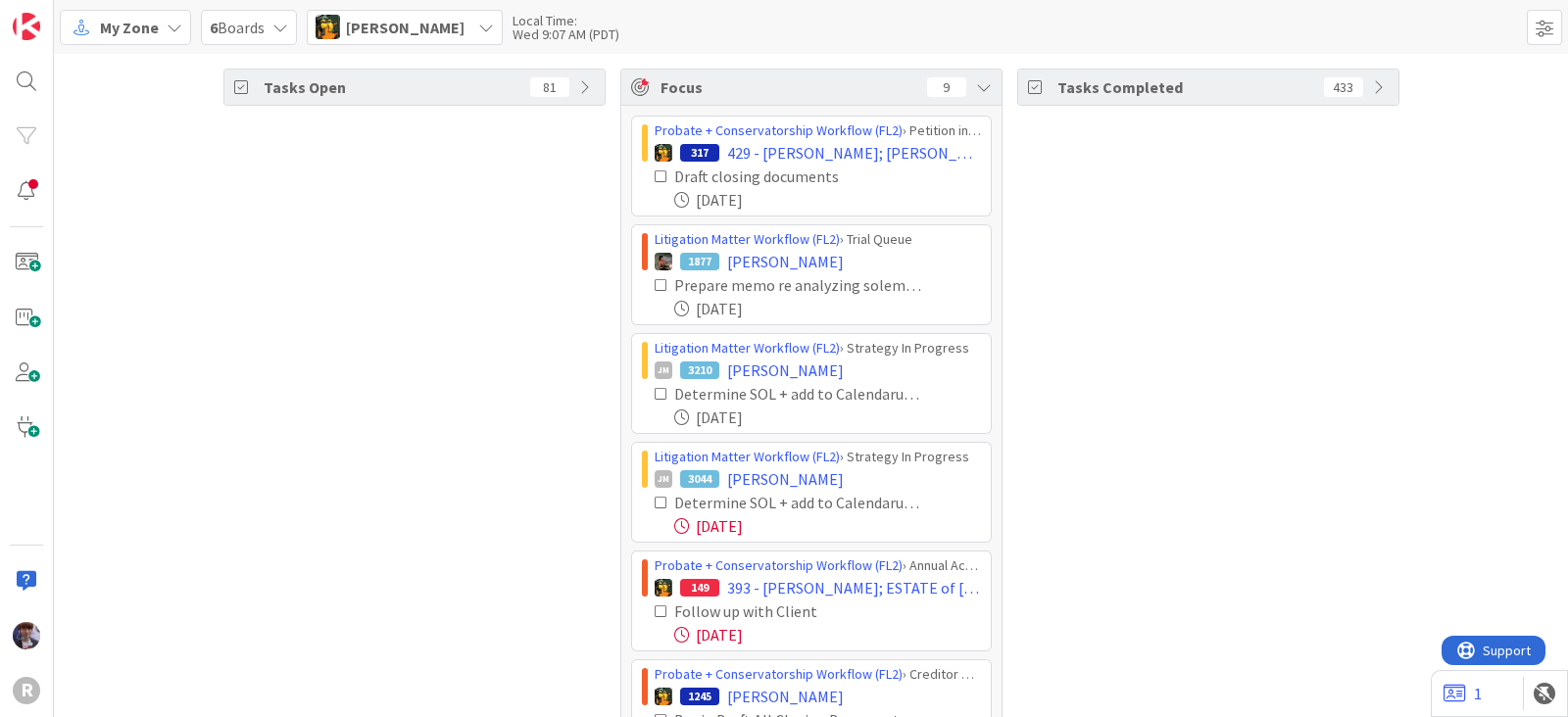
click at [654, 178] on icon at bounding box center [661, 177] width 14 height 14
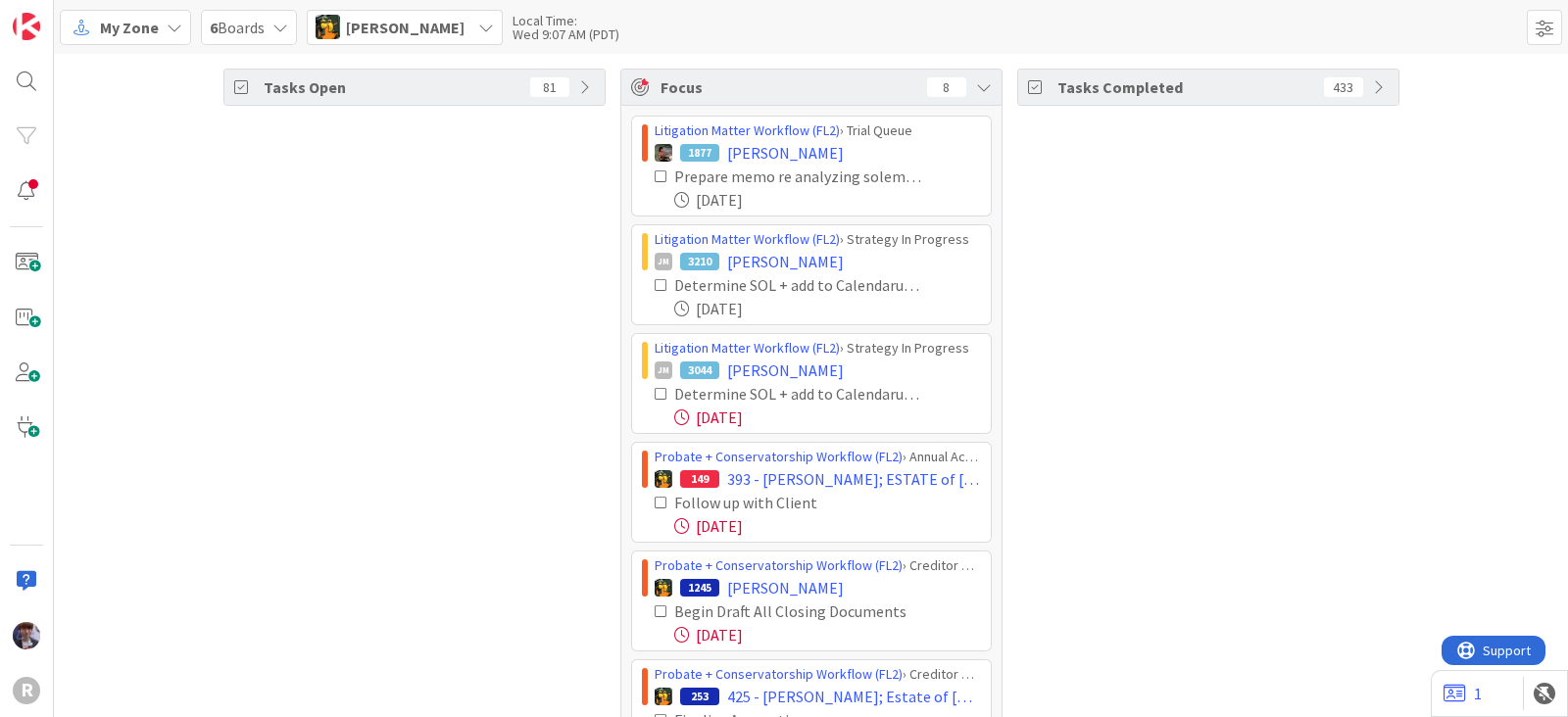
click at [643, 393] on div "Determine SOL + add to Calendarupdate card custom field 10/07/2025" at bounding box center [811, 406] width 340 height 47
click at [654, 393] on icon at bounding box center [661, 394] width 14 height 14
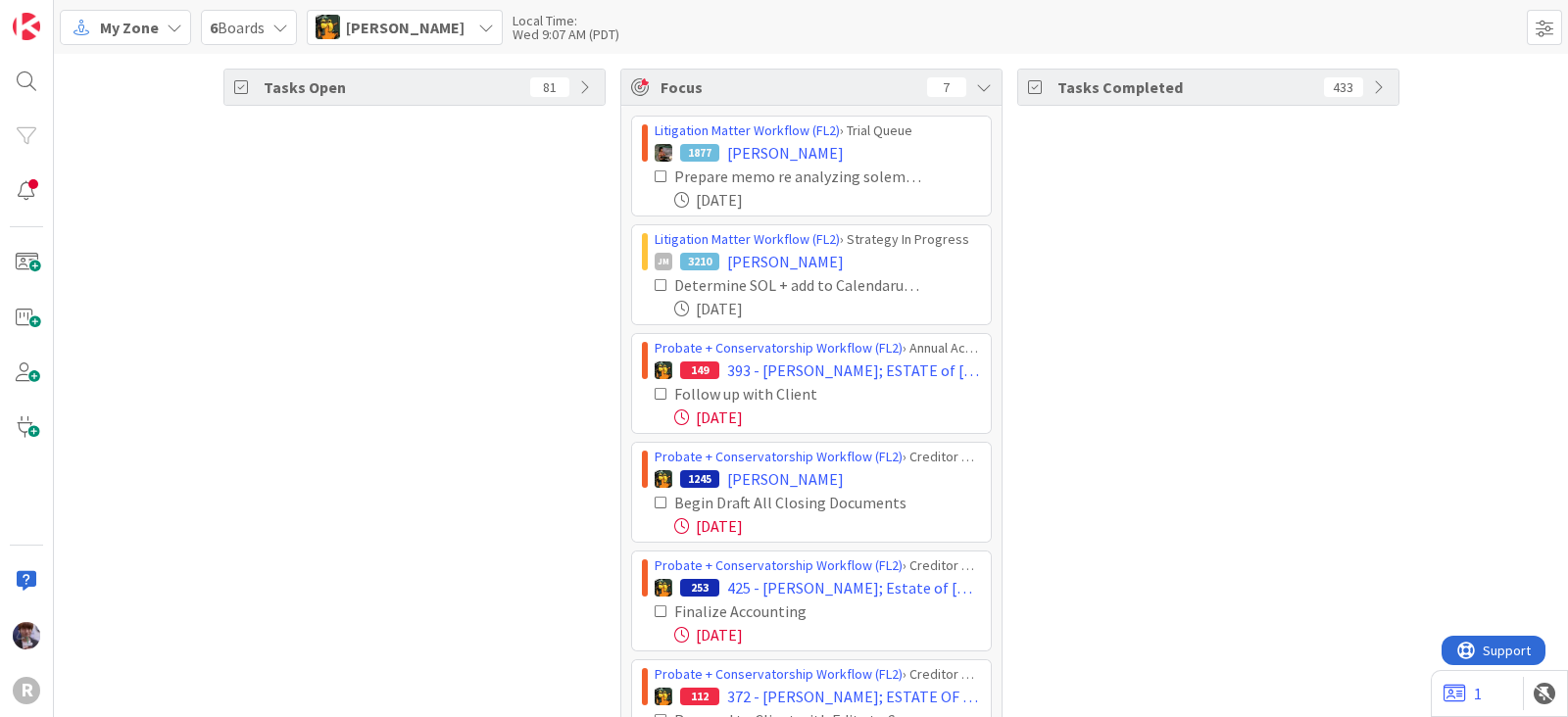
click at [654, 391] on icon at bounding box center [661, 394] width 14 height 14
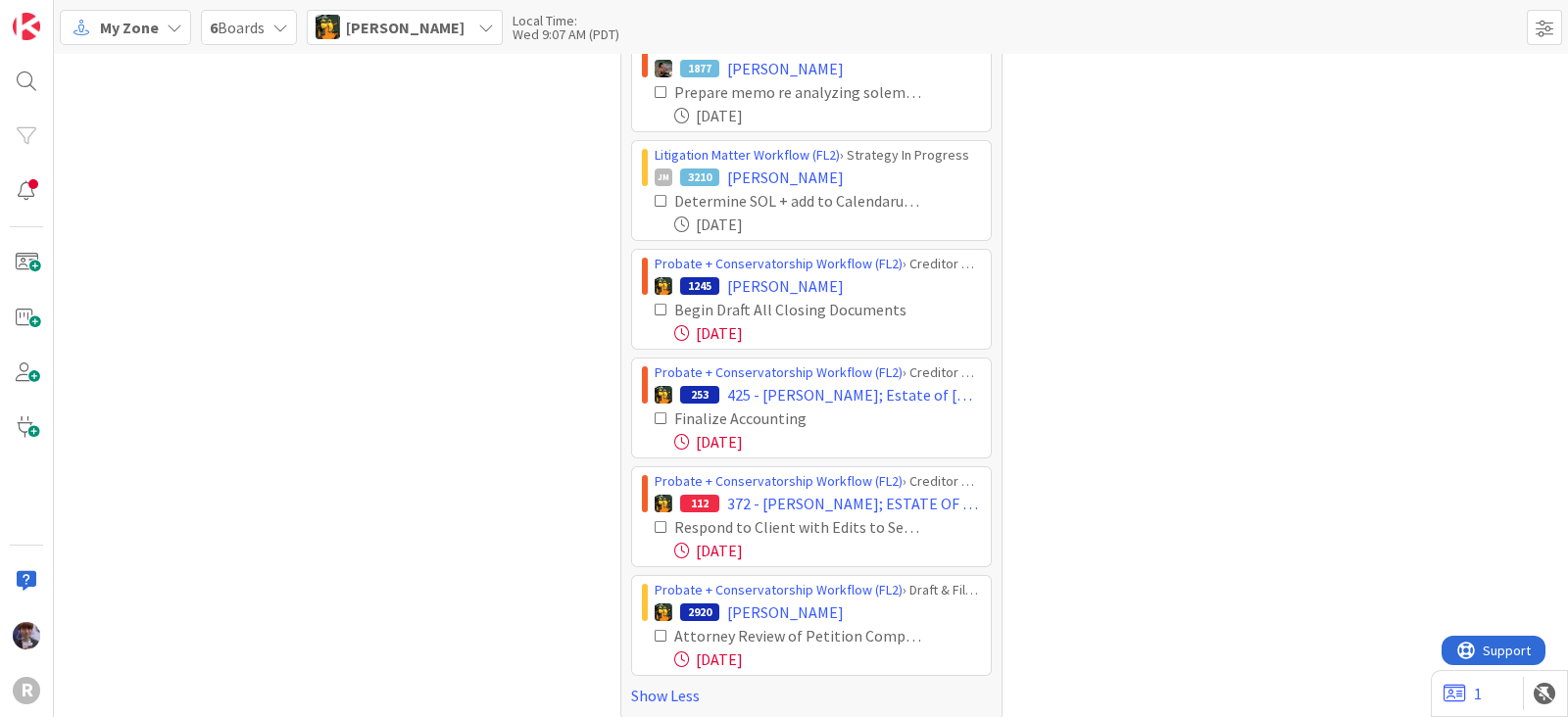
scroll to position [97, 0]
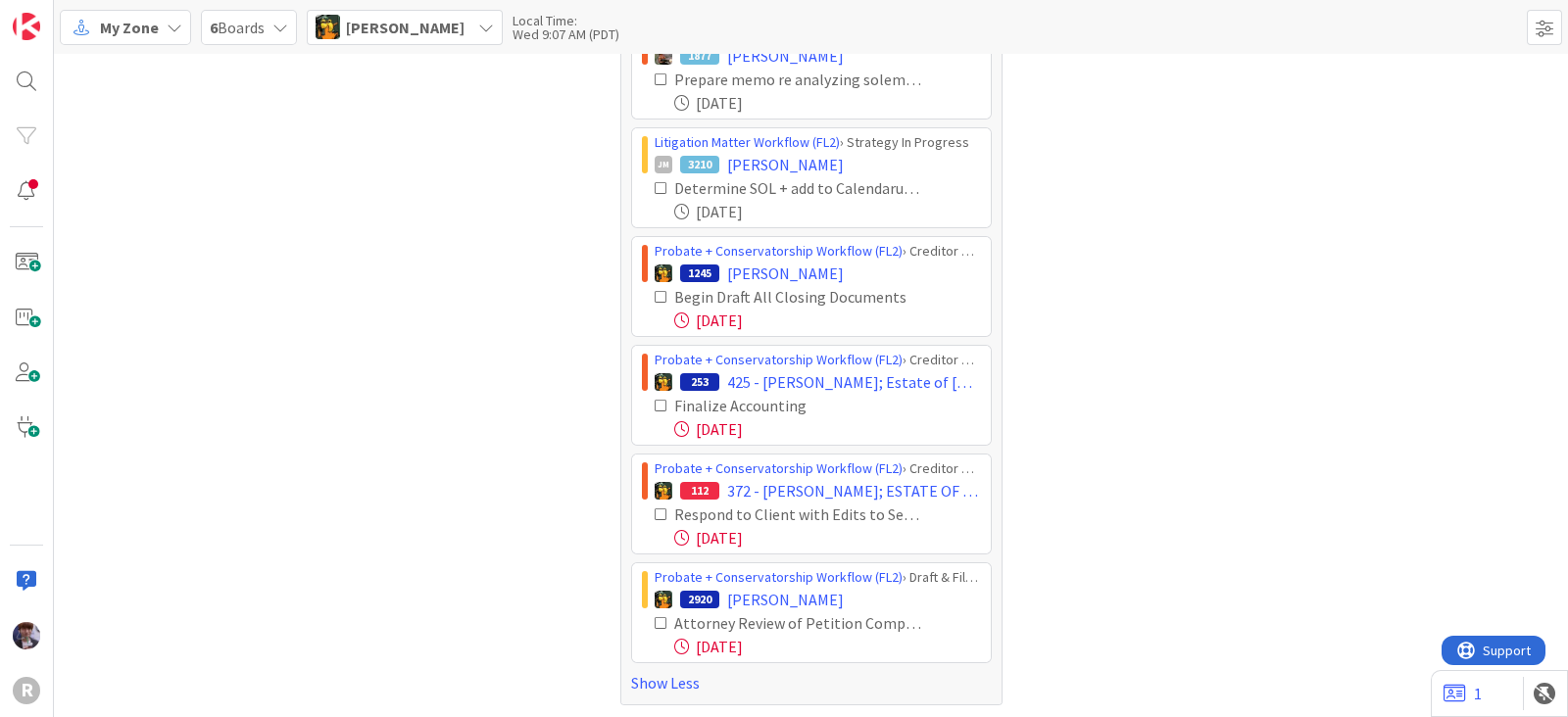
click at [654, 508] on icon at bounding box center [661, 515] width 14 height 14
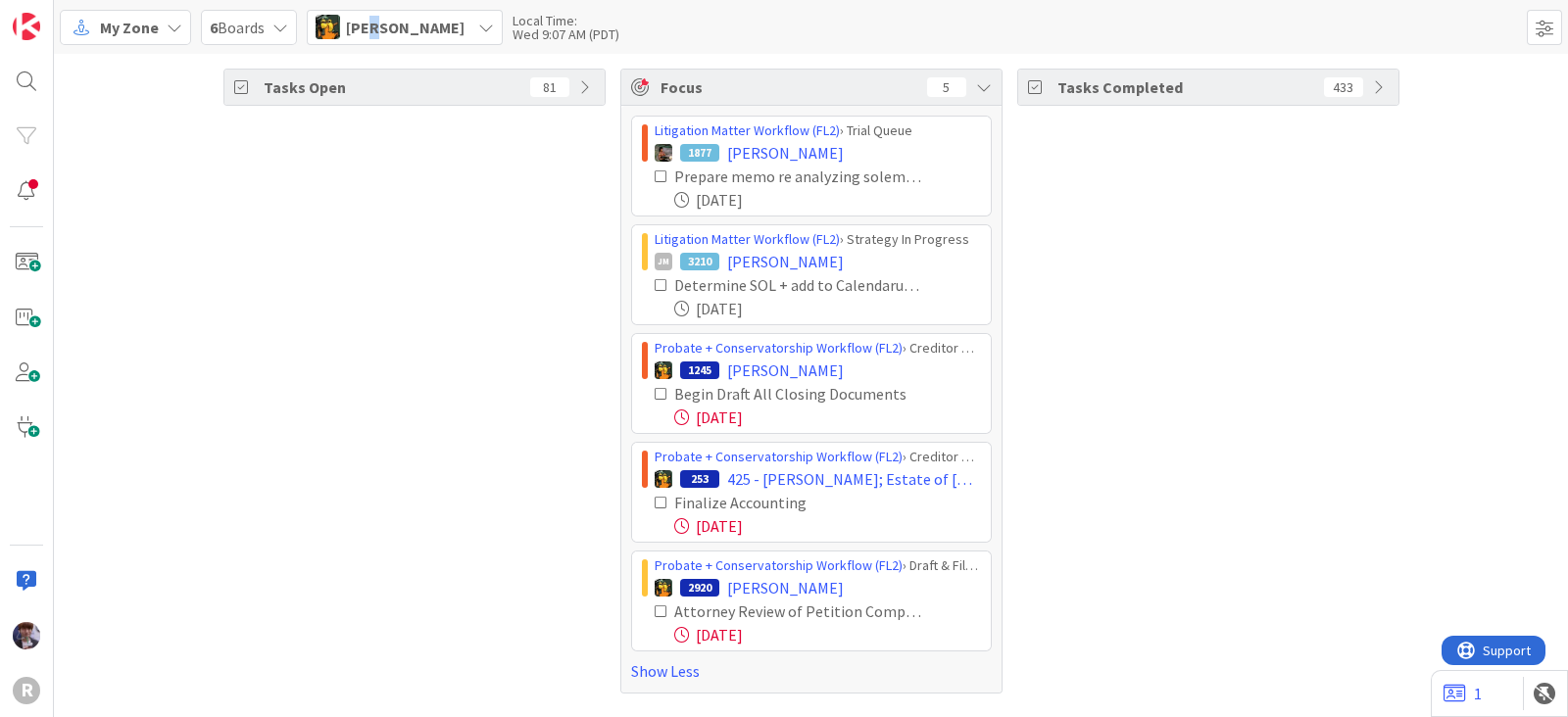
click at [373, 26] on span "Michael Robb" at bounding box center [405, 27] width 119 height 24
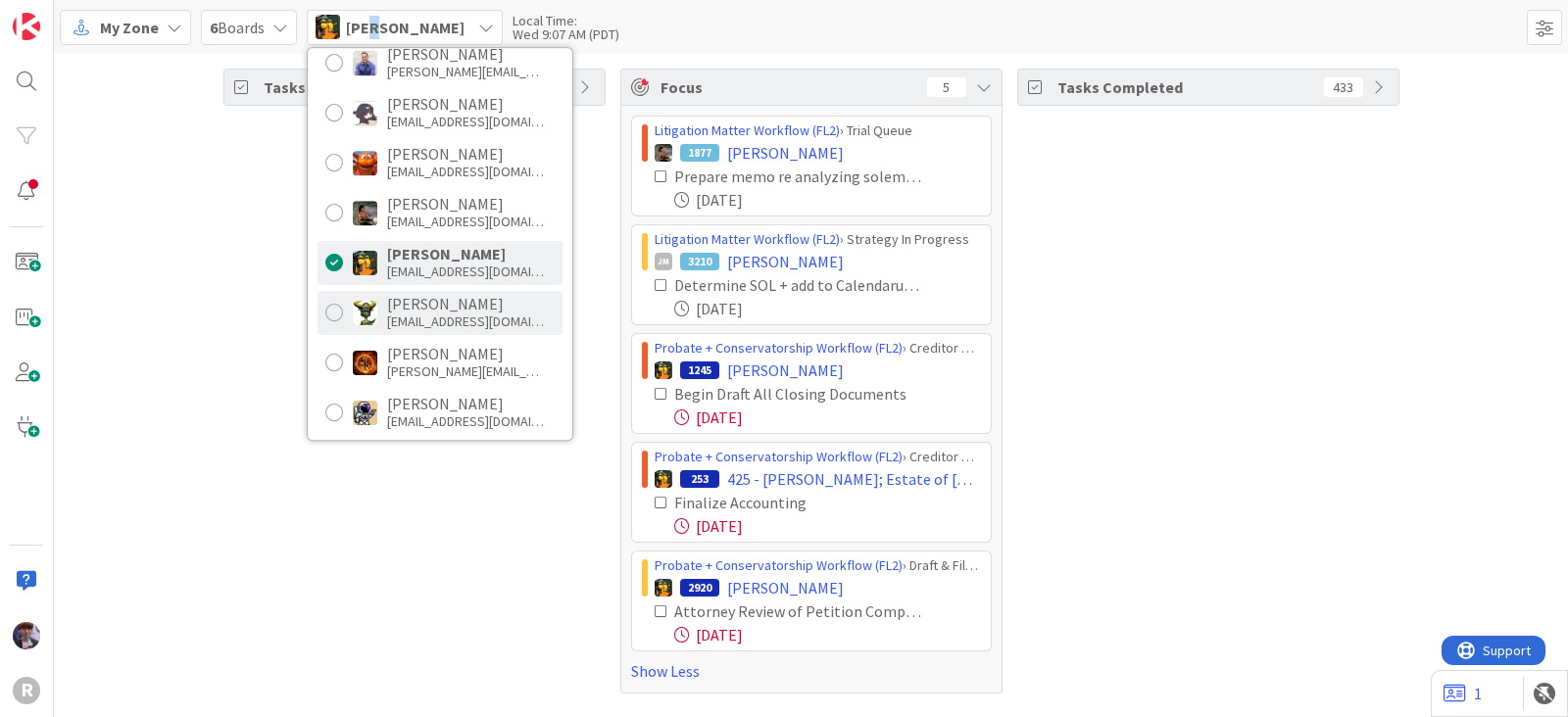
scroll to position [366, 0]
click at [219, 356] on div "Tasks Open 81 Focus 5 Litigation Matter Workflow (FL2) › Trial Queue 1877 LANCA…" at bounding box center [811, 381] width 1515 height 654
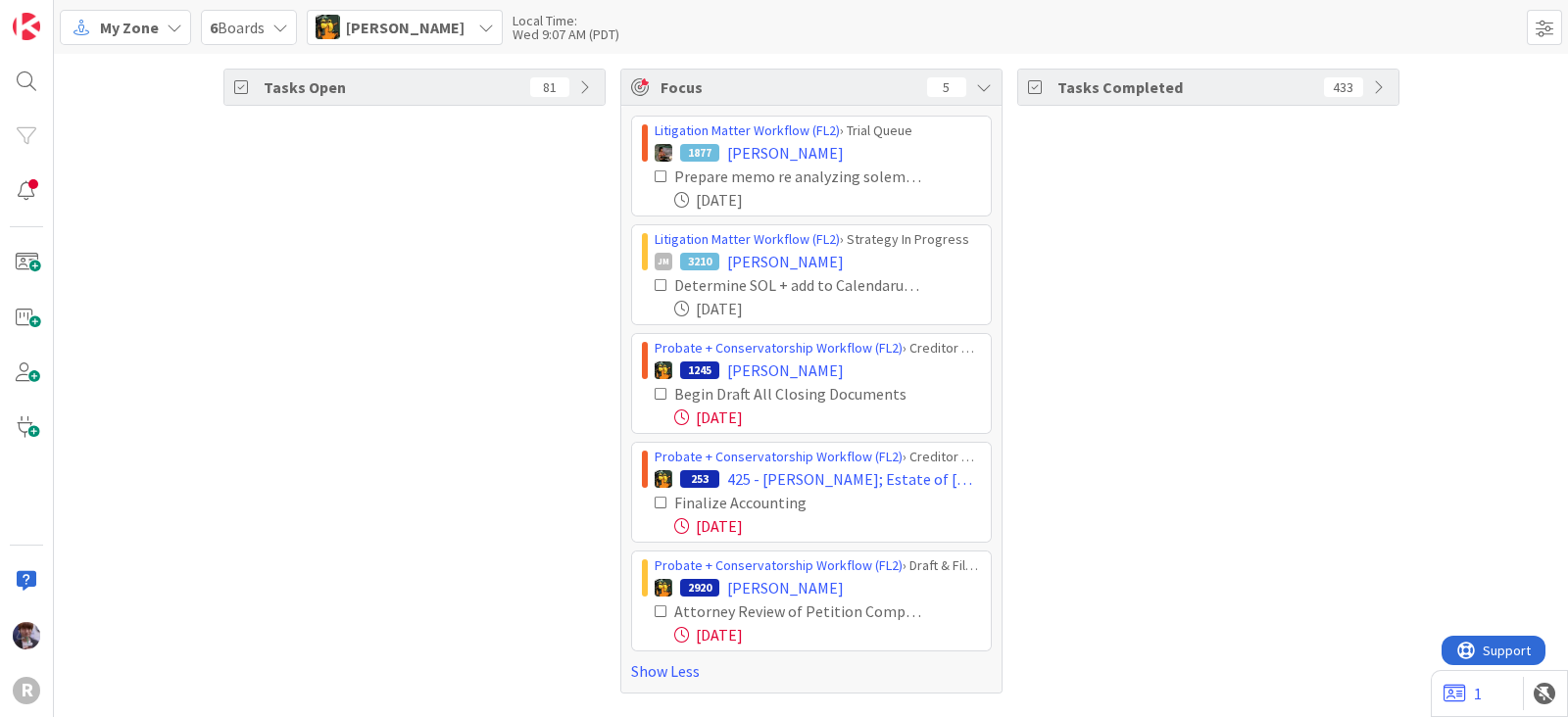
click at [660, 291] on icon at bounding box center [661, 285] width 14 height 14
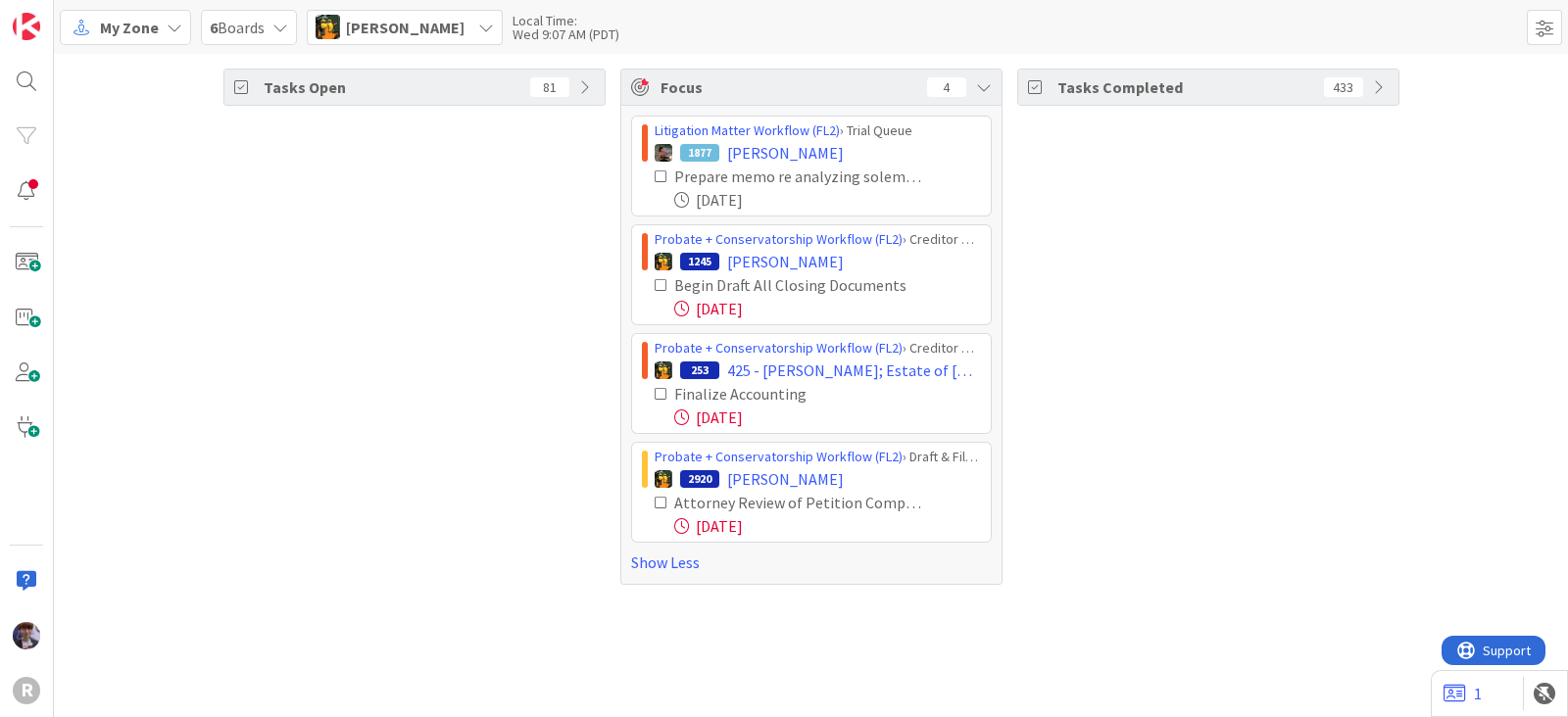
click at [434, 33] on span "Michael Robb" at bounding box center [405, 27] width 119 height 24
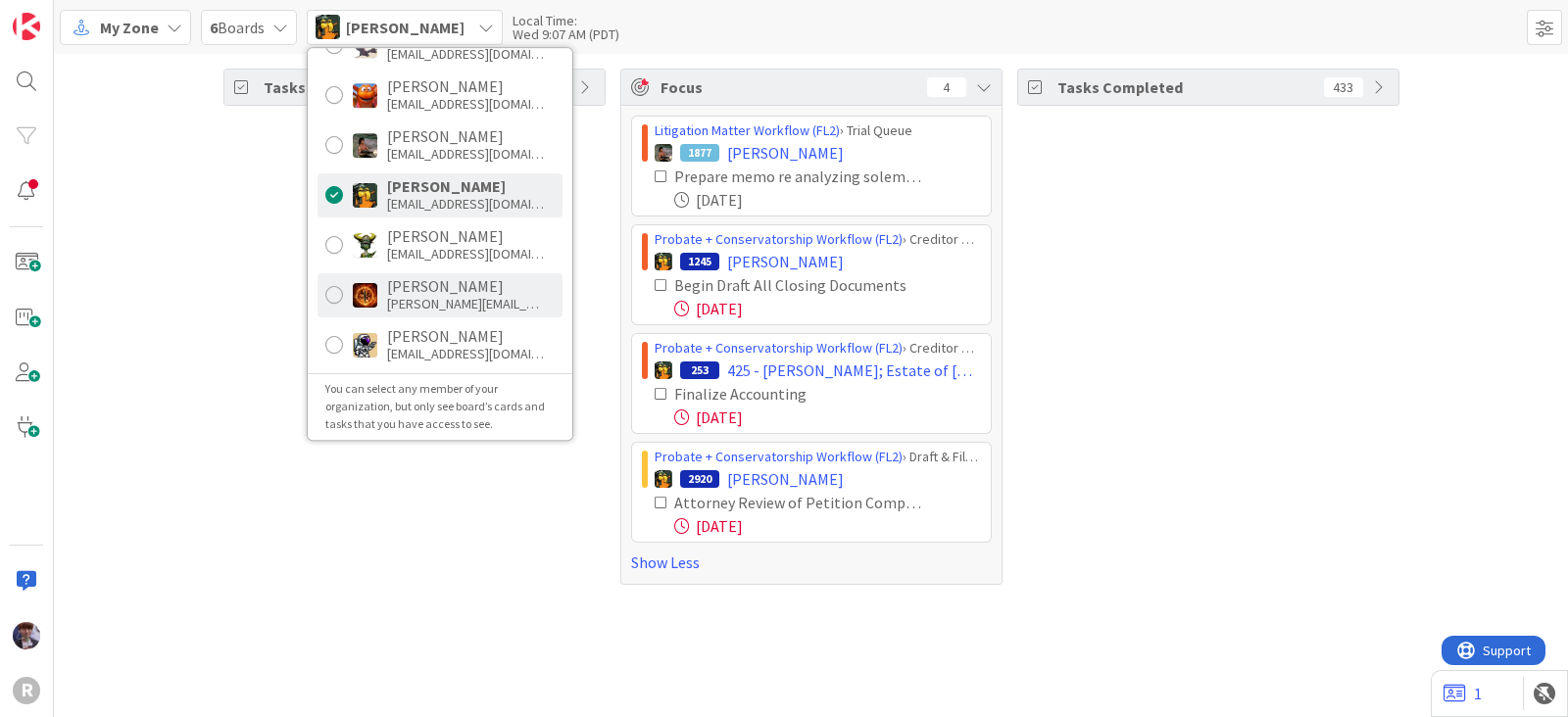
scroll to position [435, 0]
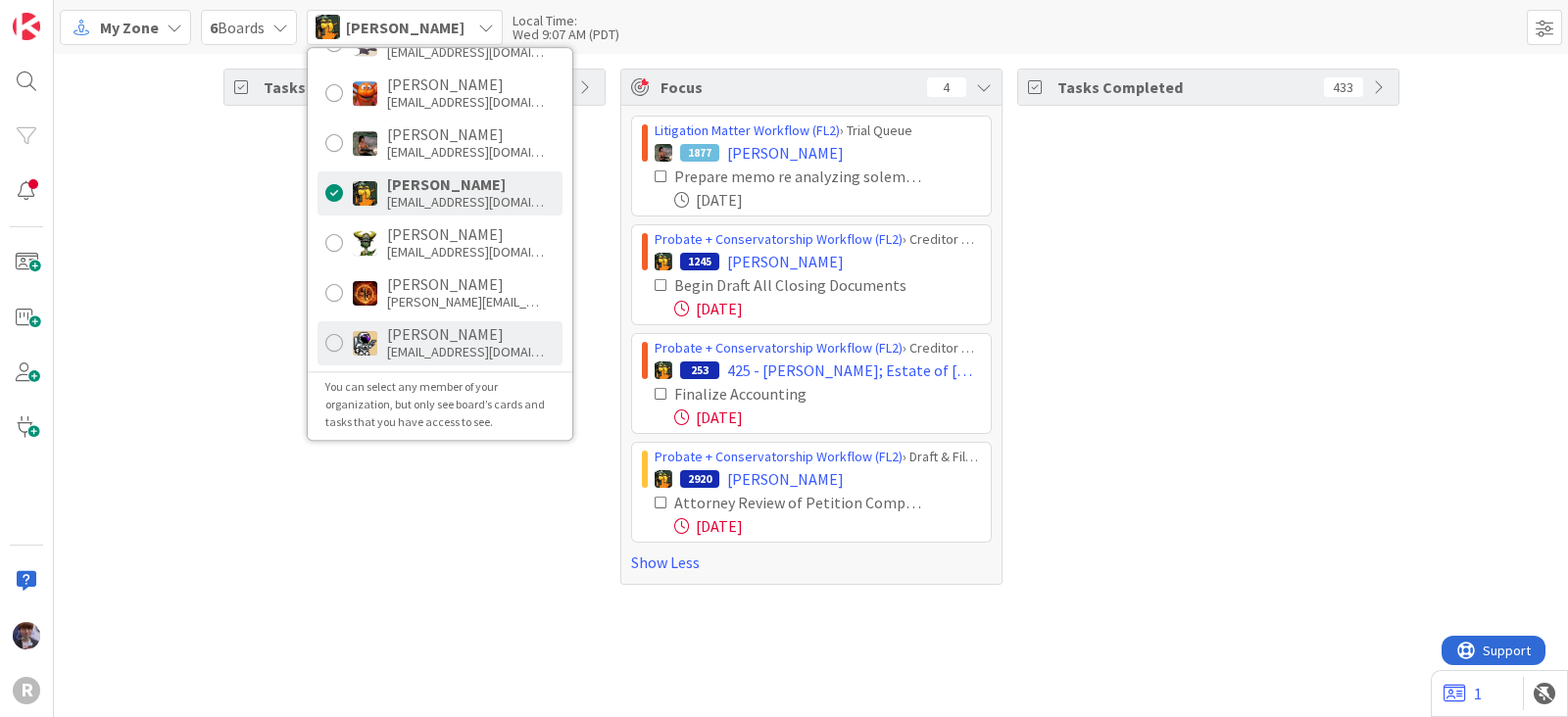
click at [417, 343] on div "tmcdonald@reutercorbett.com" at bounding box center [466, 352] width 157 height 18
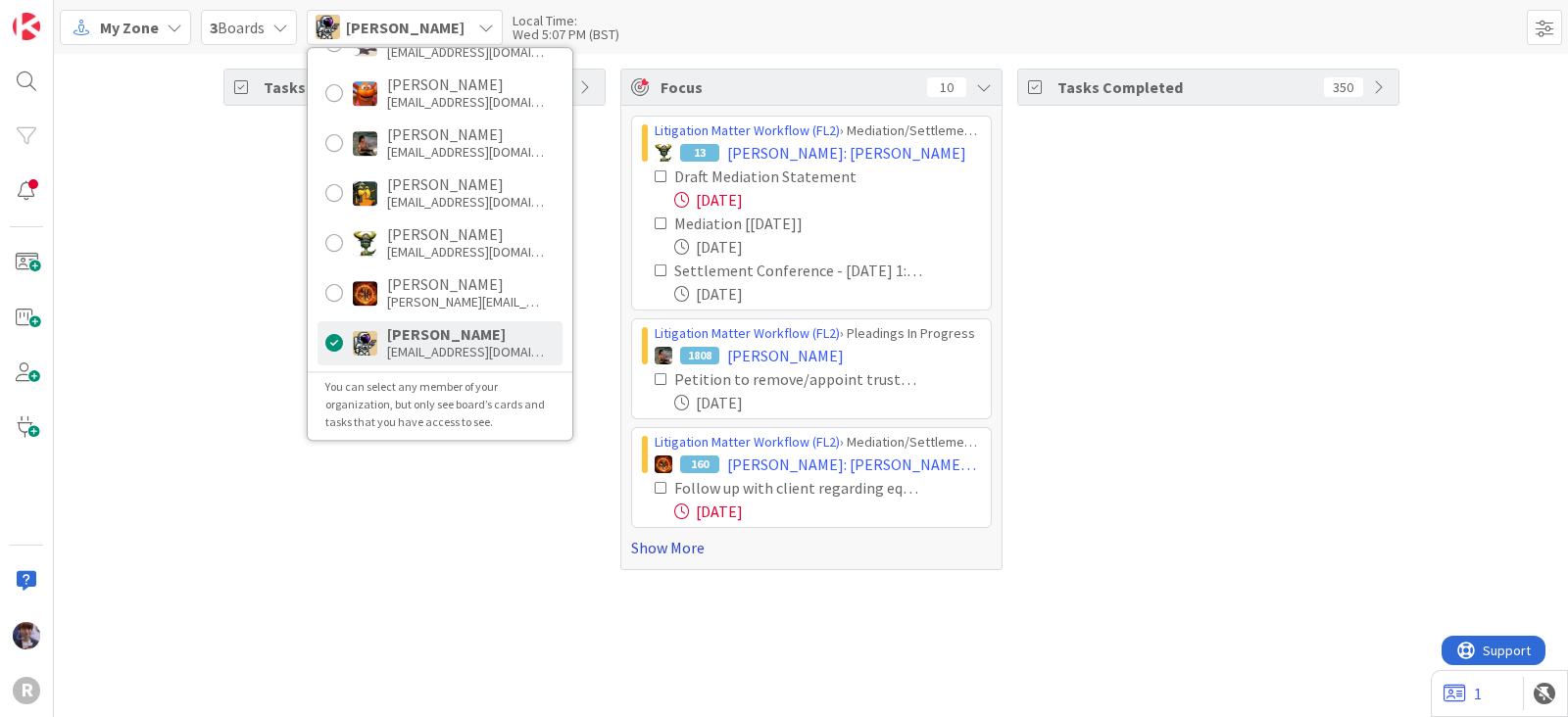
click at [676, 551] on link "Show More" at bounding box center [811, 547] width 361 height 24
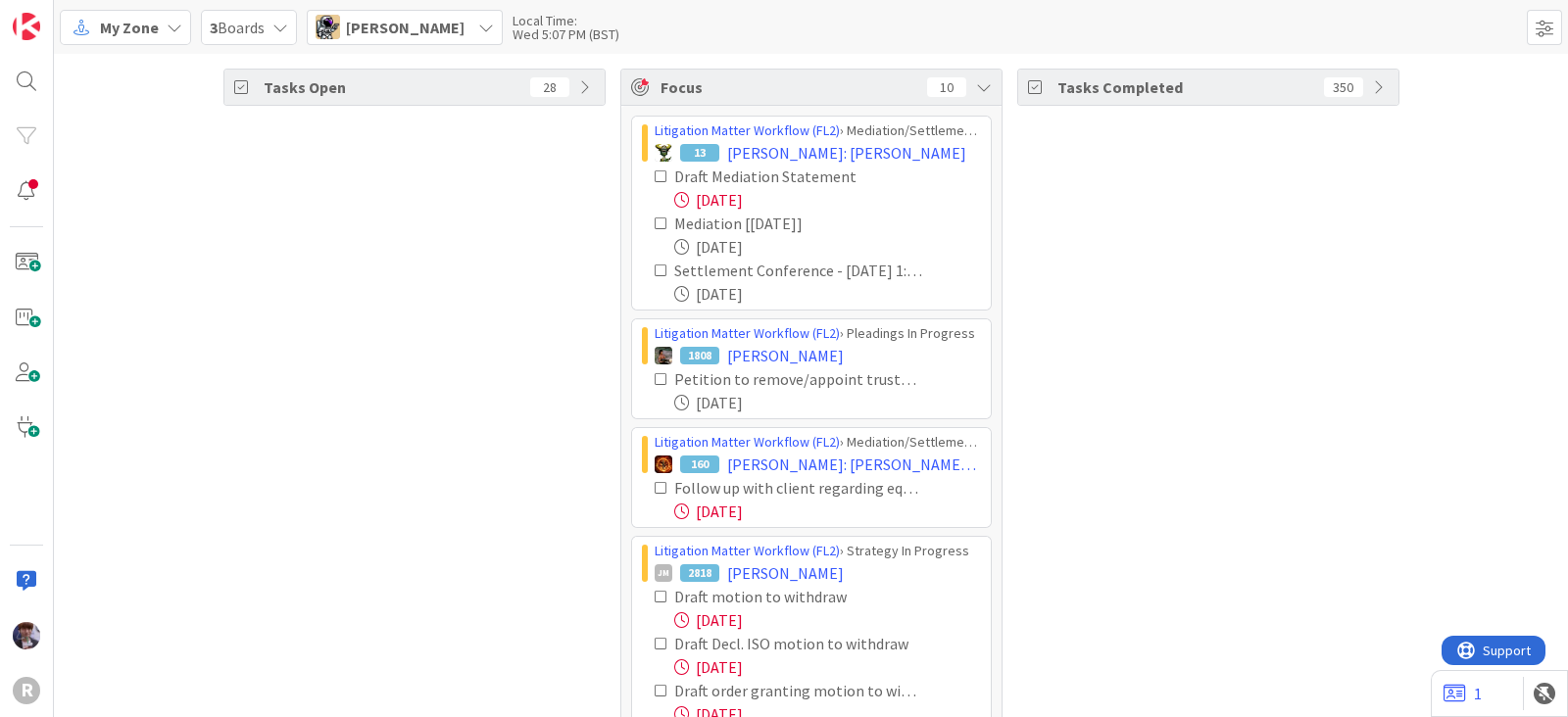
click at [509, 320] on div "Tasks Open 28" at bounding box center [415, 498] width 383 height 860
click at [654, 176] on icon at bounding box center [661, 177] width 14 height 14
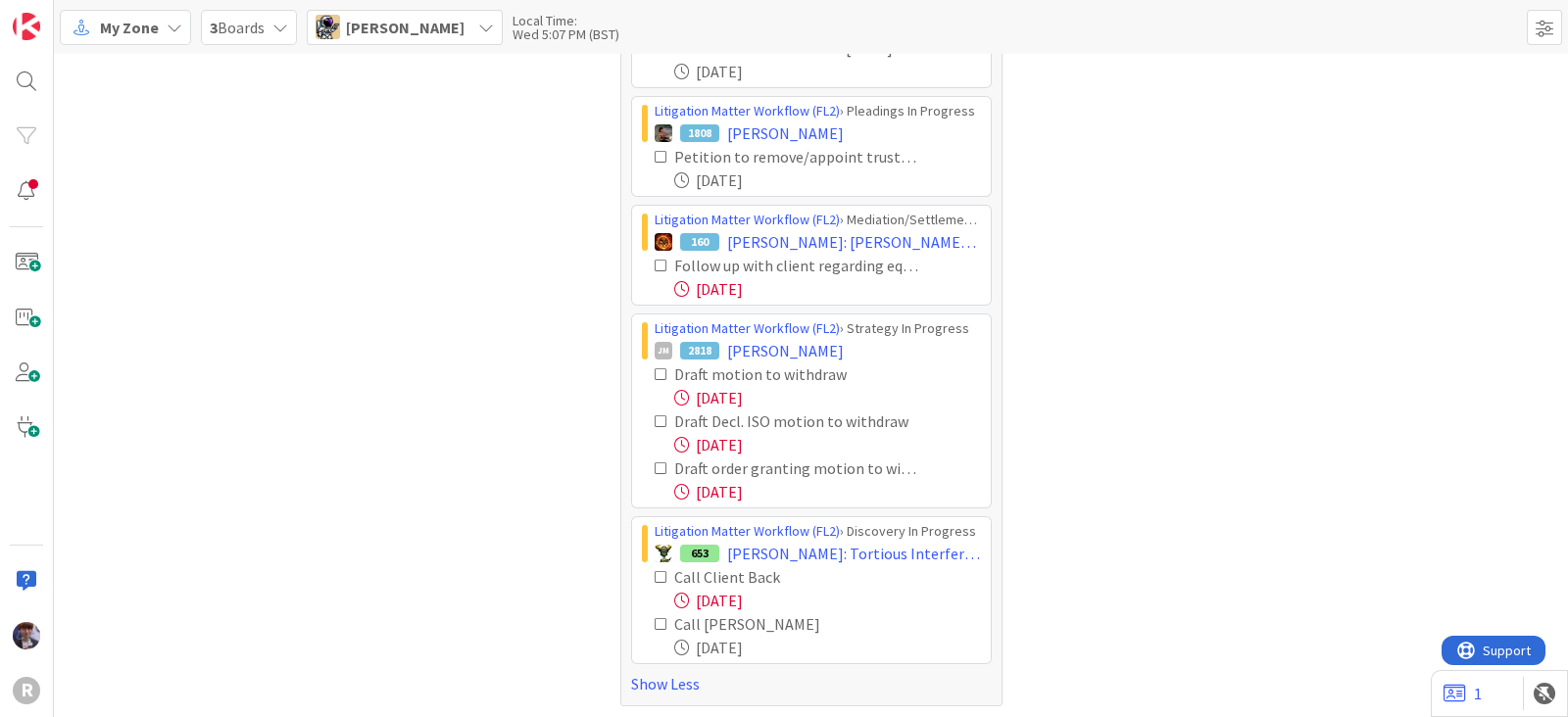
scroll to position [177, 0]
click at [654, 258] on icon at bounding box center [661, 265] width 14 height 14
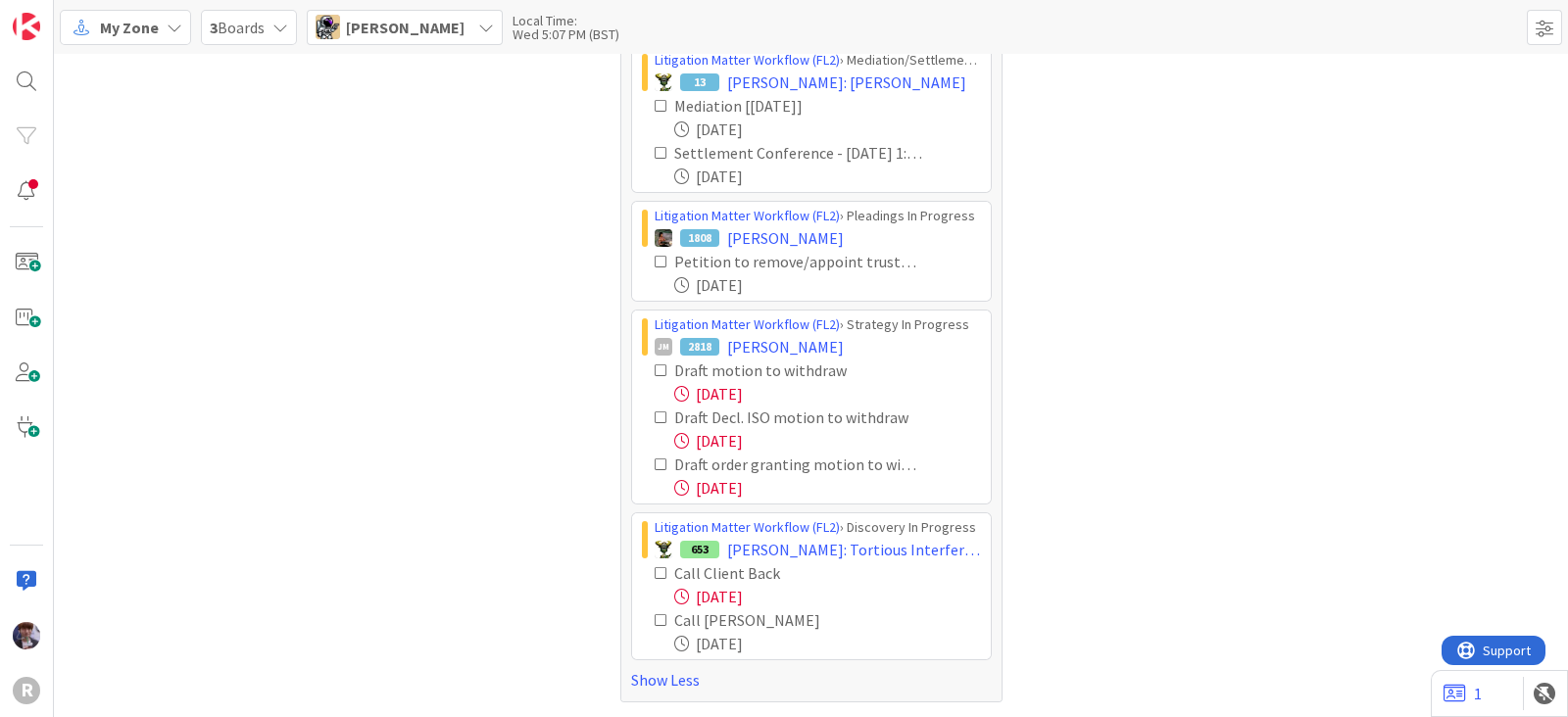
scroll to position [69, 0]
click at [654, 368] on icon at bounding box center [661, 373] width 14 height 14
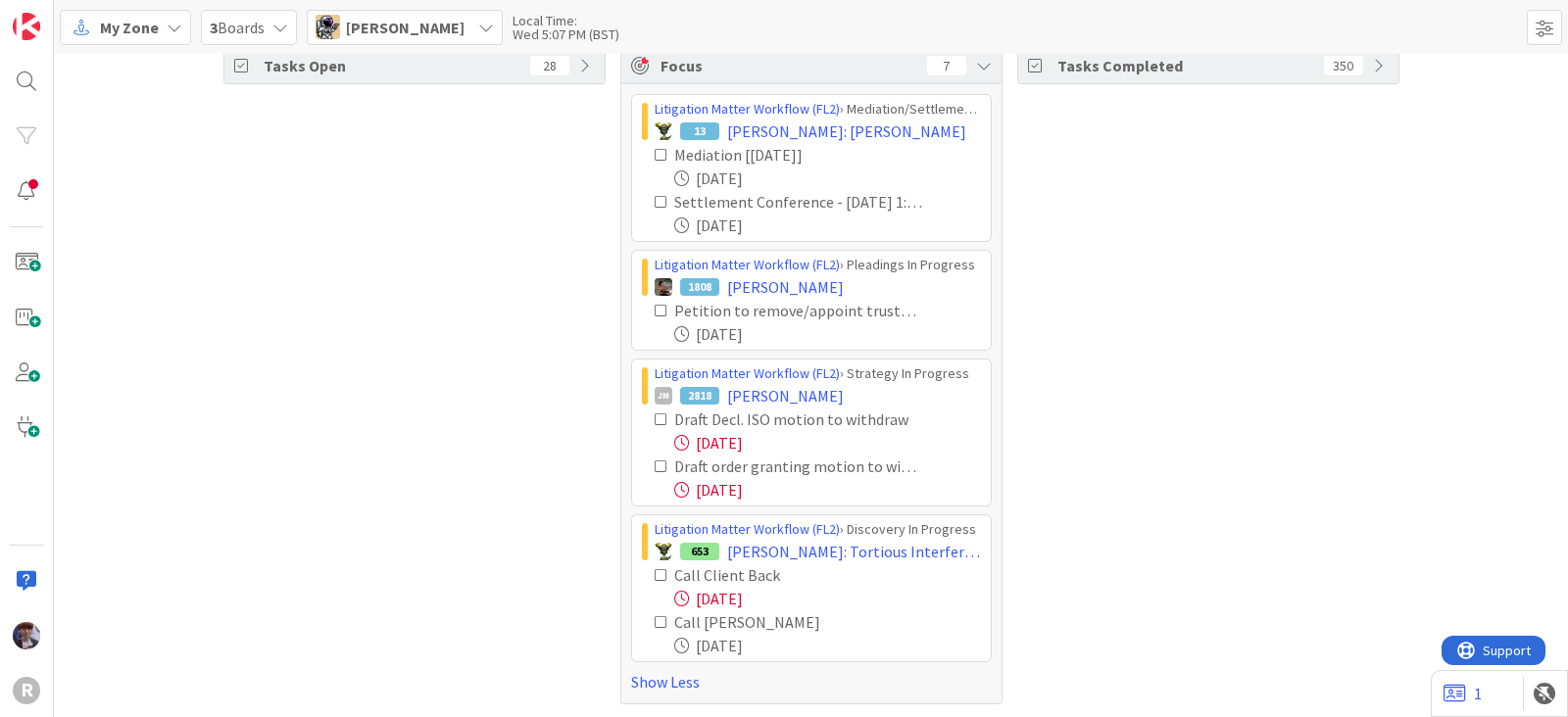
click at [654, 416] on icon at bounding box center [661, 420] width 14 height 14
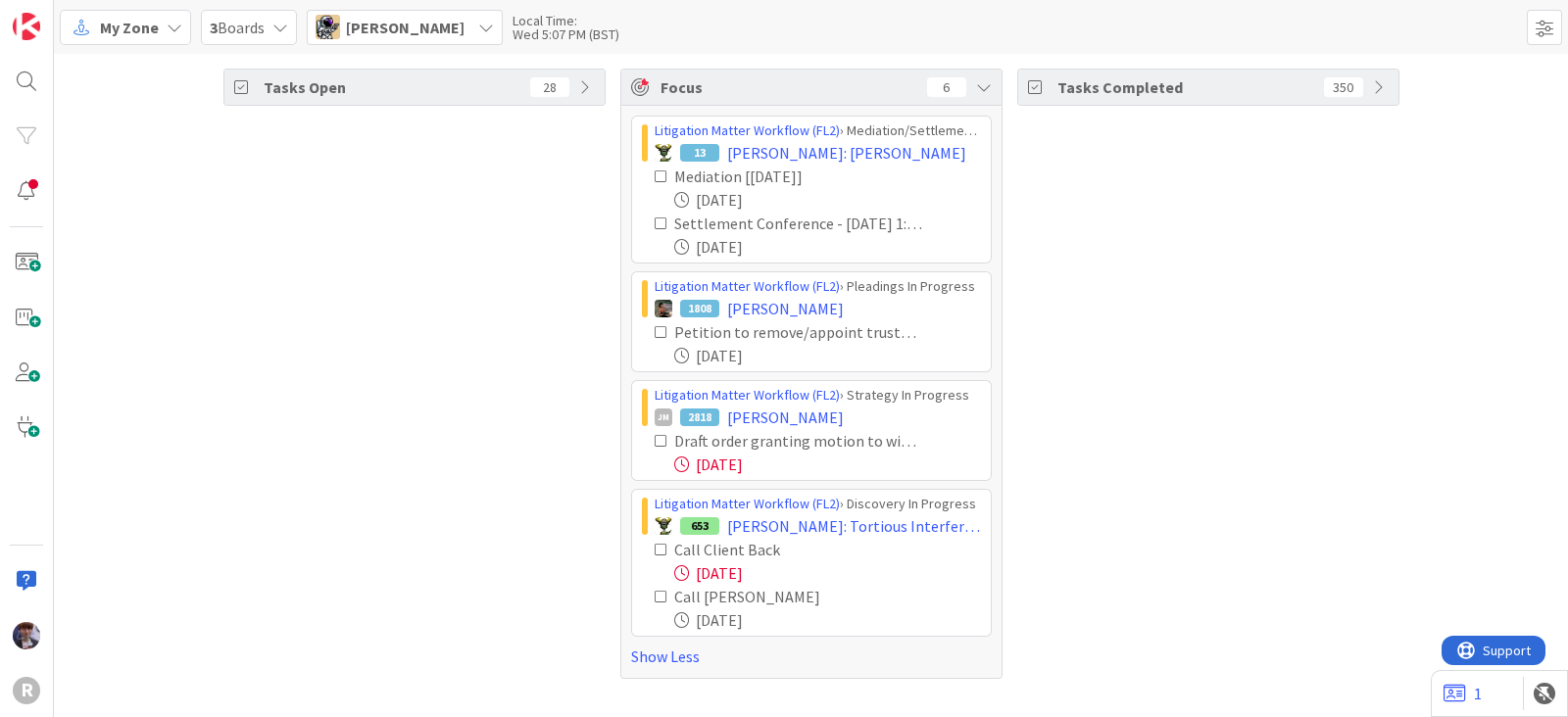
scroll to position [0, 0]
click at [657, 435] on icon at bounding box center [661, 441] width 14 height 14
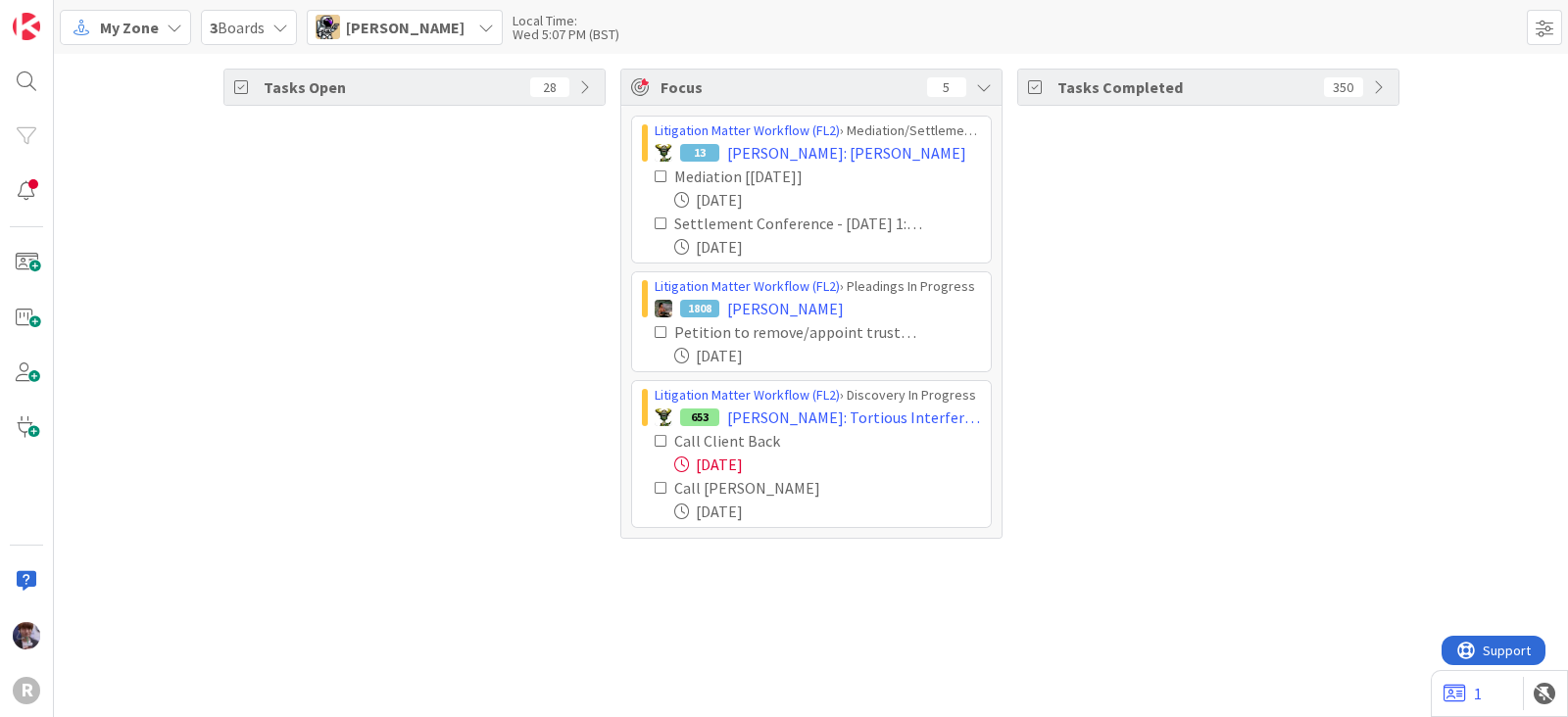
click at [433, 30] on span "Tyler McDonald" at bounding box center [405, 27] width 119 height 24
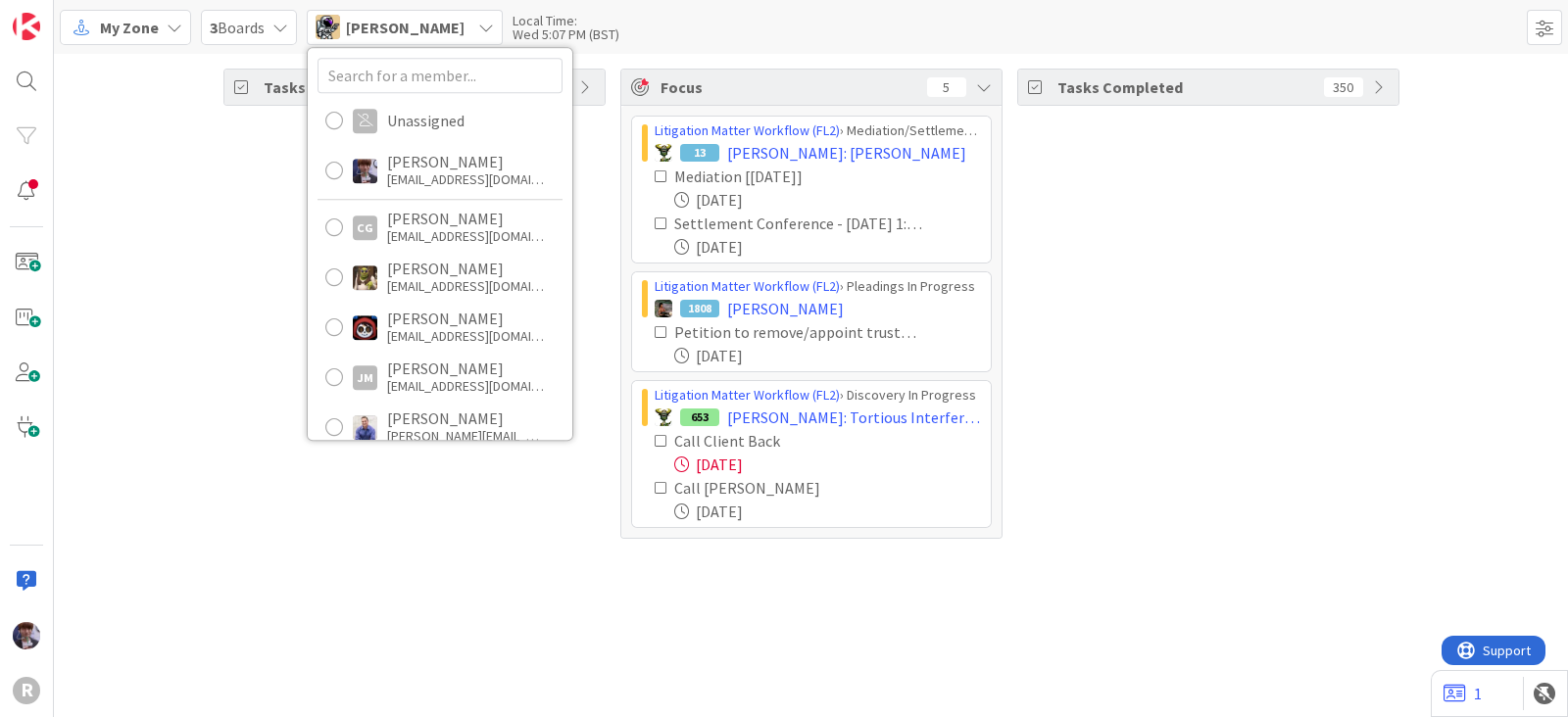
click at [317, 278] on div "Unassigned Minka Laine Friesen mfriesen@reutercorbett.com CG Casandra Garcia Lo…" at bounding box center [441, 244] width 265 height 392
click at [418, 166] on div "Minka Laine Friesen" at bounding box center [466, 162] width 157 height 18
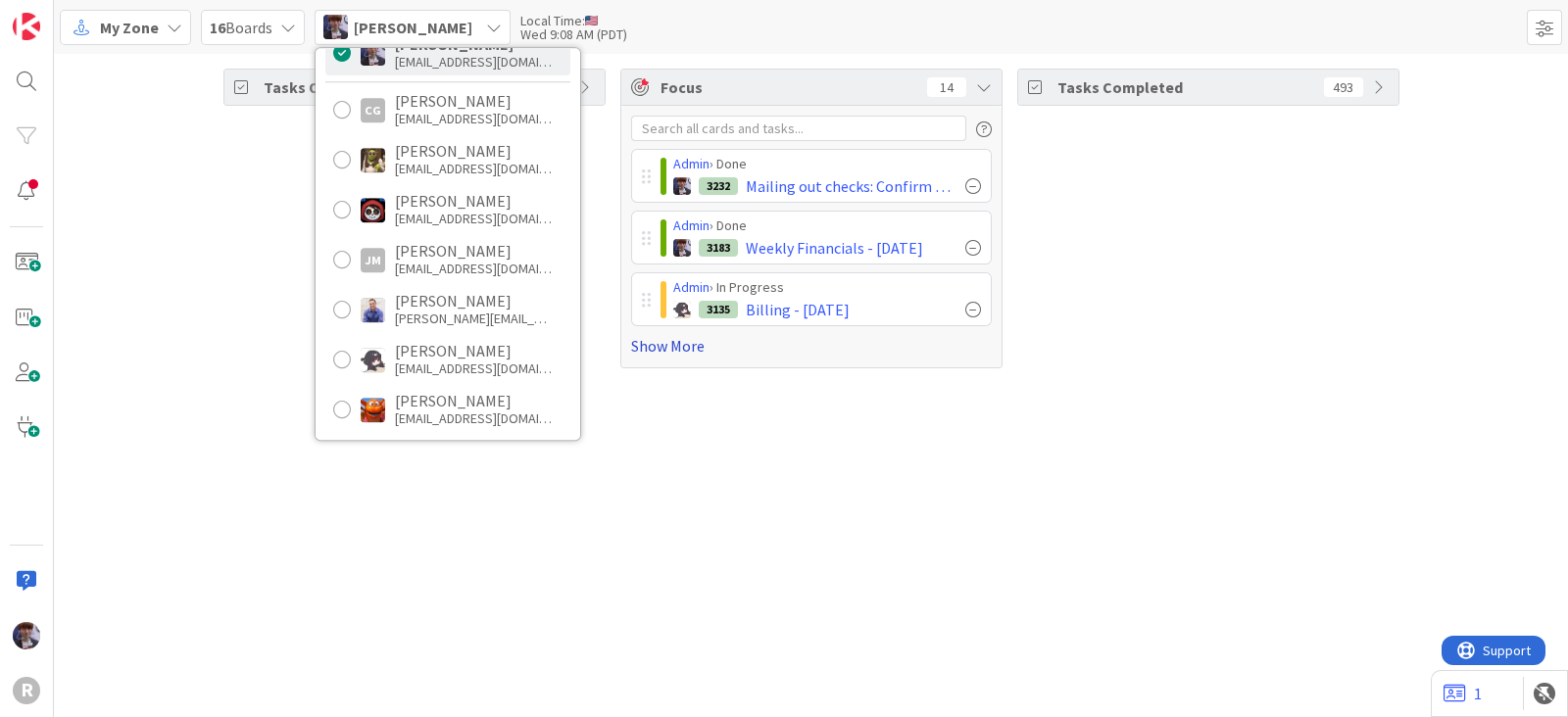
scroll to position [120, 0]
click at [659, 337] on link "Show More" at bounding box center [811, 346] width 361 height 24
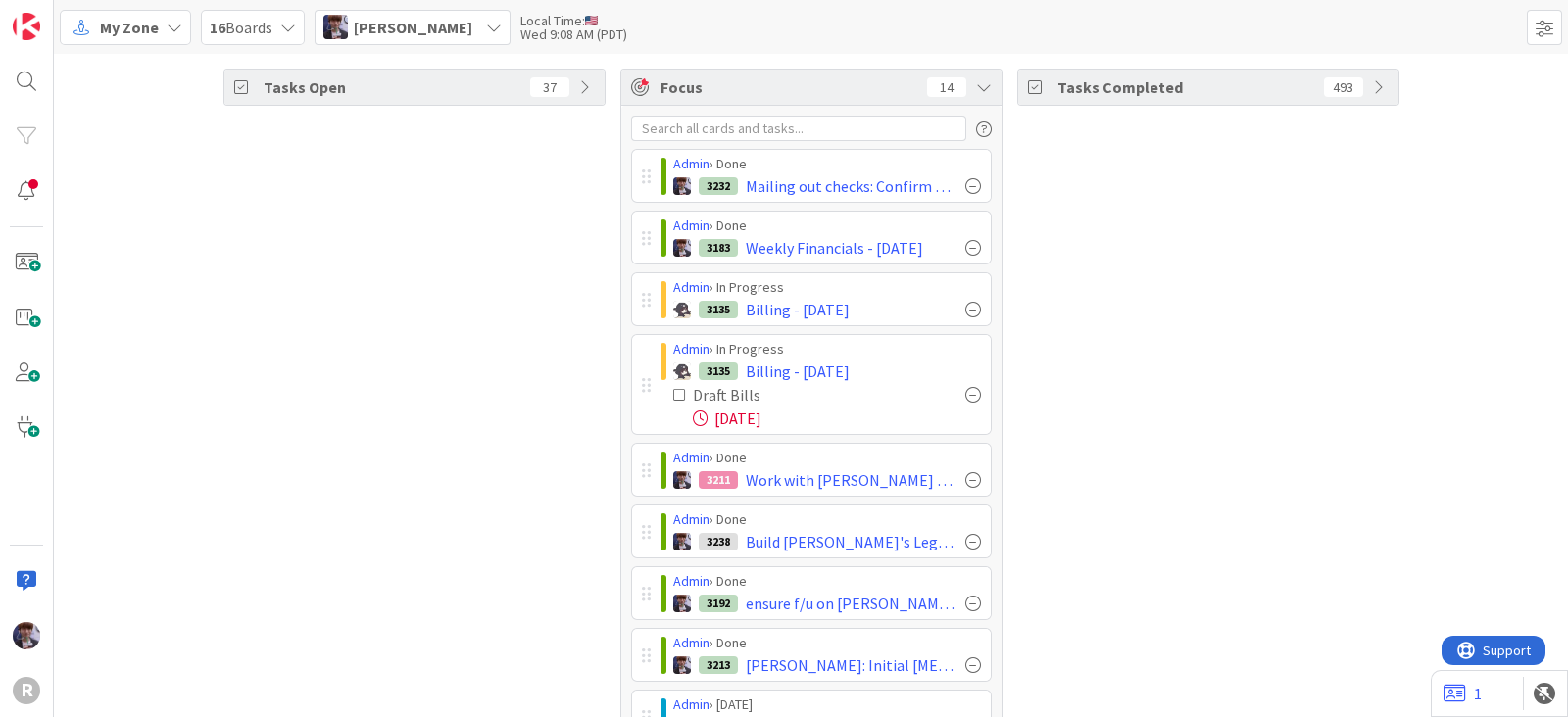
click at [392, 10] on div "Minka Laine Friesen" at bounding box center [413, 27] width 196 height 35
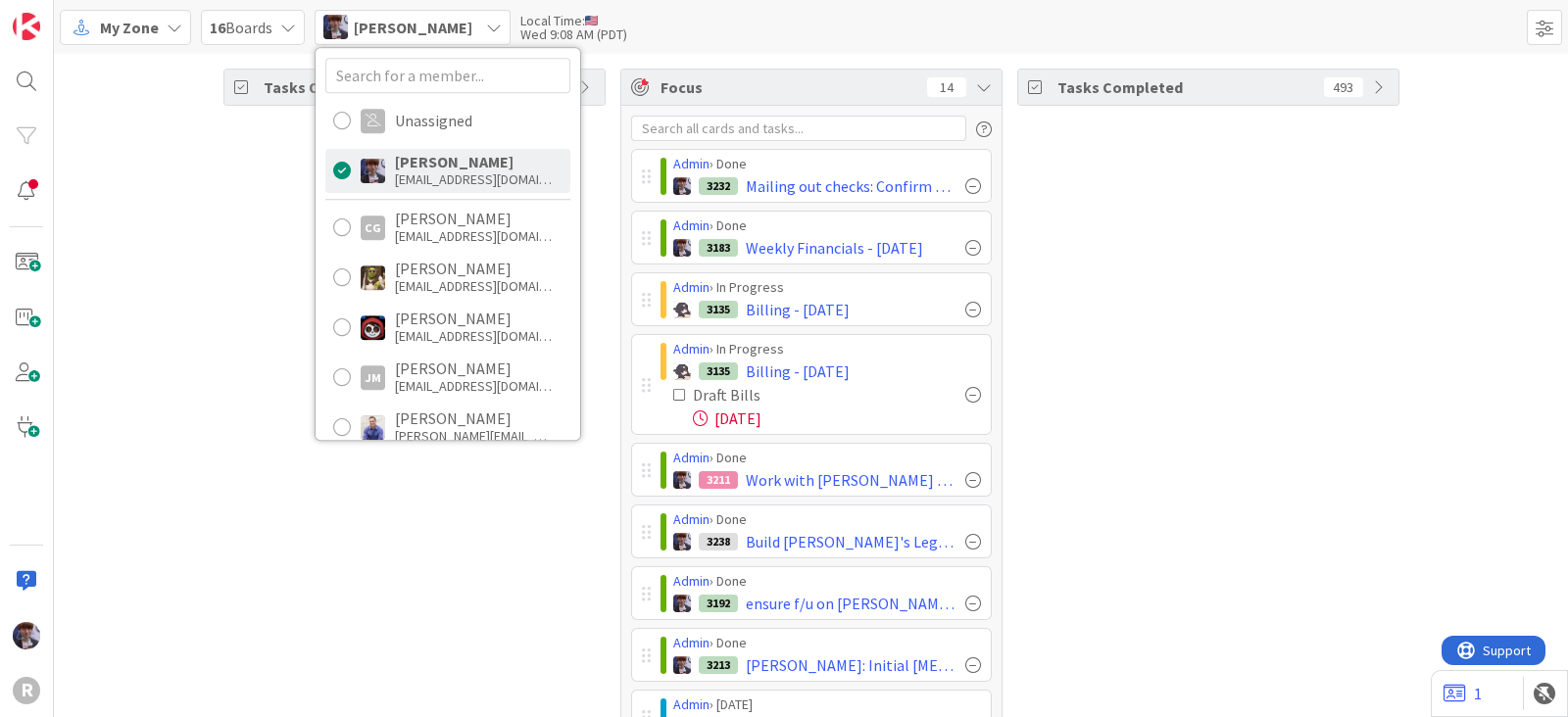
click at [457, 460] on div "Kelly Nguyen" at bounding box center [474, 469] width 157 height 18
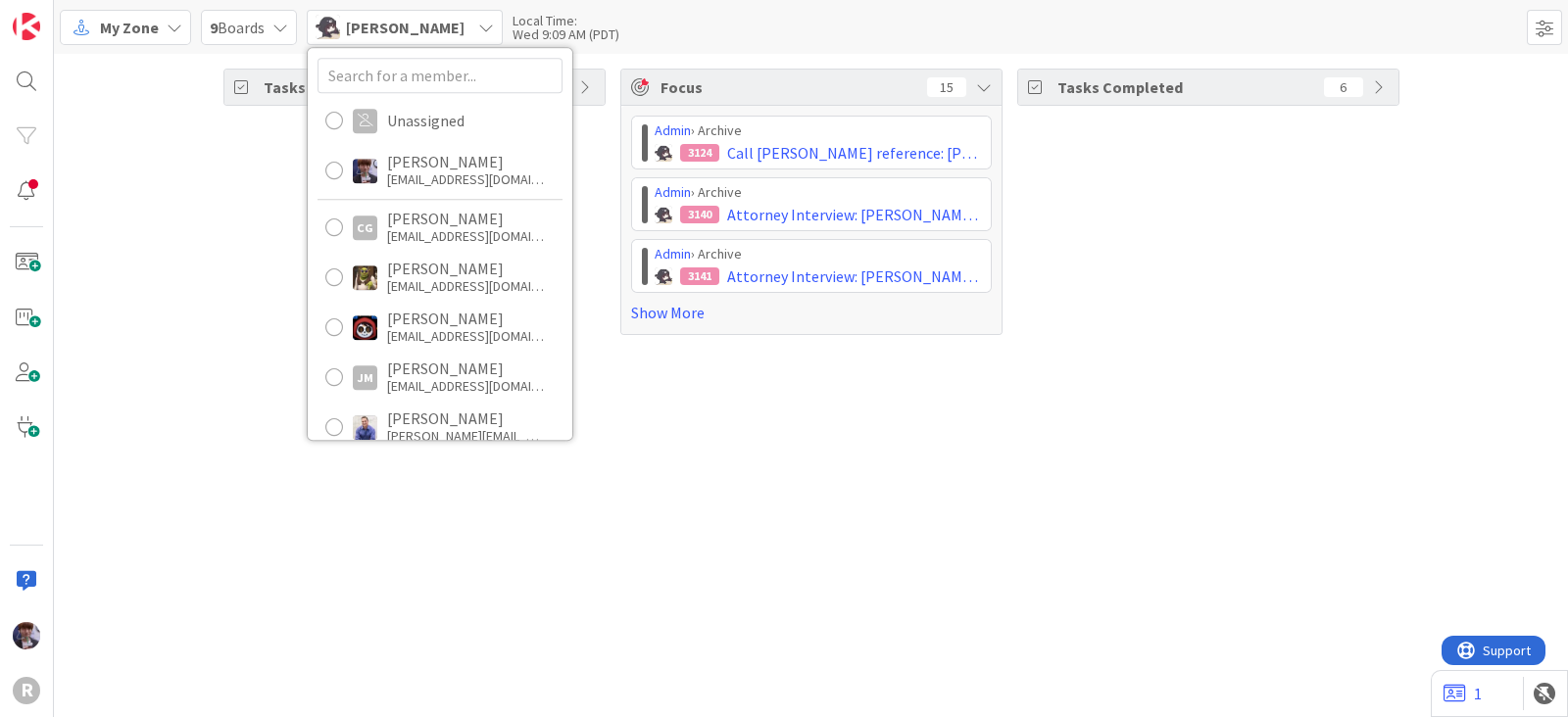
click at [240, 360] on div "Tasks Open 22 Focus 15 Admin › Archive 3124 Call Brady's reference: Freeman Adm…" at bounding box center [811, 385] width 1515 height 663
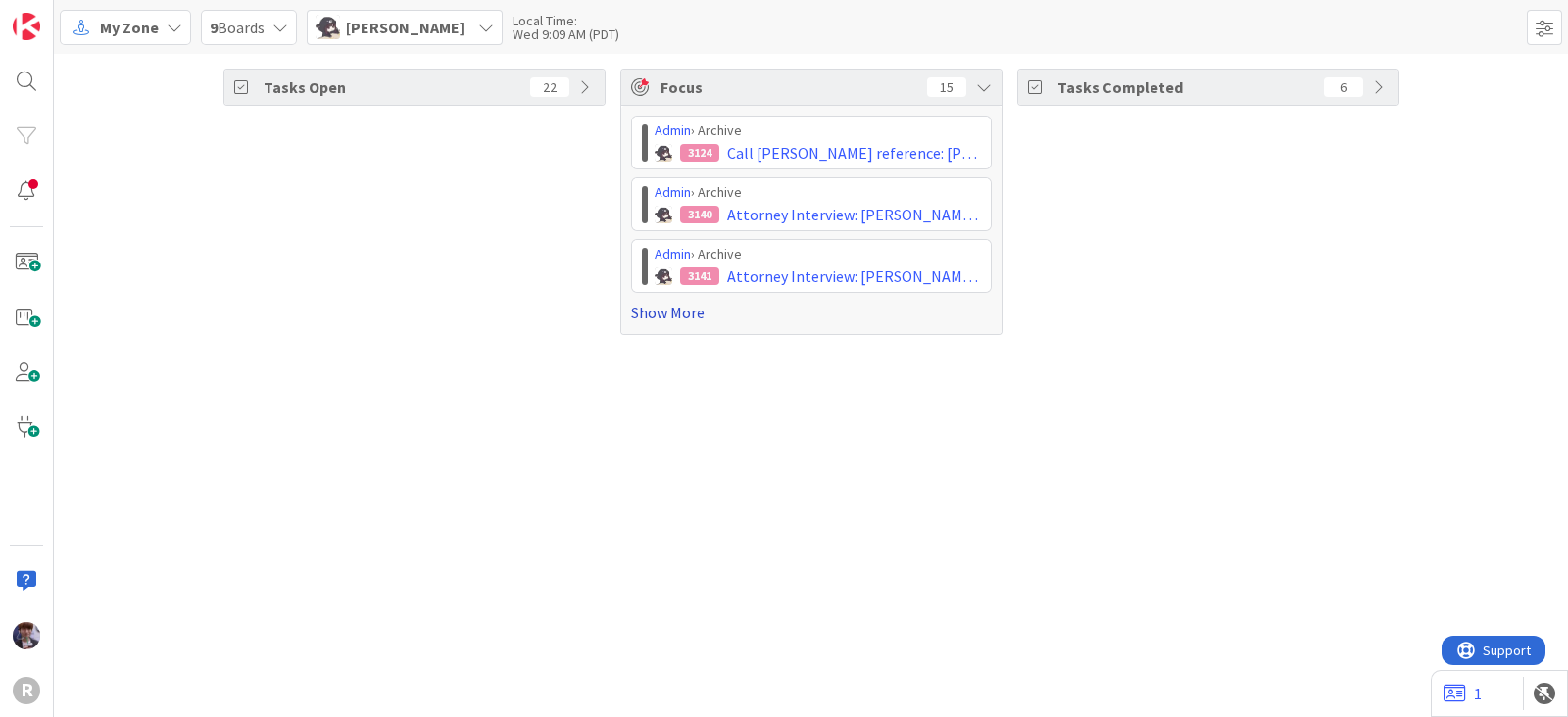
click at [647, 315] on link "Show More" at bounding box center [811, 313] width 361 height 24
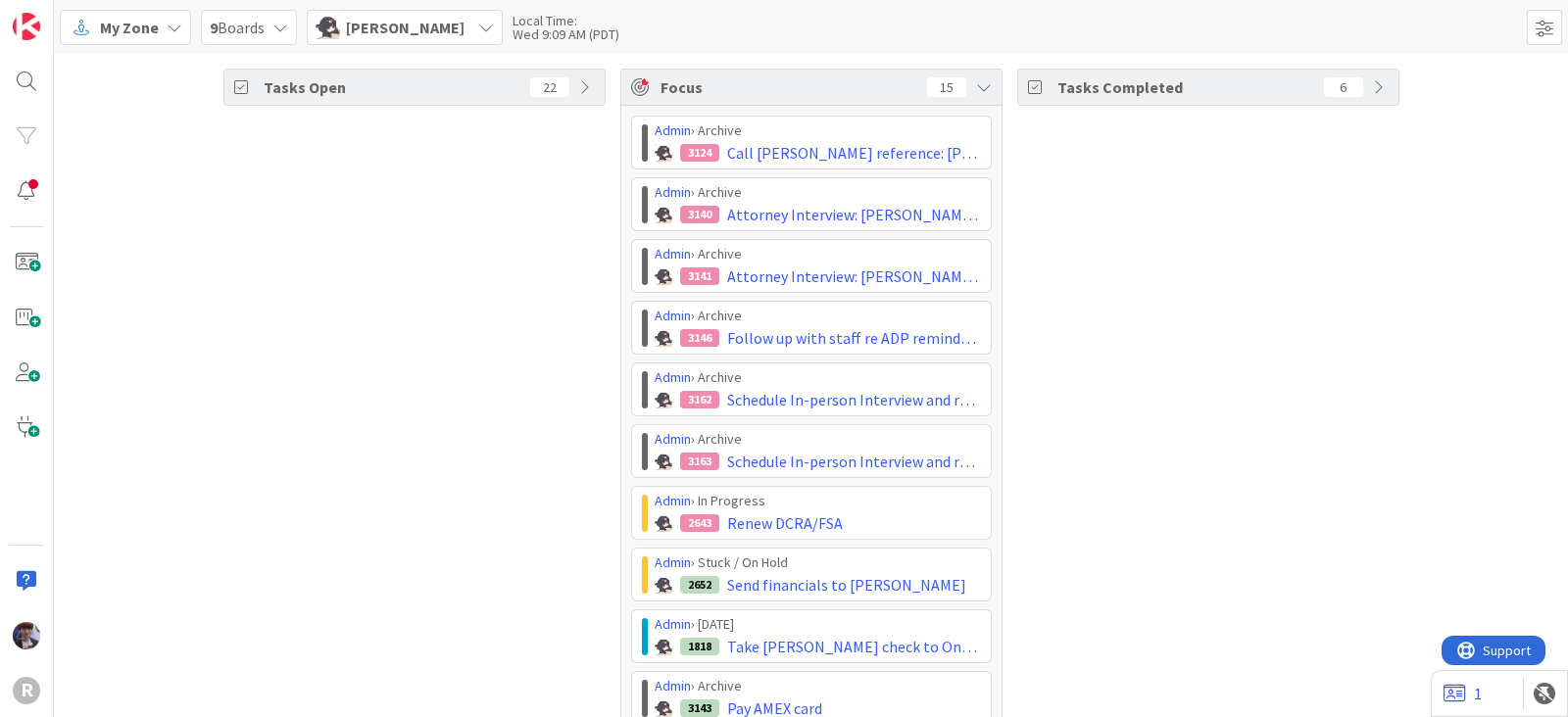
click at [229, 428] on div "Tasks Open 22" at bounding box center [415, 572] width 383 height 1007
click at [481, 419] on div "Tasks Open 22" at bounding box center [415, 572] width 383 height 1007
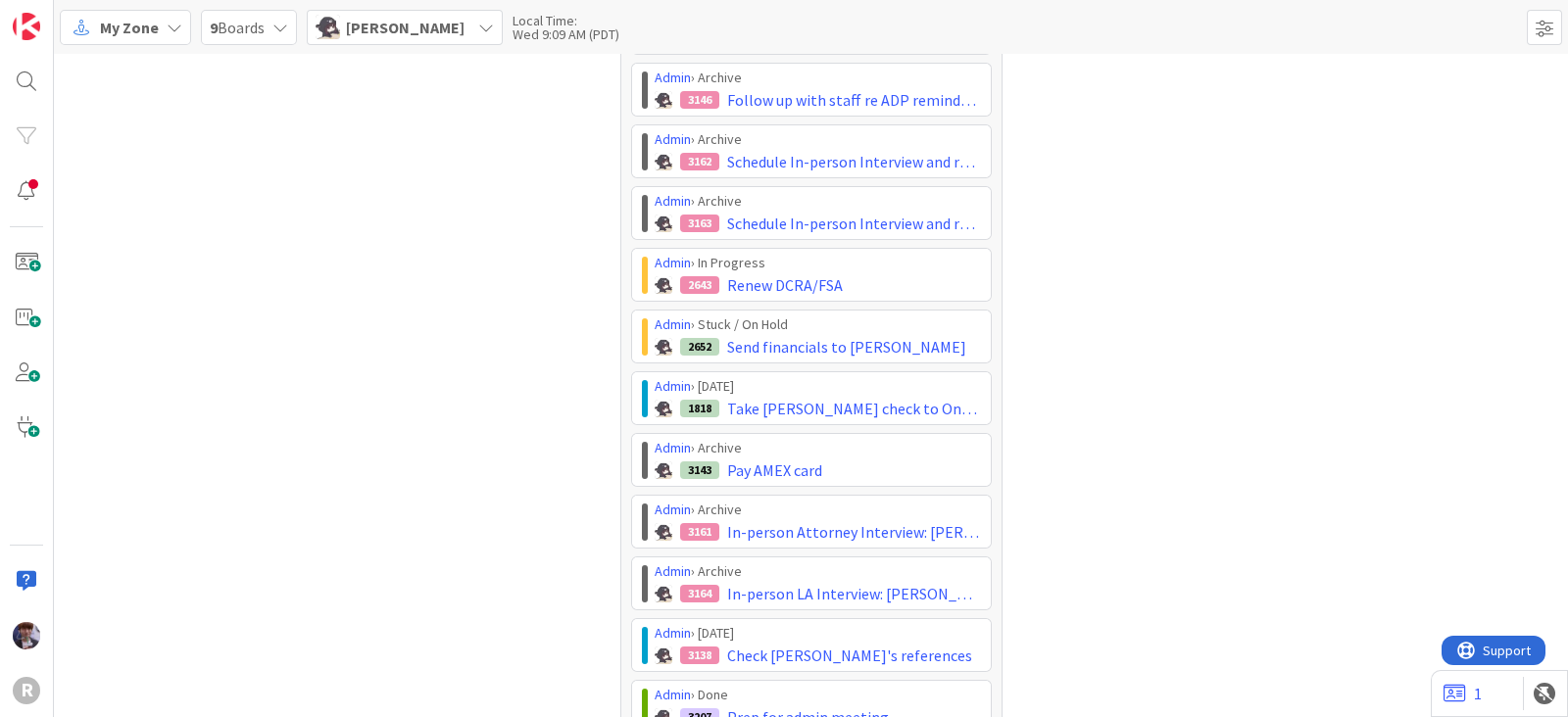
scroll to position [368, 0]
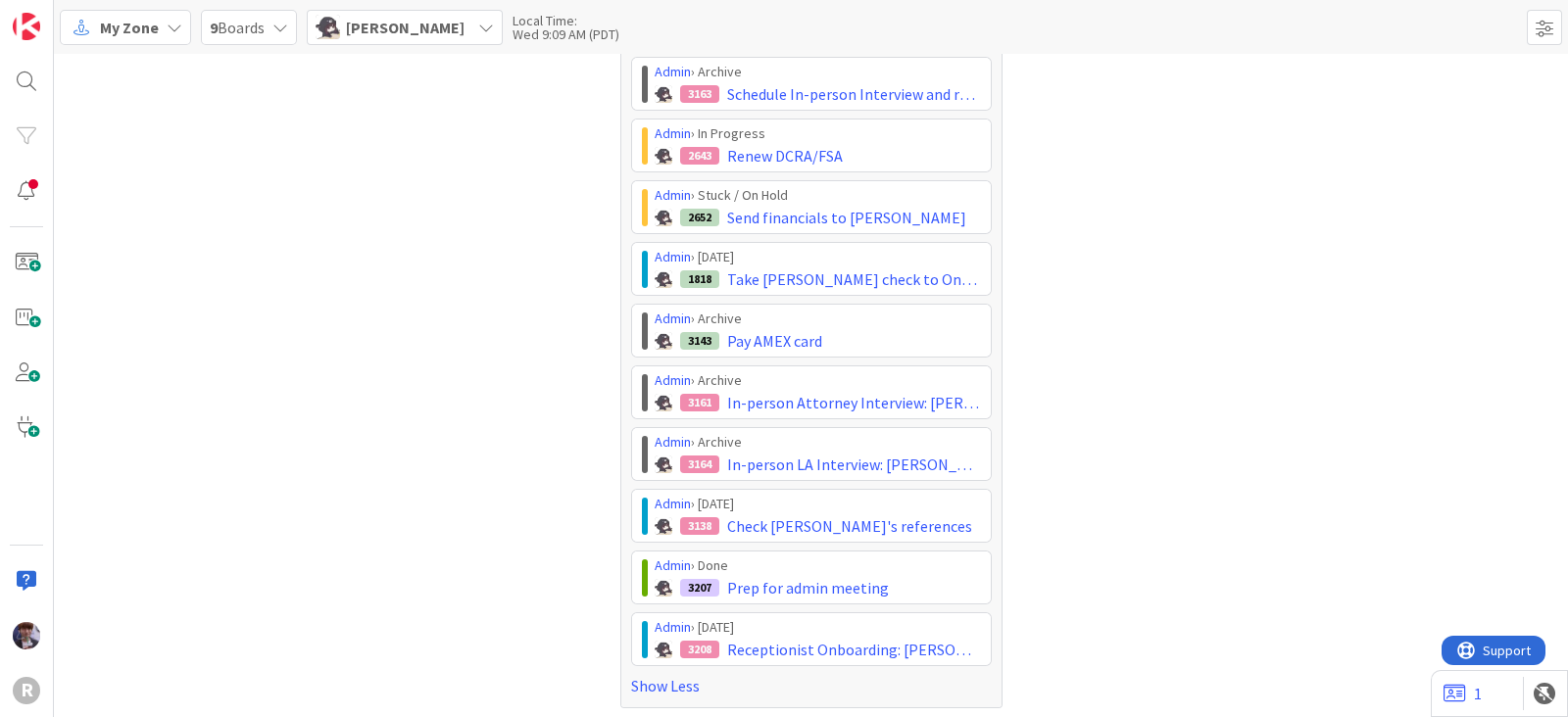
click at [481, 411] on div "Tasks Open 22" at bounding box center [415, 204] width 383 height 1007
click at [600, 589] on div "Tasks Open 22 Focus 15 Admin › Archive 3124 Call Brady's reference: Freeman Adm…" at bounding box center [811, 204] width 1515 height 1037
click at [407, 36] on span "Kelly Nguyen" at bounding box center [405, 27] width 119 height 24
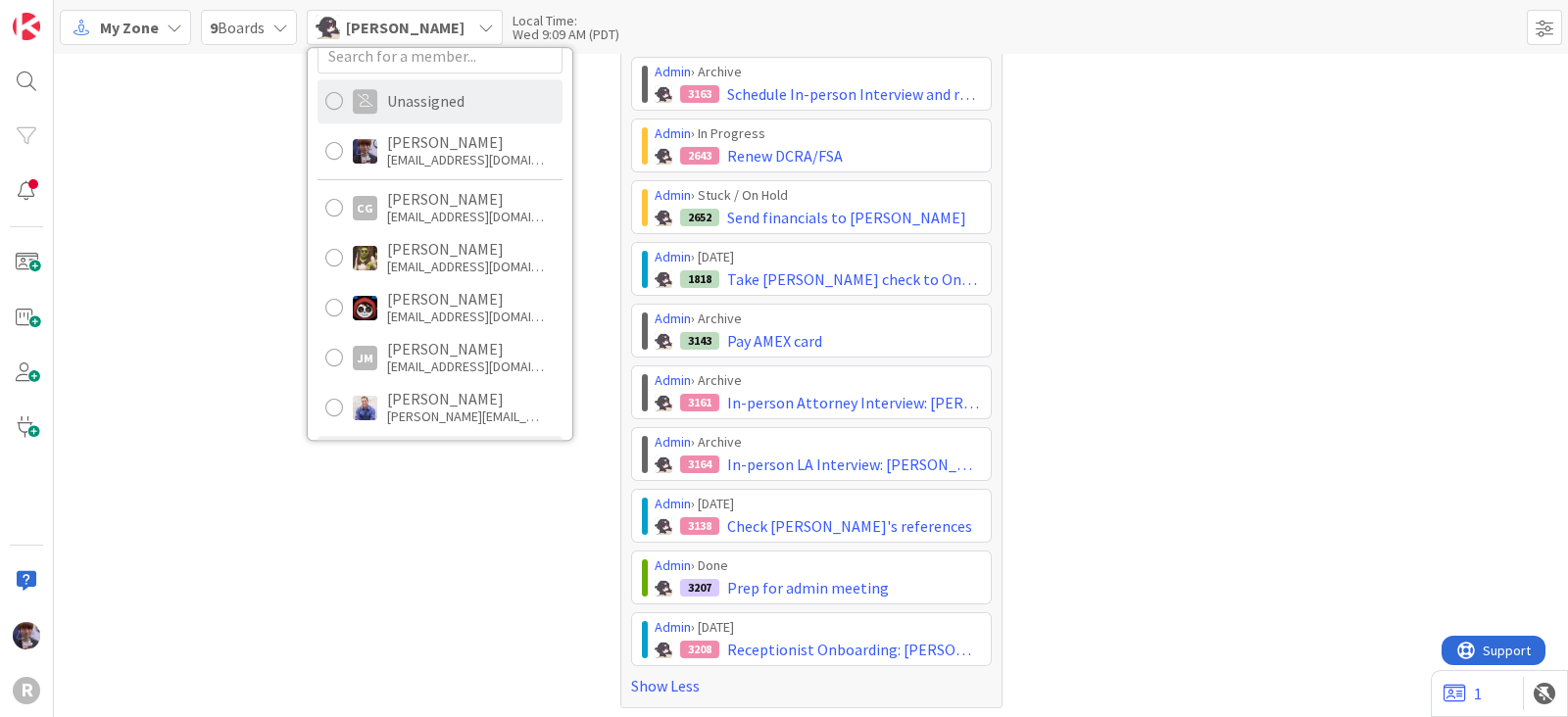
scroll to position [0, 0]
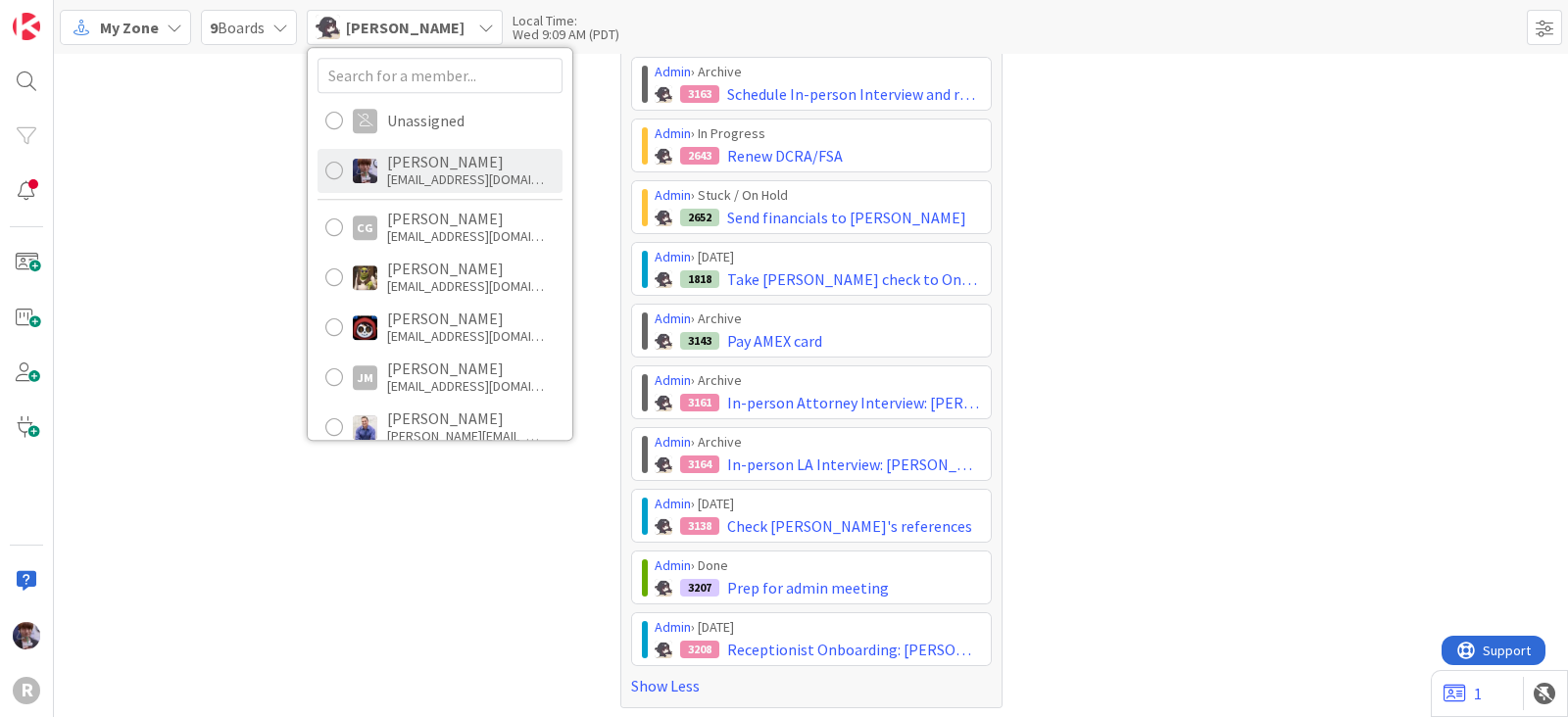
click at [408, 186] on div "mfriesen@reutercorbett.com" at bounding box center [466, 179] width 157 height 18
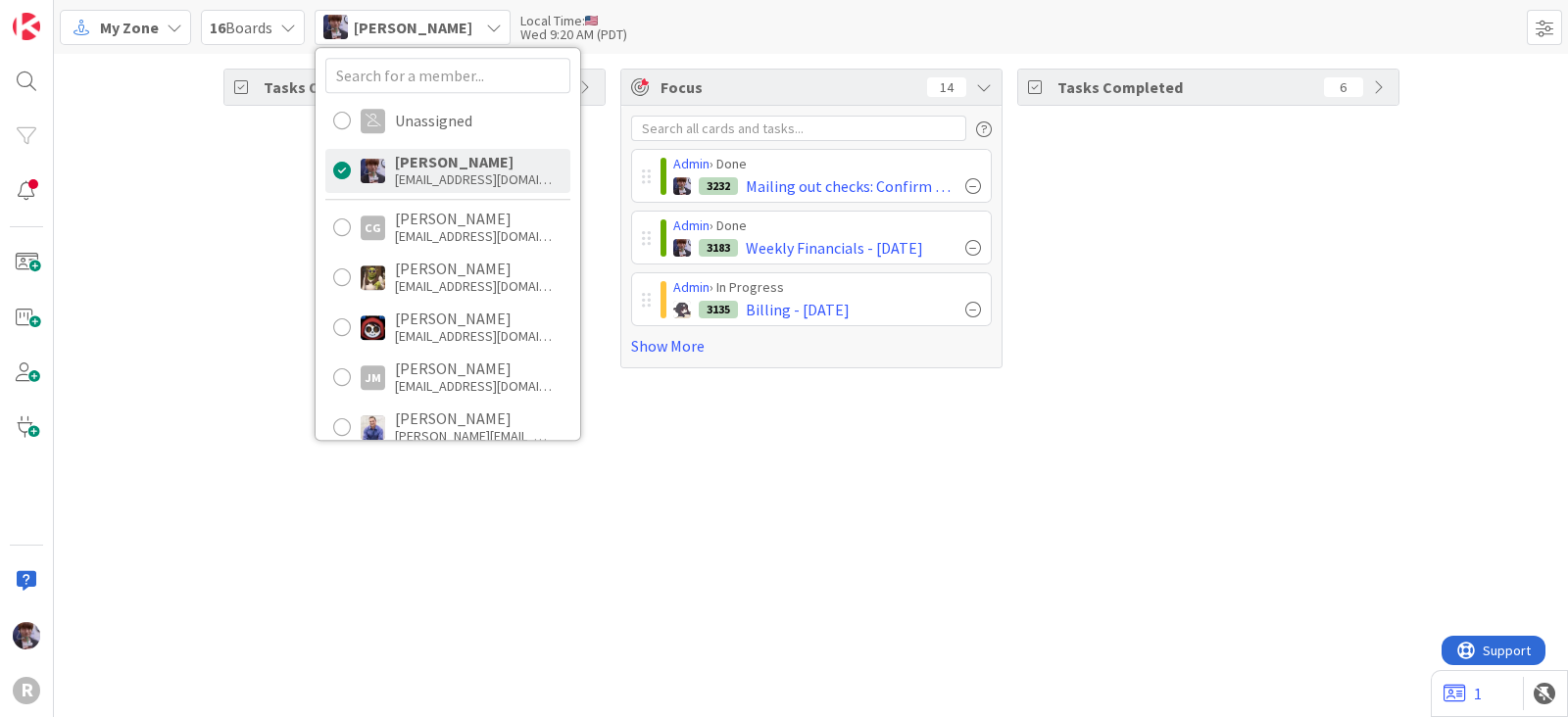
click at [260, 247] on div "Tasks Open 37" at bounding box center [415, 219] width 383 height 300
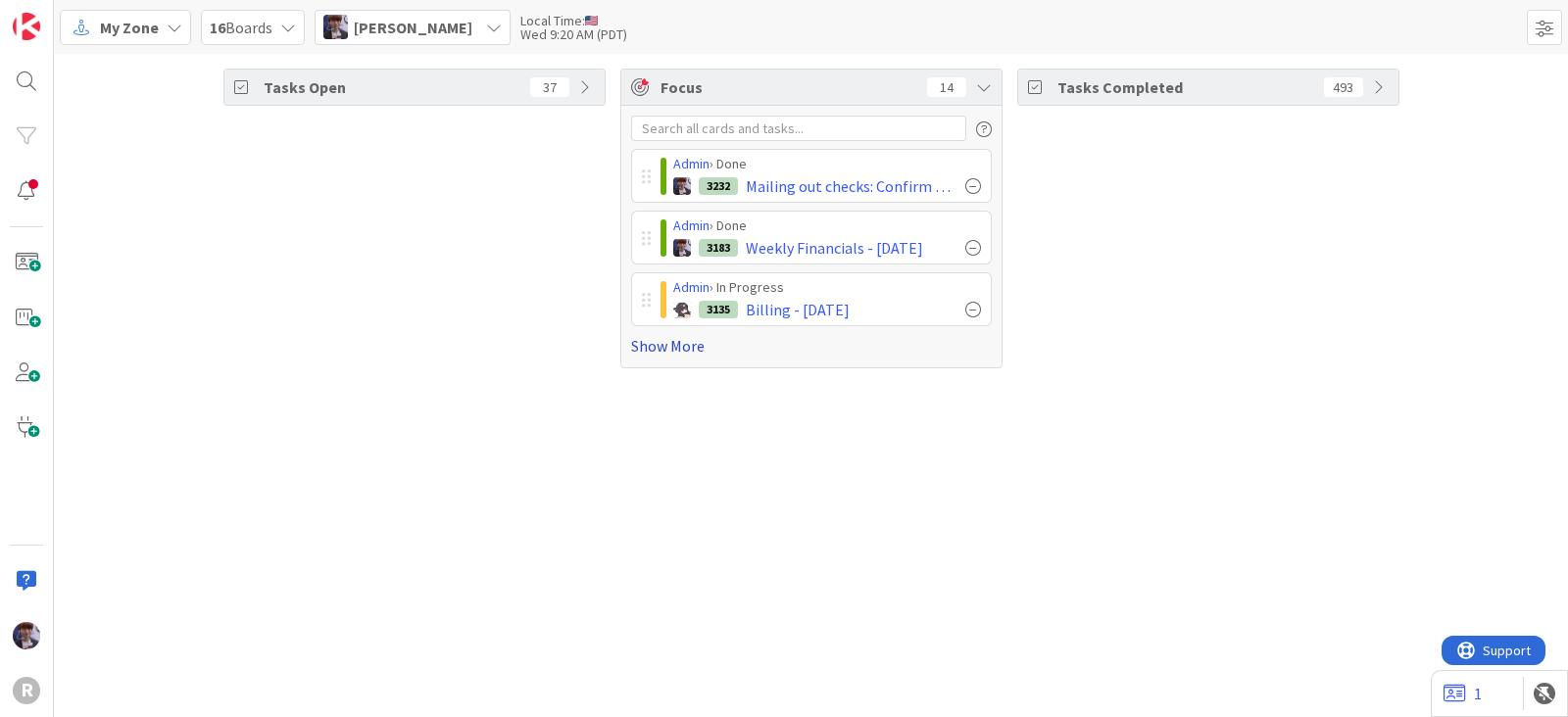
click at [668, 344] on link "Show More" at bounding box center [811, 346] width 361 height 24
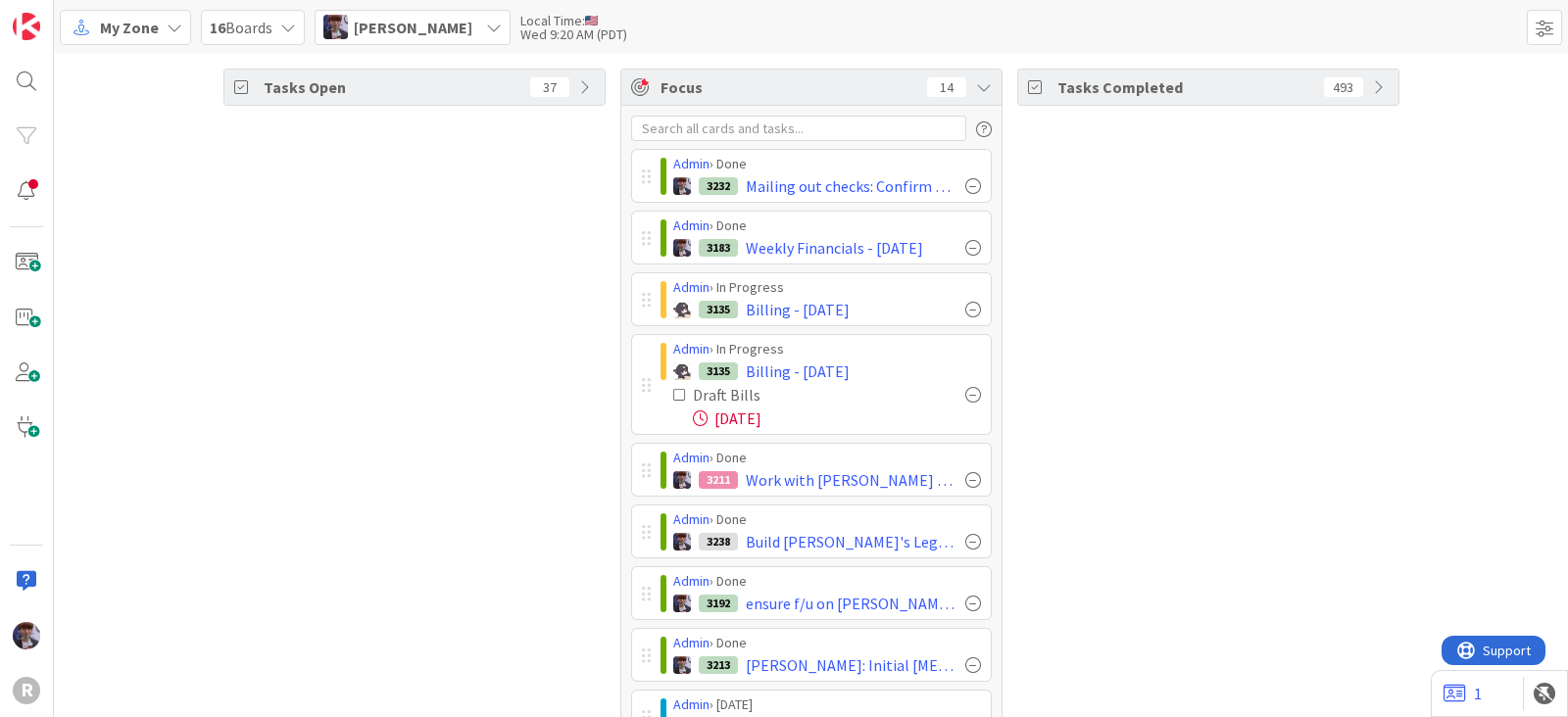
click at [493, 524] on div "Tasks Open 37" at bounding box center [415, 582] width 383 height 1026
click at [562, 247] on div "Tasks Open 37" at bounding box center [415, 582] width 383 height 1026
click at [397, 294] on div "Tasks Open 37" at bounding box center [415, 582] width 383 height 1026
click at [519, 354] on div "Tasks Open 37" at bounding box center [415, 582] width 383 height 1026
click at [966, 187] on div at bounding box center [973, 186] width 16 height 16
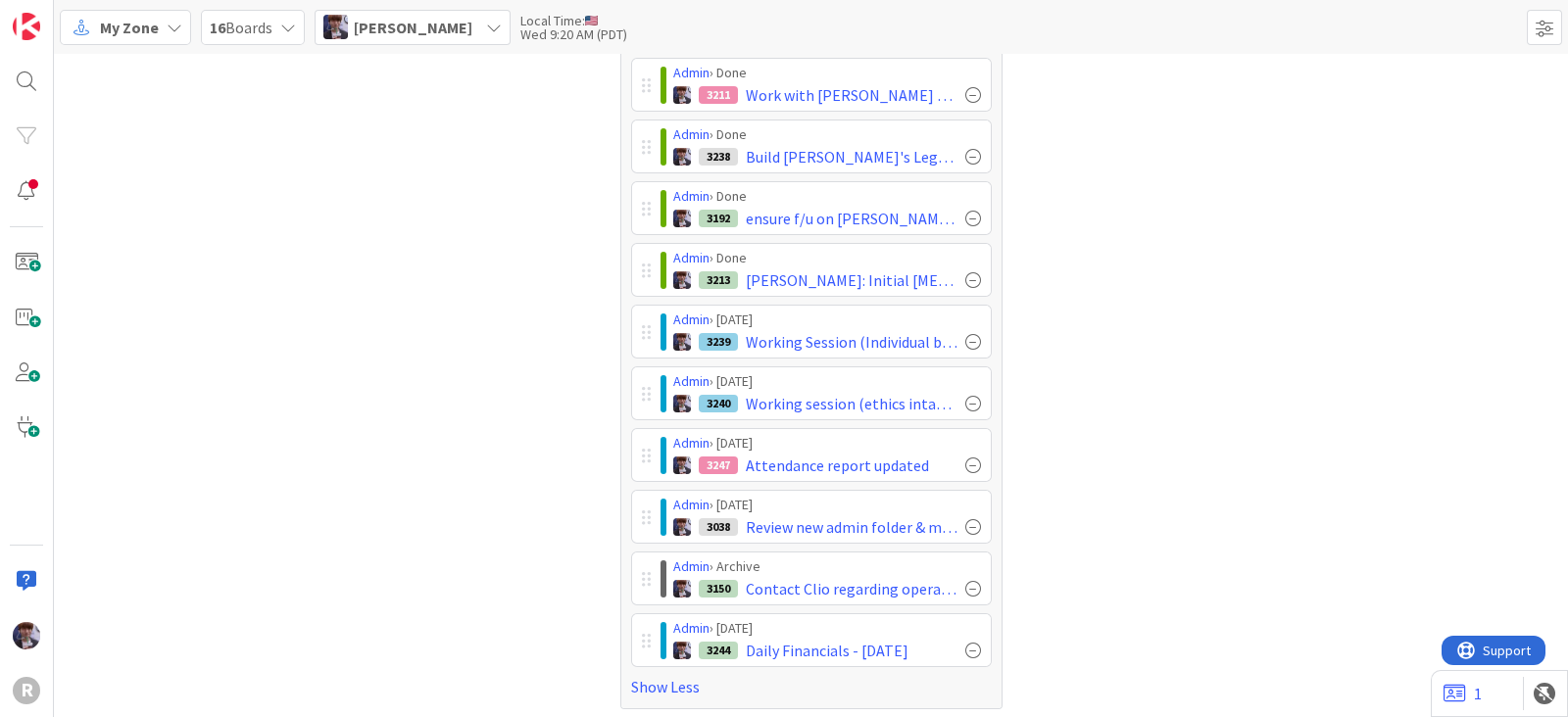
scroll to position [326, 0]
click at [1086, 338] on div "Tasks Completed 493" at bounding box center [1209, 225] width 383 height 964
click at [964, 285] on div "3213 Lindbeck: Initial retainer payment received💲 Inform INC when payment recei…" at bounding box center [827, 279] width 308 height 24
click at [970, 273] on div at bounding box center [973, 279] width 16 height 16
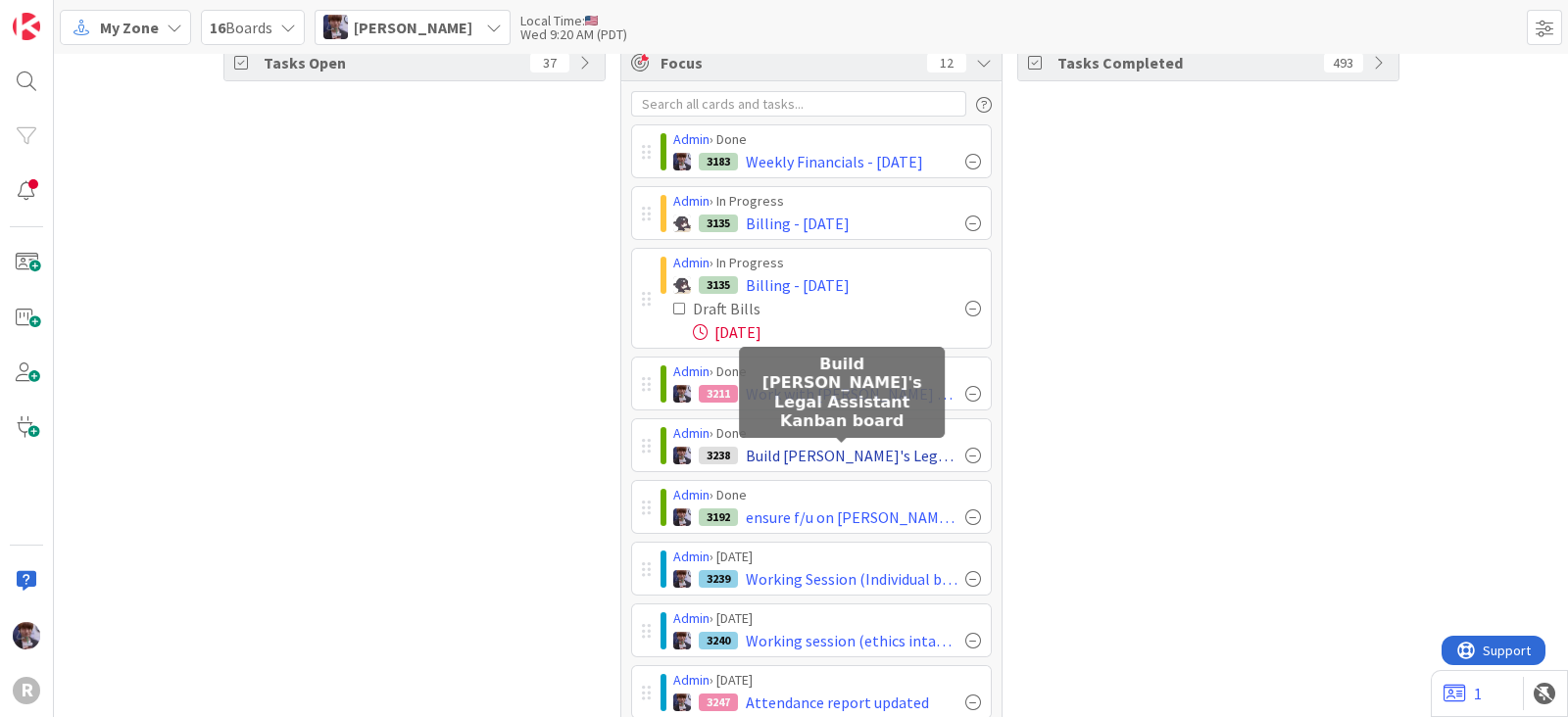
scroll to position [21, 0]
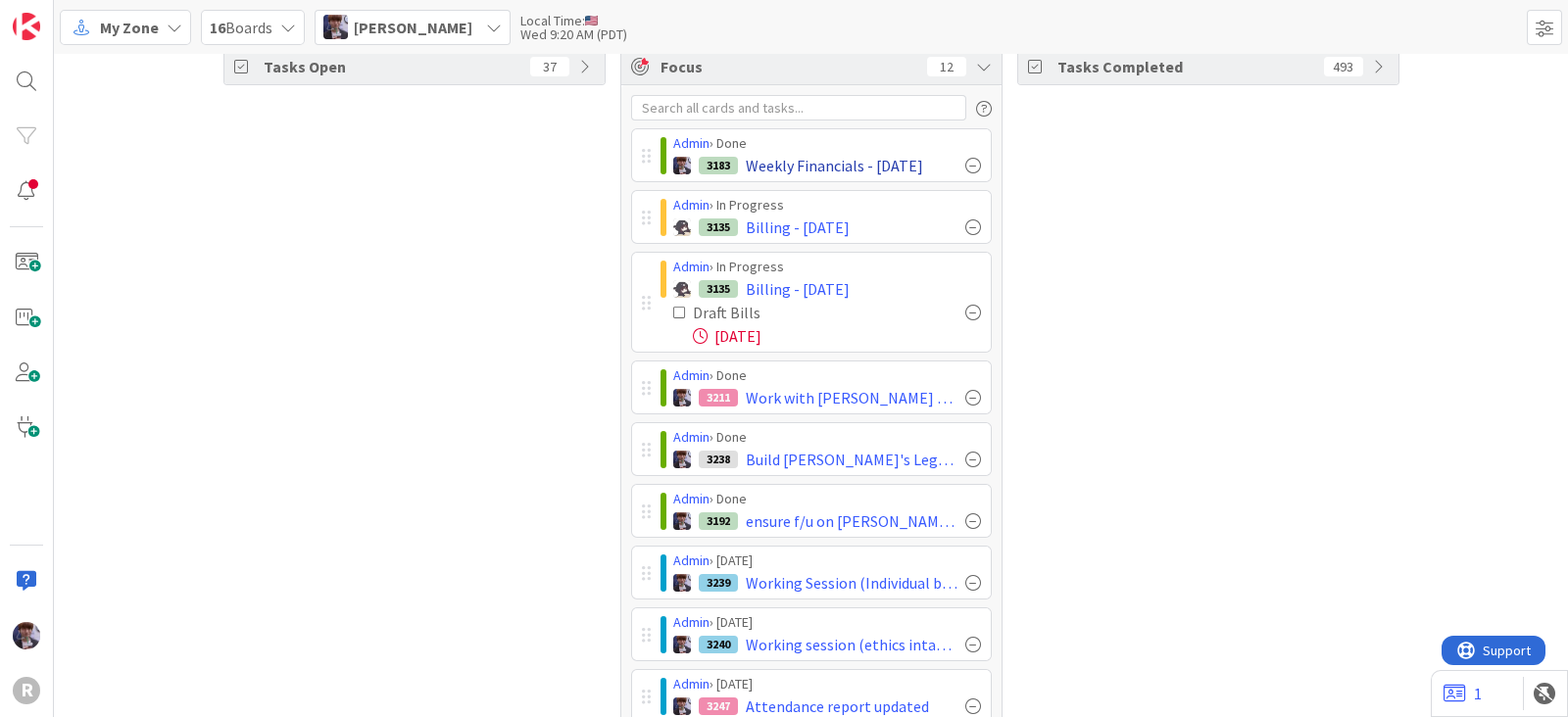
click at [966, 161] on div at bounding box center [973, 166] width 16 height 16
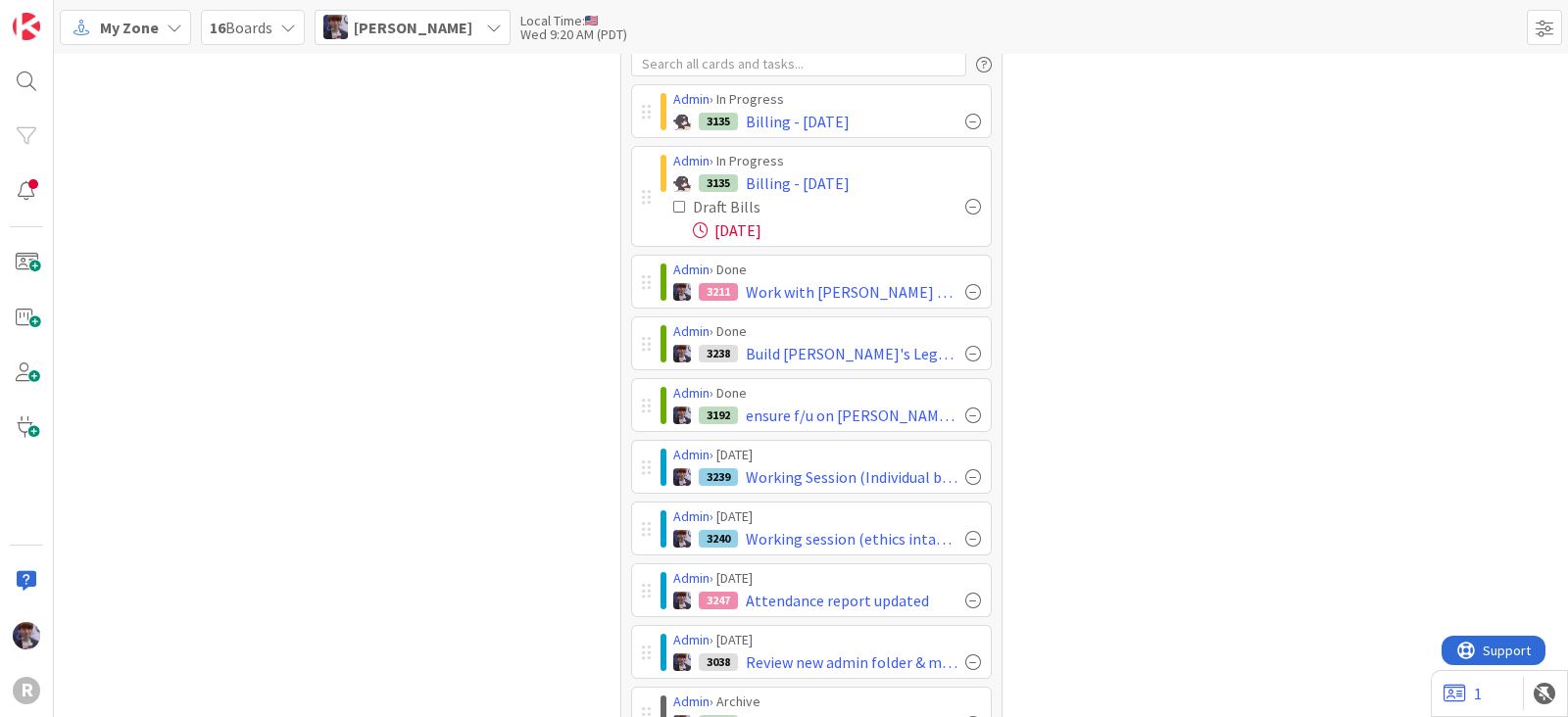
scroll to position [202, 0]
